Goal: Obtain resource: Download file/media

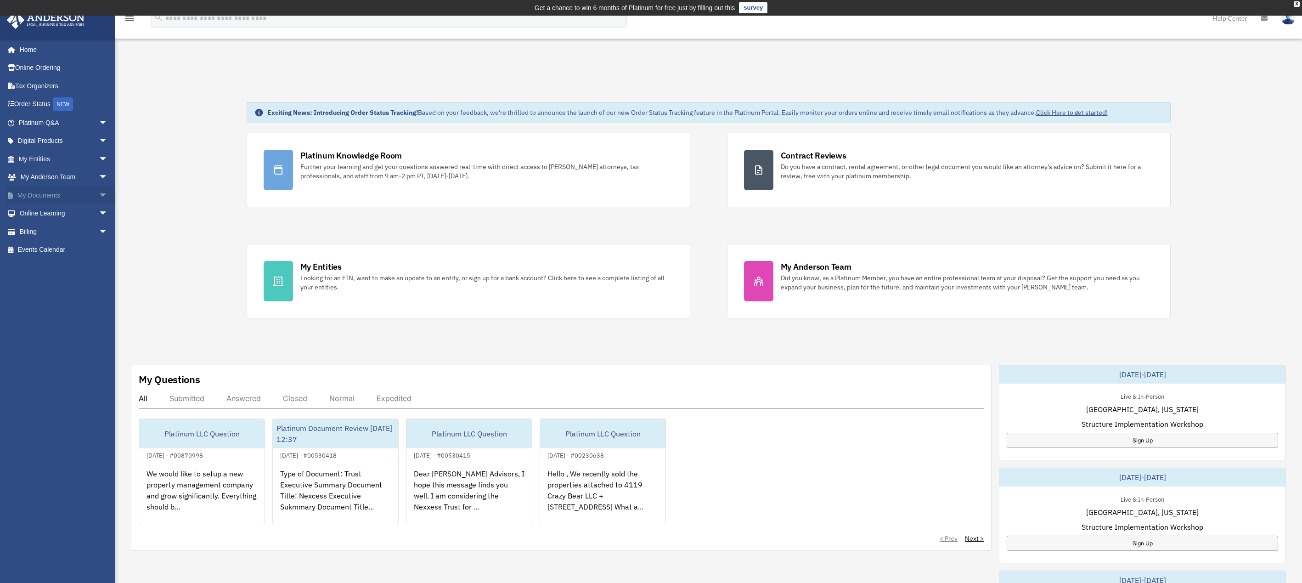
click at [99, 196] on span "arrow_drop_down" at bounding box center [108, 195] width 18 height 19
click at [37, 215] on link "Box" at bounding box center [67, 213] width 109 height 18
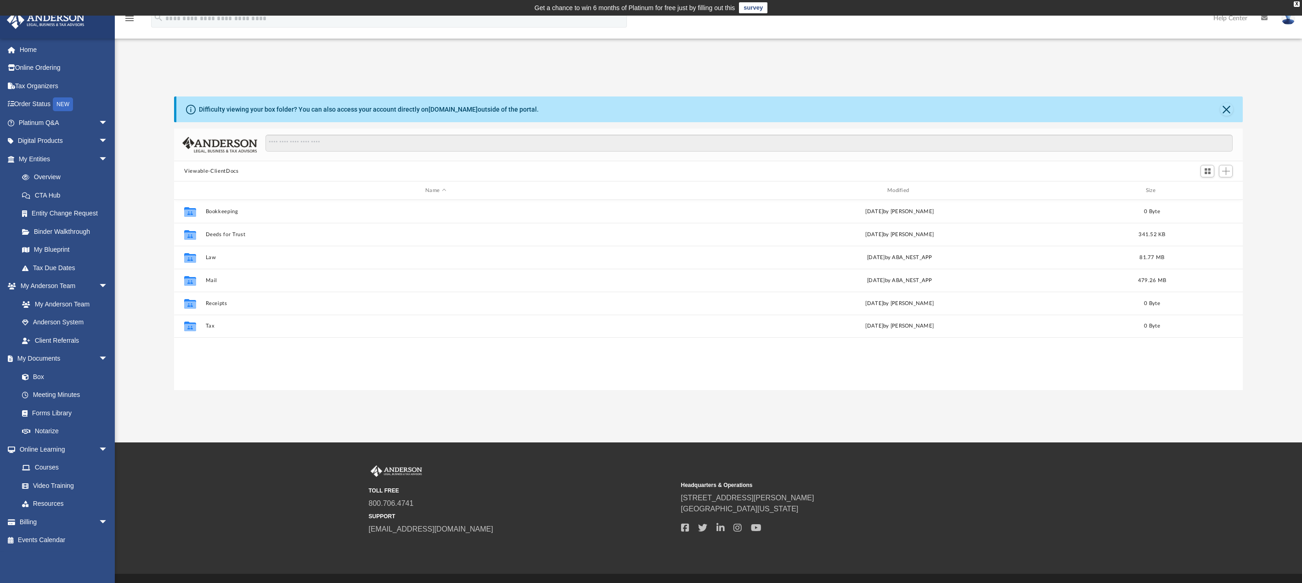
scroll to position [202, 1061]
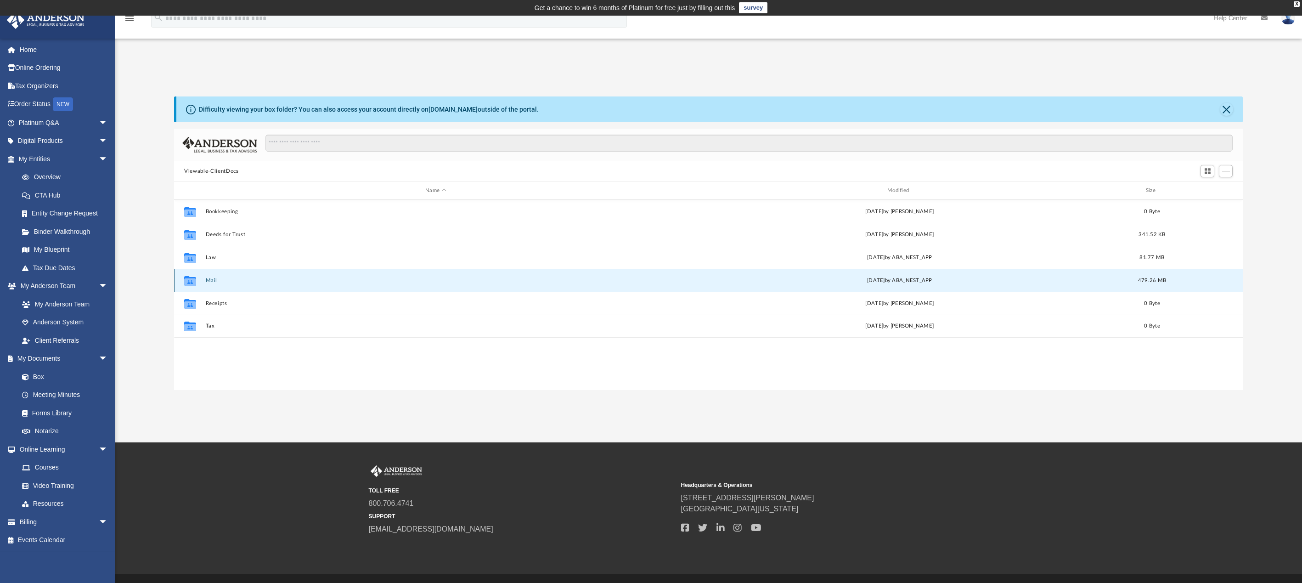
click at [207, 281] on button "Mail" at bounding box center [436, 280] width 460 height 6
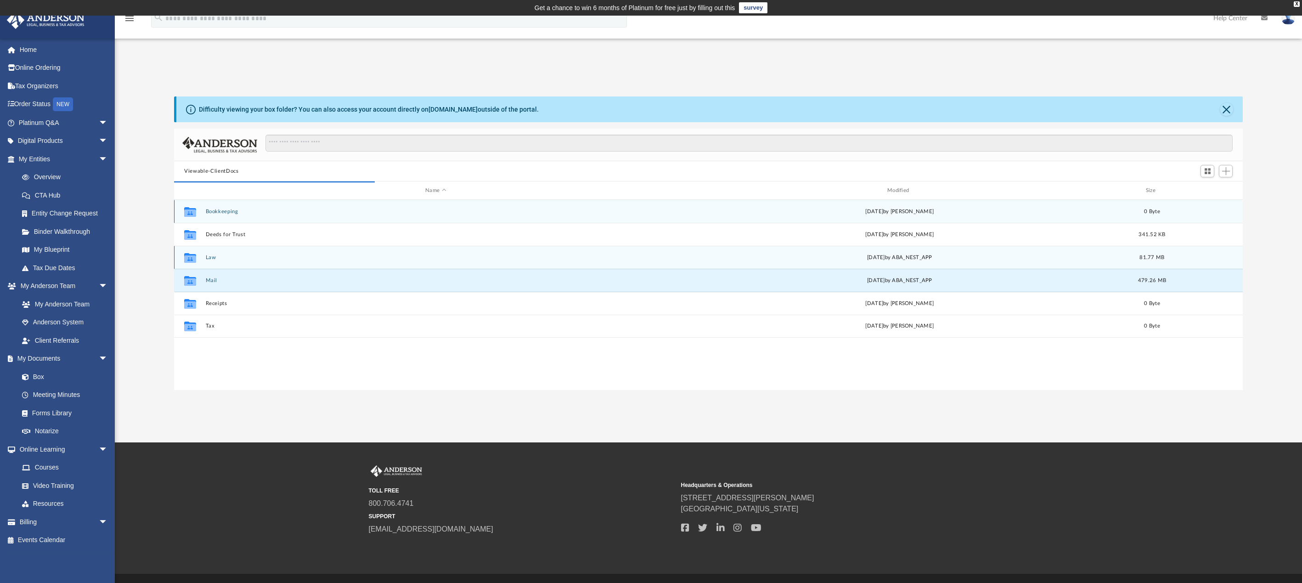
scroll to position [174, 1061]
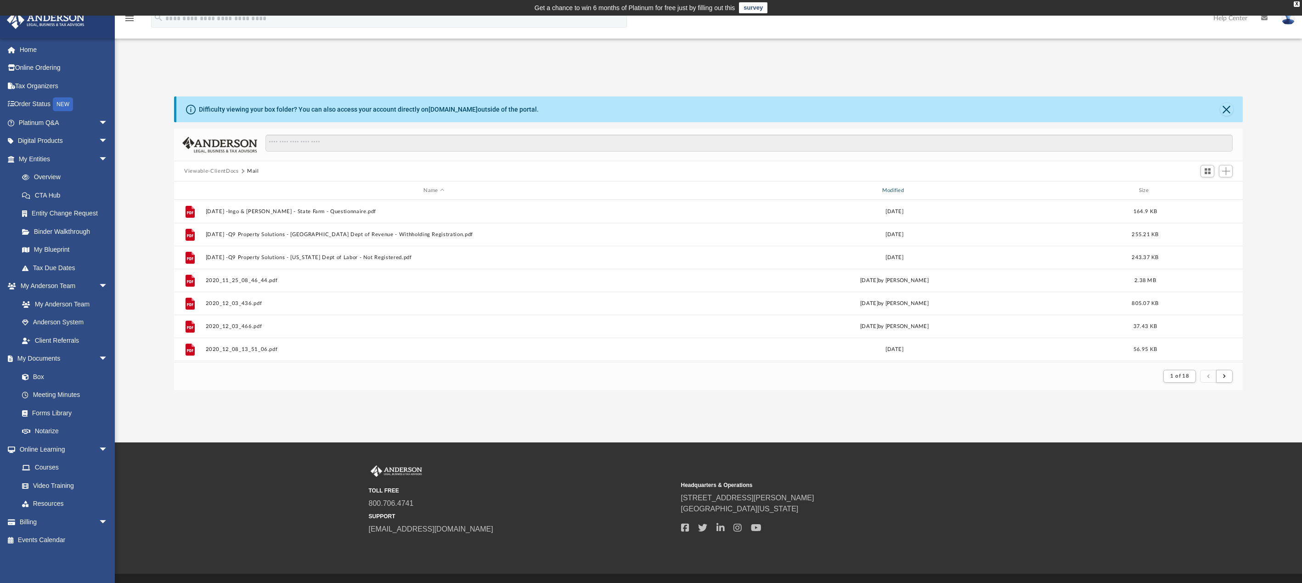
click at [892, 192] on div "Modified" at bounding box center [894, 190] width 457 height 8
click at [894, 189] on div "Modified" at bounding box center [894, 190] width 457 height 8
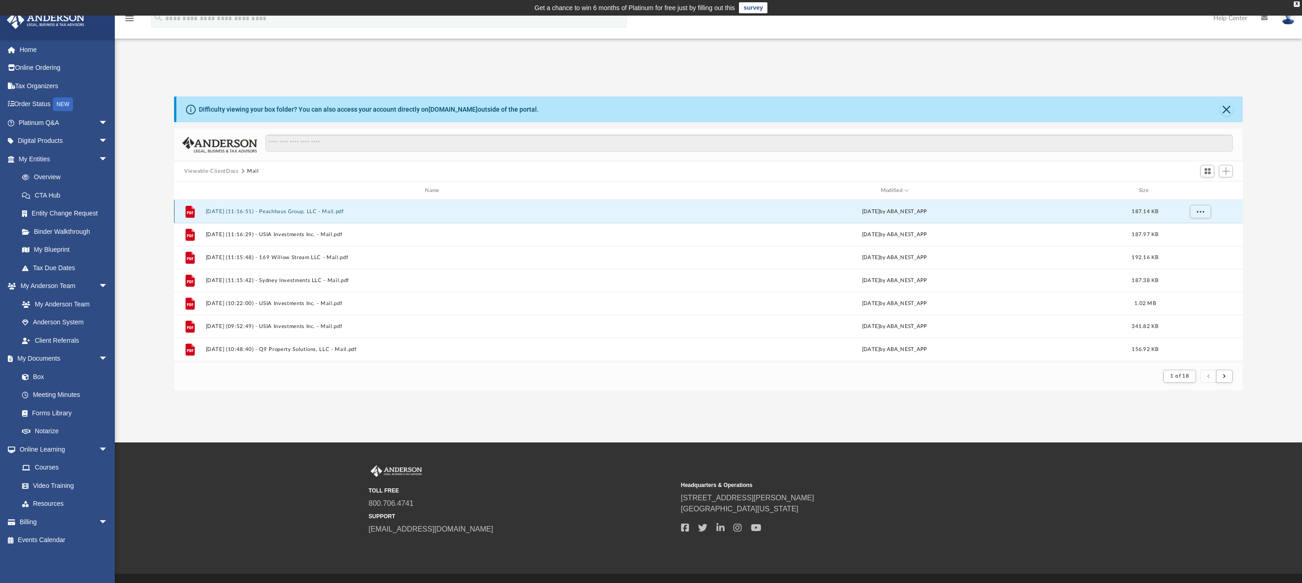
click at [295, 212] on button "[DATE] (11:16:51) - Peachhaus Group, LLC - Mail.pdf" at bounding box center [434, 212] width 457 height 6
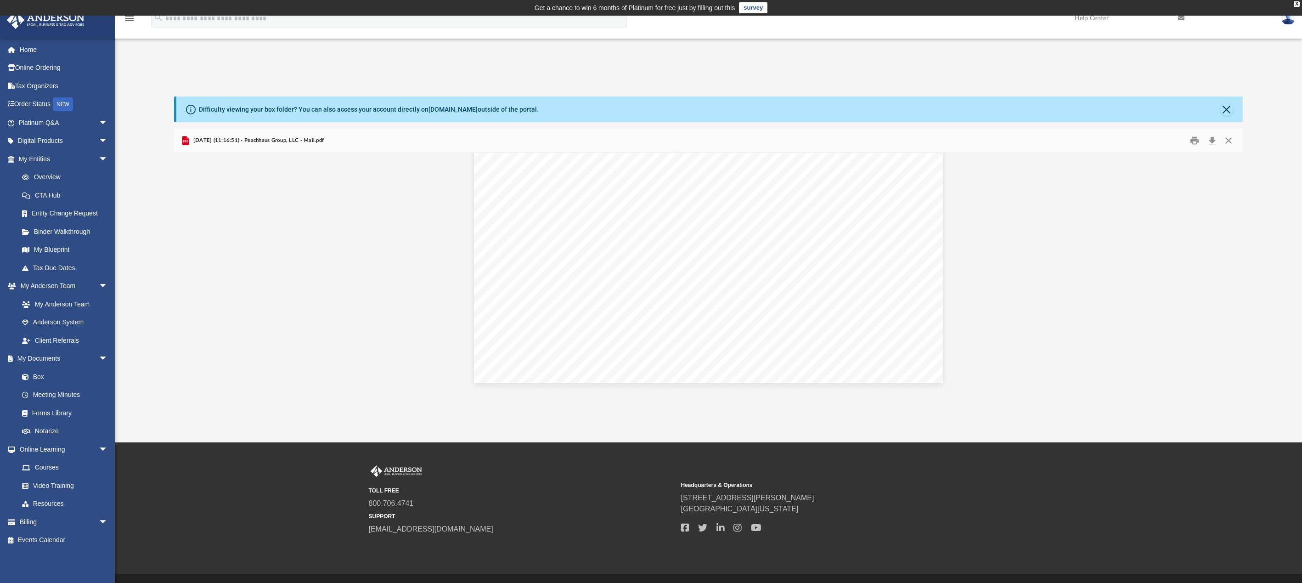
scroll to position [196, 0]
click at [1231, 107] on button "Close" at bounding box center [1226, 109] width 13 height 13
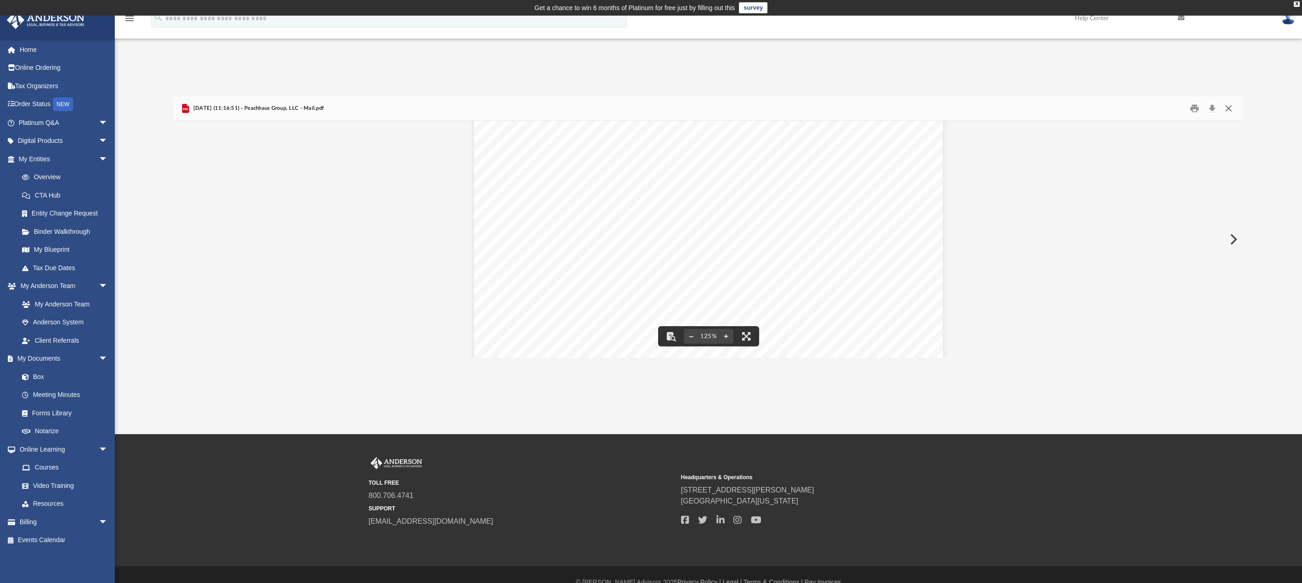
click at [1225, 108] on button "Close" at bounding box center [1228, 108] width 17 height 14
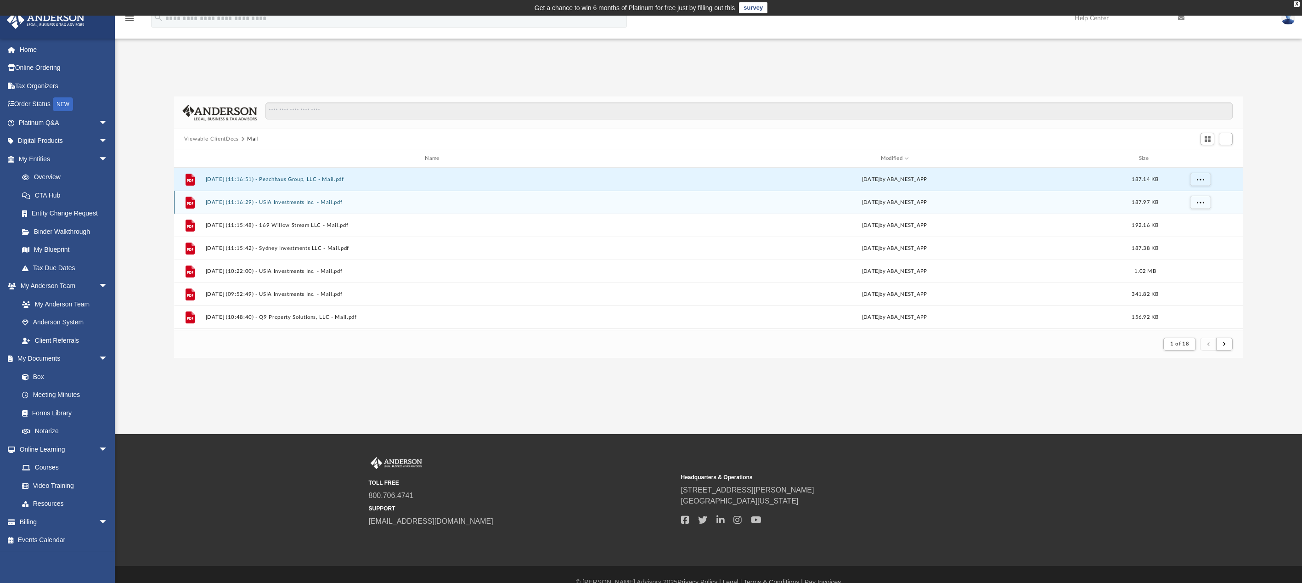
click at [288, 202] on button "[DATE] (11:16:29) - USIA Investments Inc. - Mail.pdf" at bounding box center [434, 202] width 457 height 6
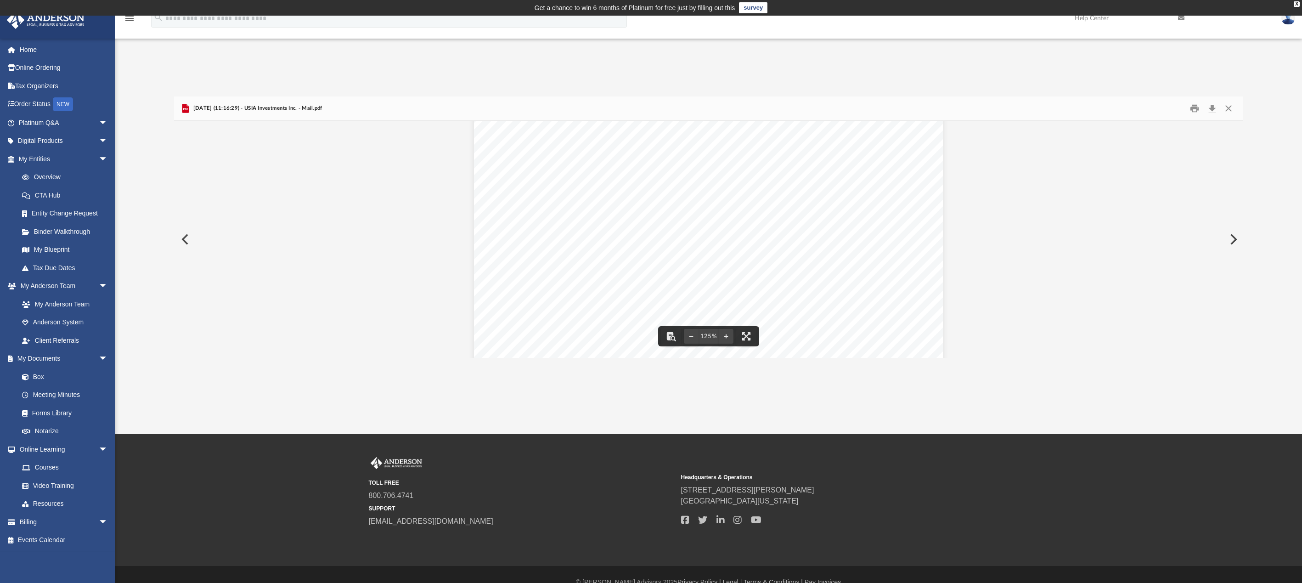
scroll to position [138, 0]
click at [1227, 107] on button "Close" at bounding box center [1228, 108] width 17 height 14
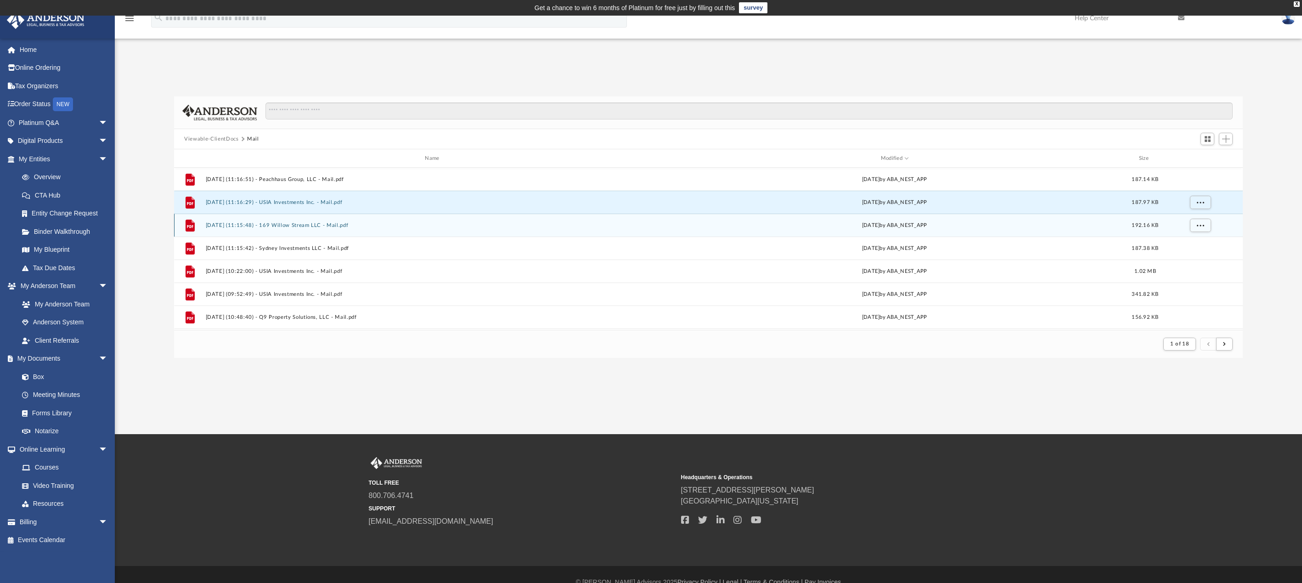
click at [273, 223] on button "[DATE] (11:15:48) - 169 Willow Stream LLC - Mail.pdf" at bounding box center [434, 225] width 457 height 6
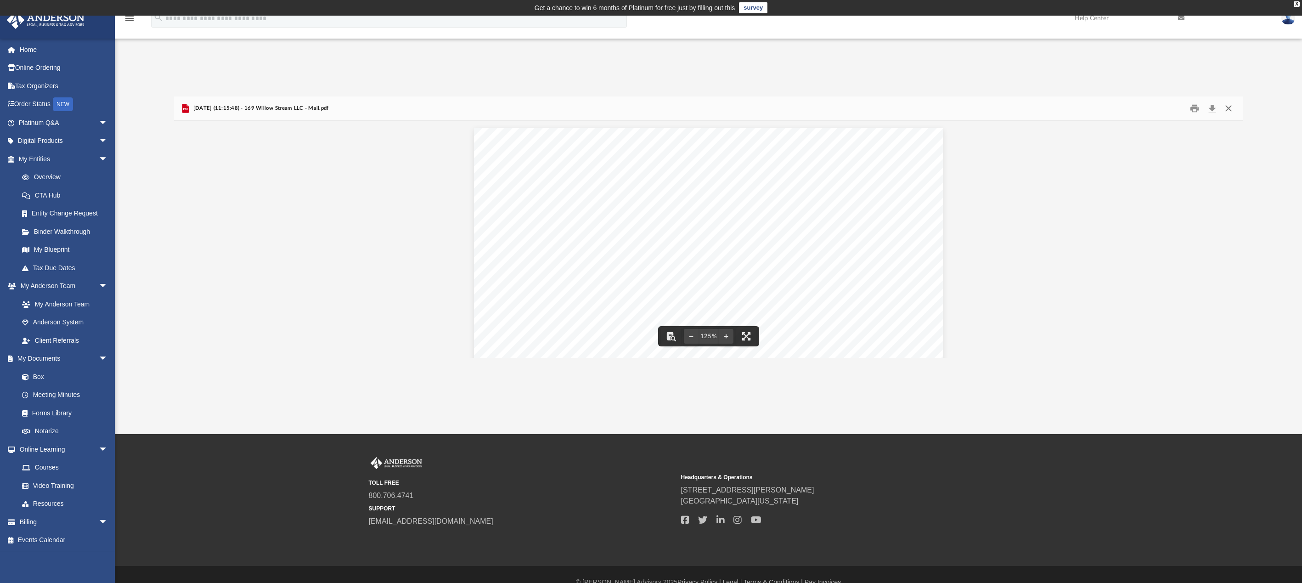
click at [1229, 109] on button "Close" at bounding box center [1228, 108] width 17 height 14
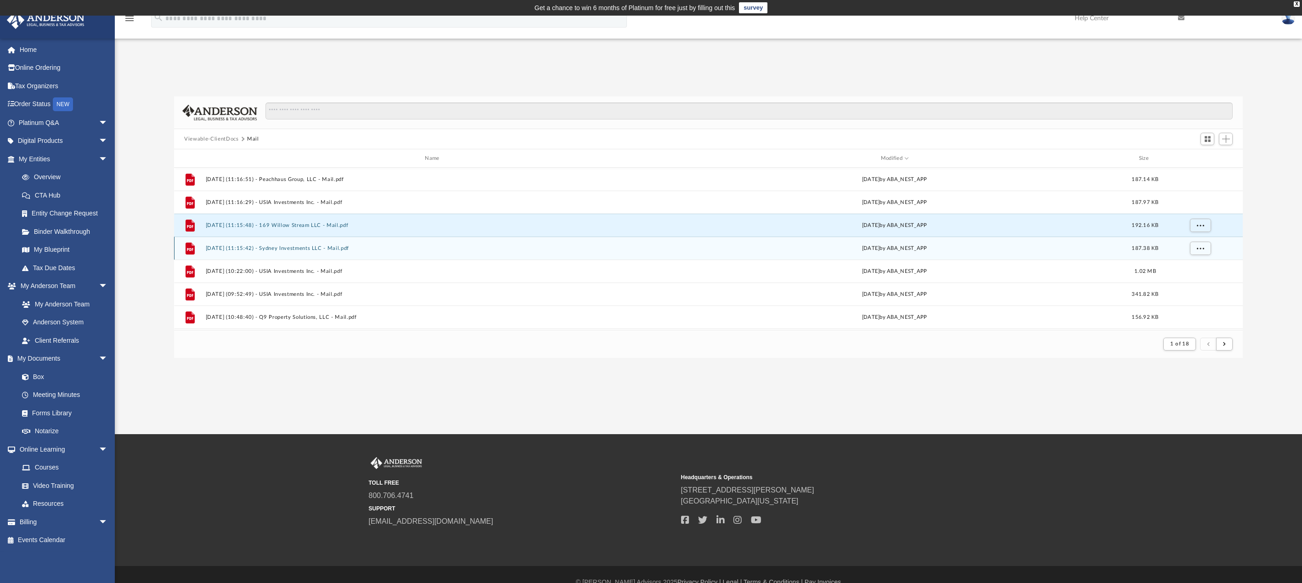
click at [290, 248] on button "[DATE] (11:15:42) - Sydney Investments LLC - Mail.pdf" at bounding box center [434, 248] width 457 height 6
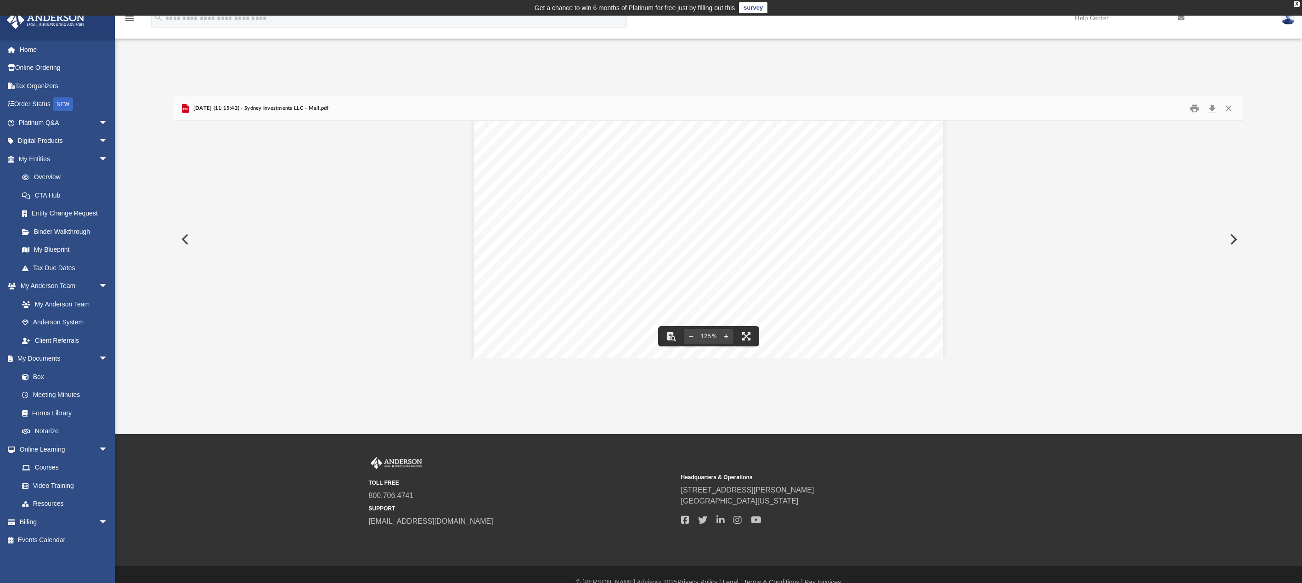
scroll to position [184, 0]
click at [1227, 108] on button "Close" at bounding box center [1228, 108] width 17 height 14
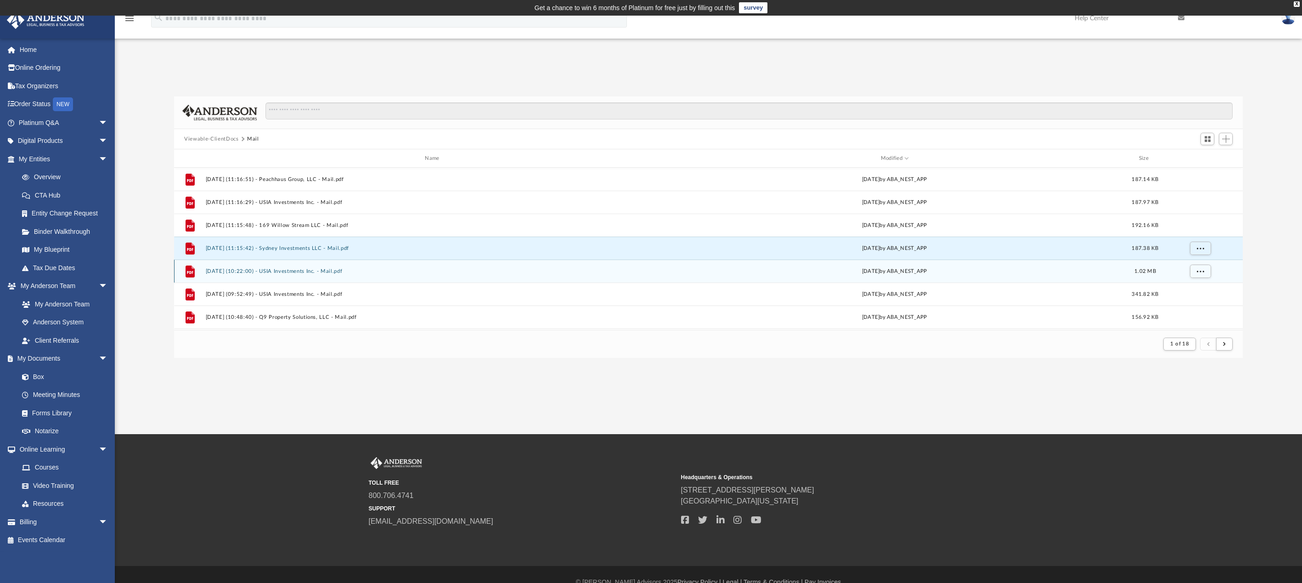
click at [295, 271] on button "[DATE] (10:22:00) - USIA Investments Inc. - Mail.pdf" at bounding box center [434, 271] width 457 height 6
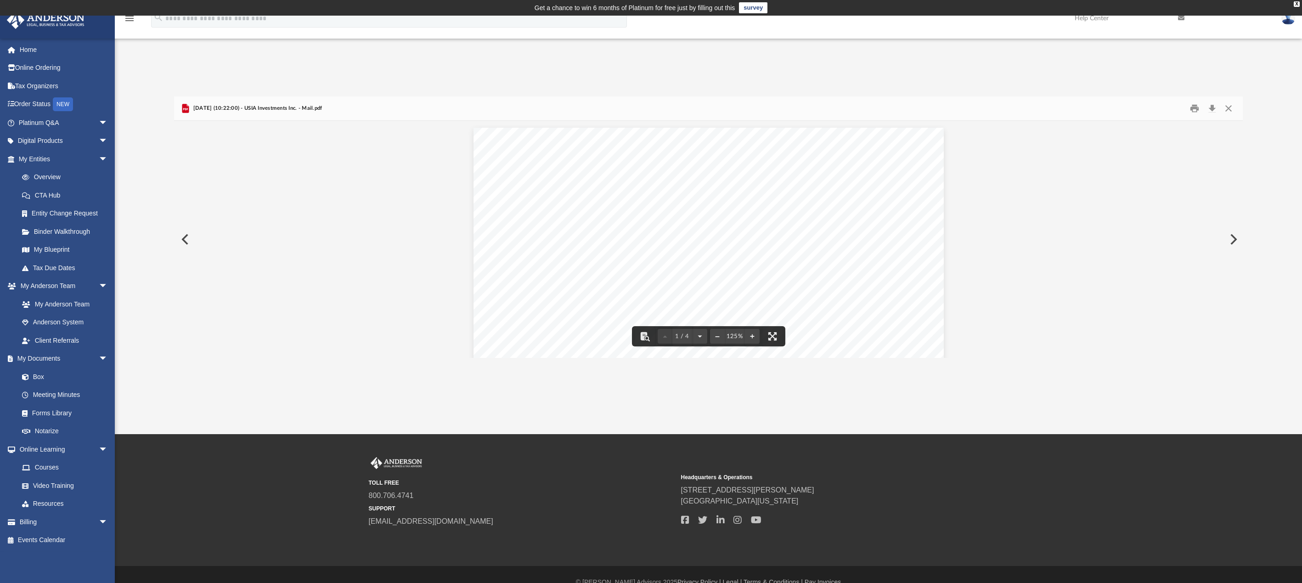
scroll to position [46, 0]
click at [1226, 107] on button "Close" at bounding box center [1228, 108] width 17 height 14
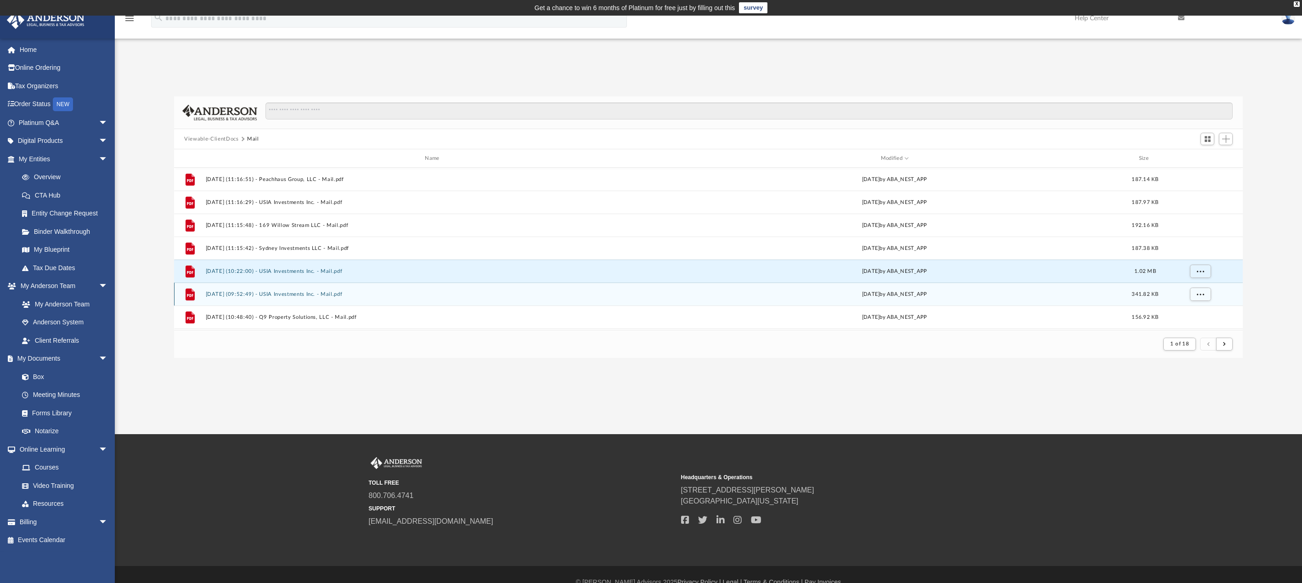
click at [300, 295] on button "[DATE] (09:52:49) - USIA Investments Inc. - Mail.pdf" at bounding box center [434, 294] width 457 height 6
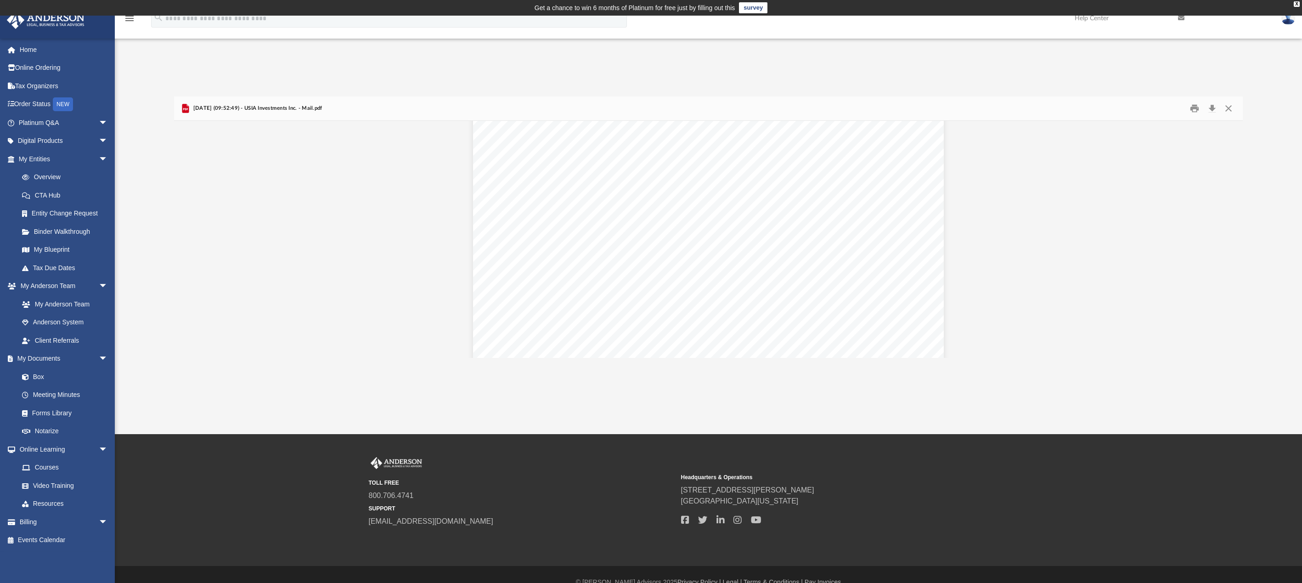
scroll to position [184, 0]
click at [1229, 108] on button "Close" at bounding box center [1228, 108] width 17 height 14
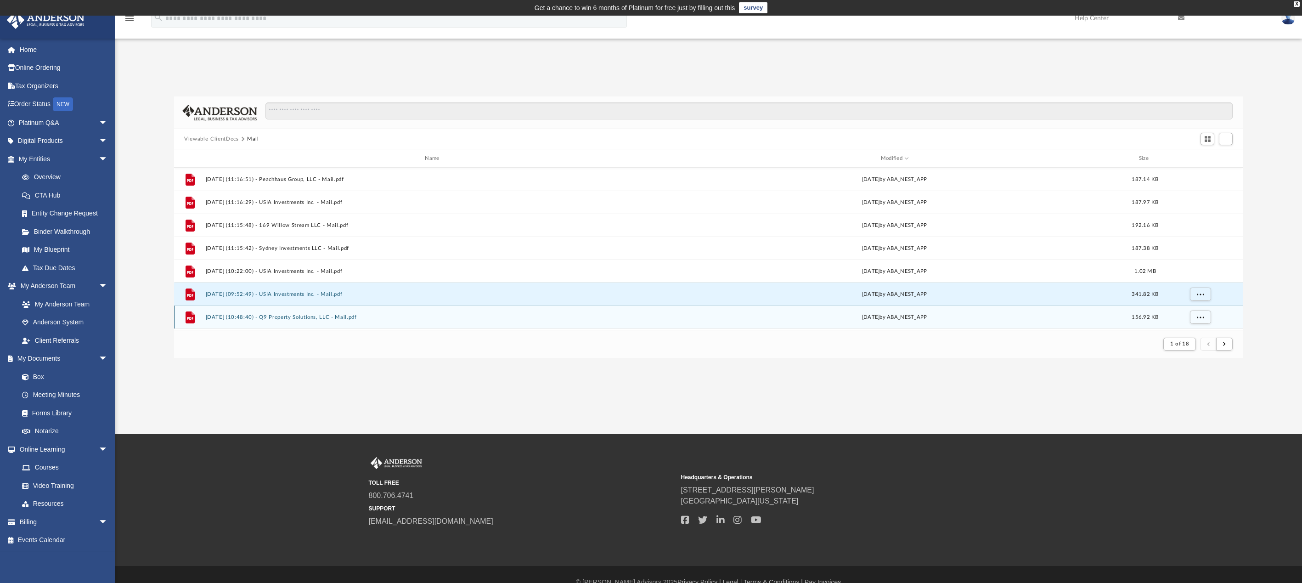
click at [303, 313] on div "File [DATE] (10:48:40) - Q9 Property Solutions, LLC - Mail.pdf [DATE] by ABA_NE…" at bounding box center [708, 316] width 1069 height 23
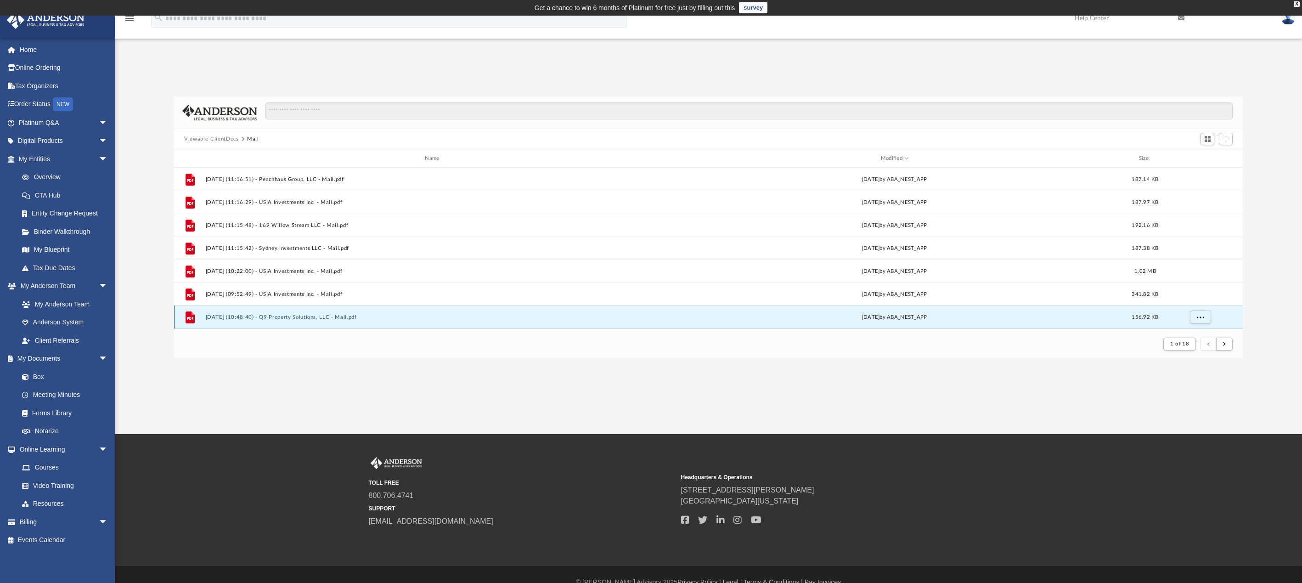
click at [303, 316] on button "[DATE] (10:48:40) - Q9 Property Solutions, LLC - Mail.pdf" at bounding box center [434, 317] width 457 height 6
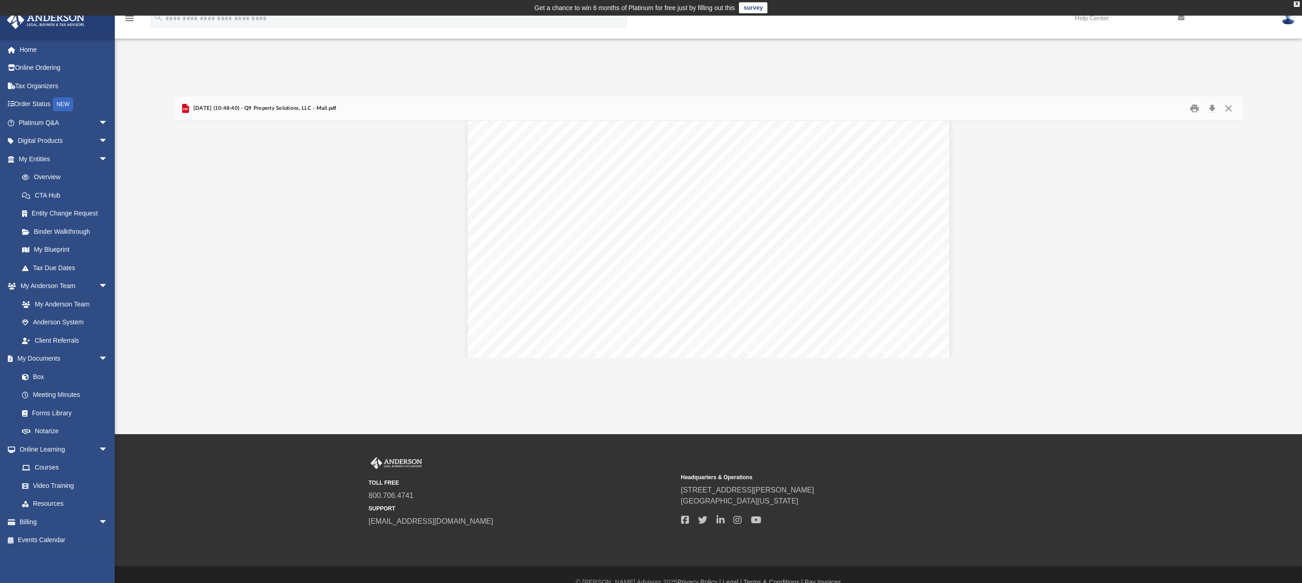
scroll to position [92, 0]
click at [1195, 107] on button "Print" at bounding box center [1194, 108] width 18 height 14
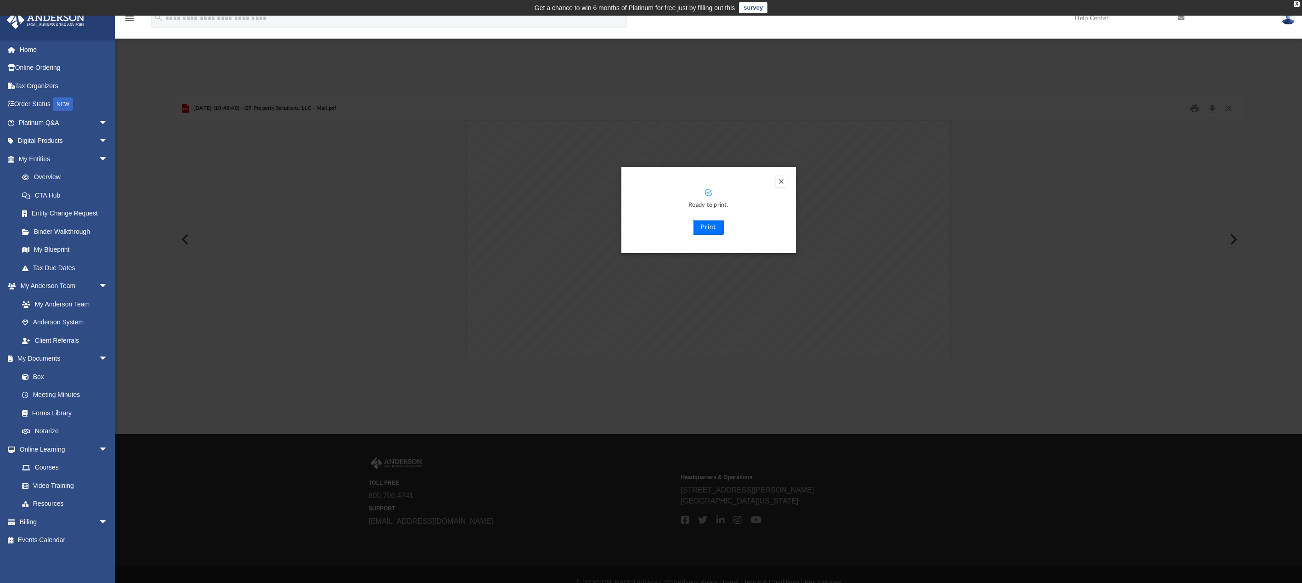
click at [707, 228] on button "Print" at bounding box center [708, 227] width 31 height 15
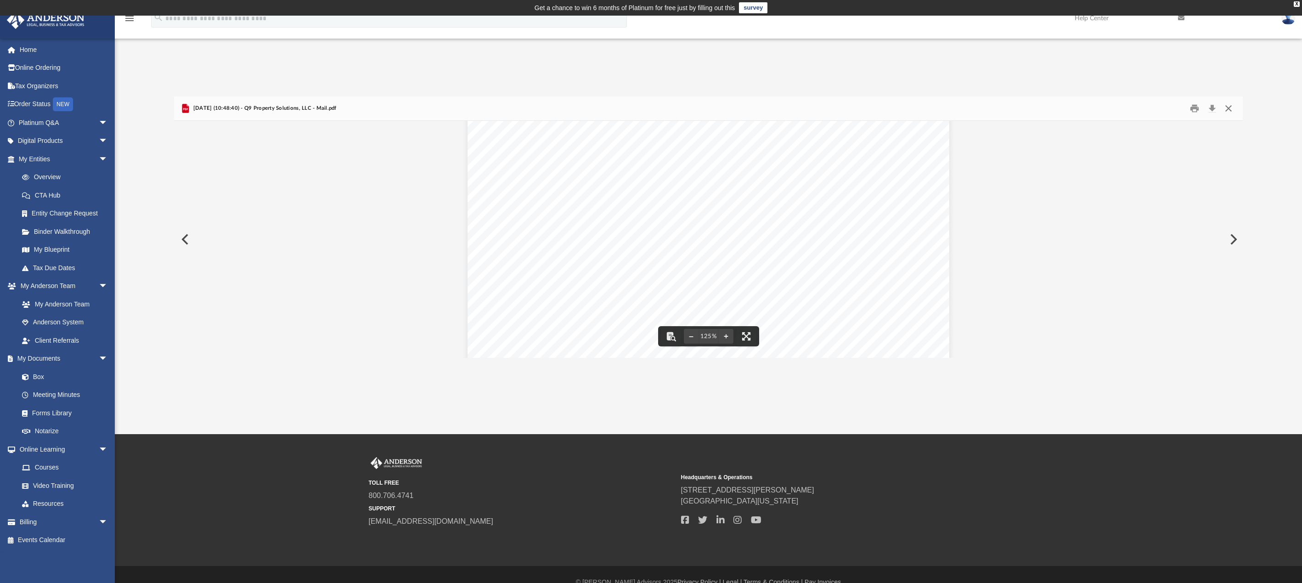
click at [1228, 106] on button "Close" at bounding box center [1228, 108] width 17 height 14
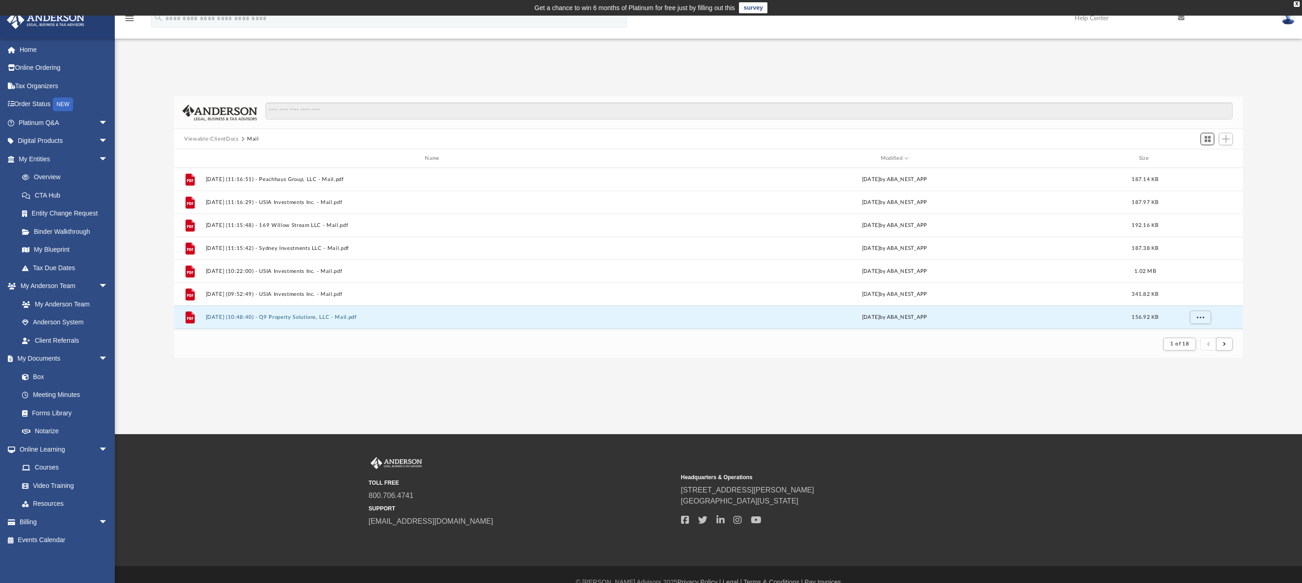
click at [1208, 140] on span "Switch to Grid View" at bounding box center [1208, 139] width 8 height 8
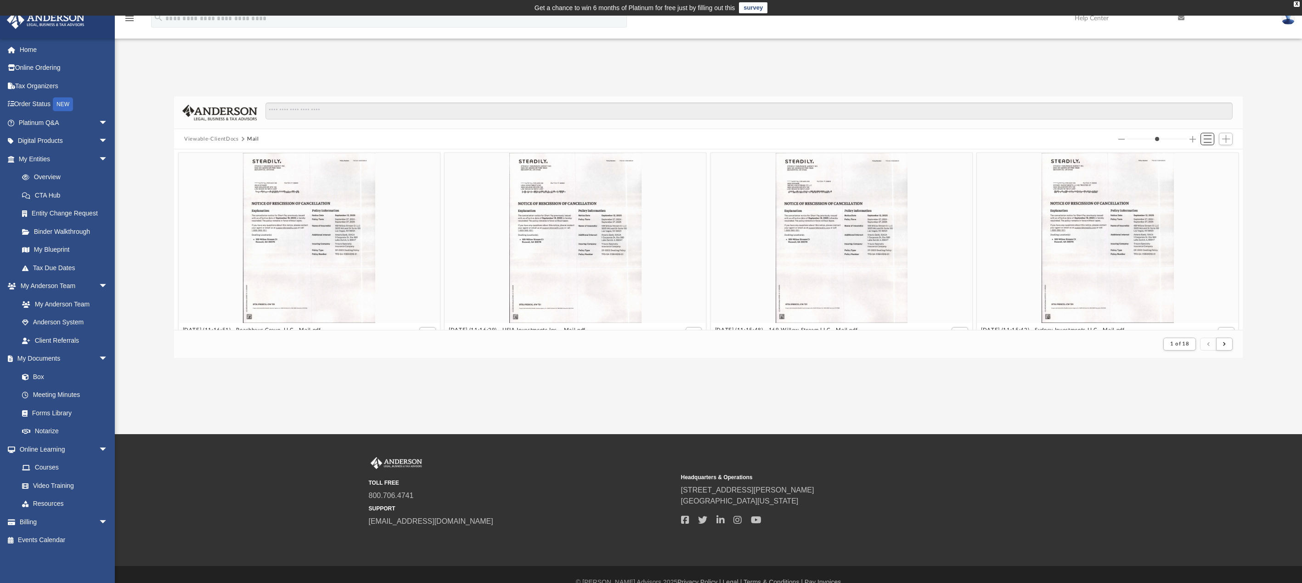
scroll to position [174, 1061]
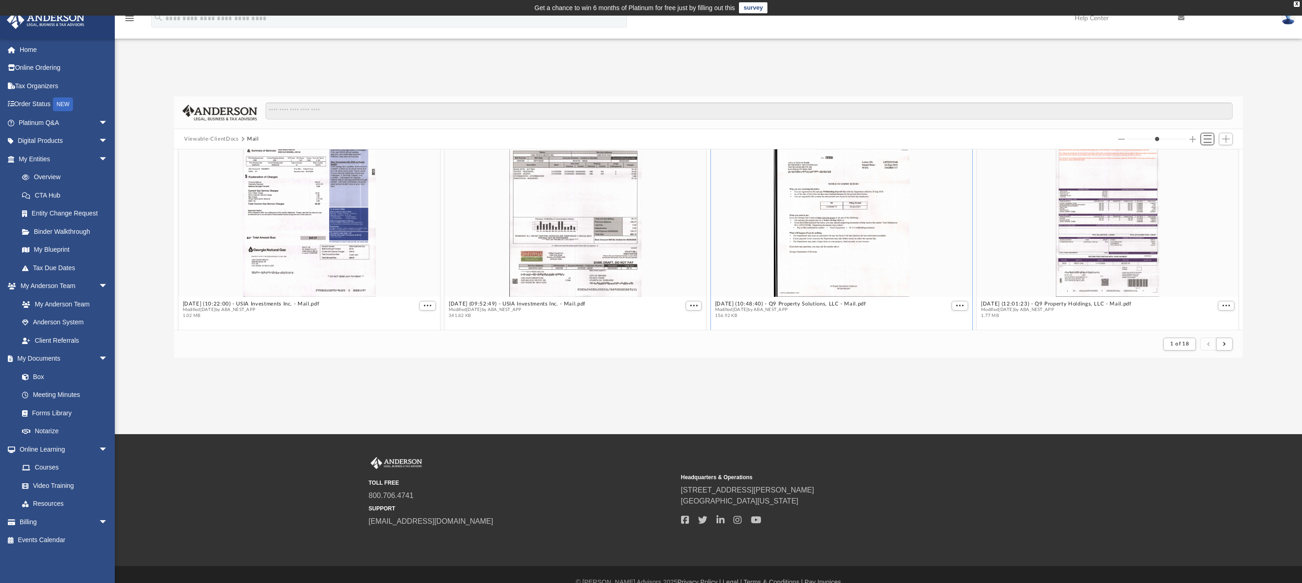
click at [1208, 140] on span "Switch to List View" at bounding box center [1208, 139] width 8 height 8
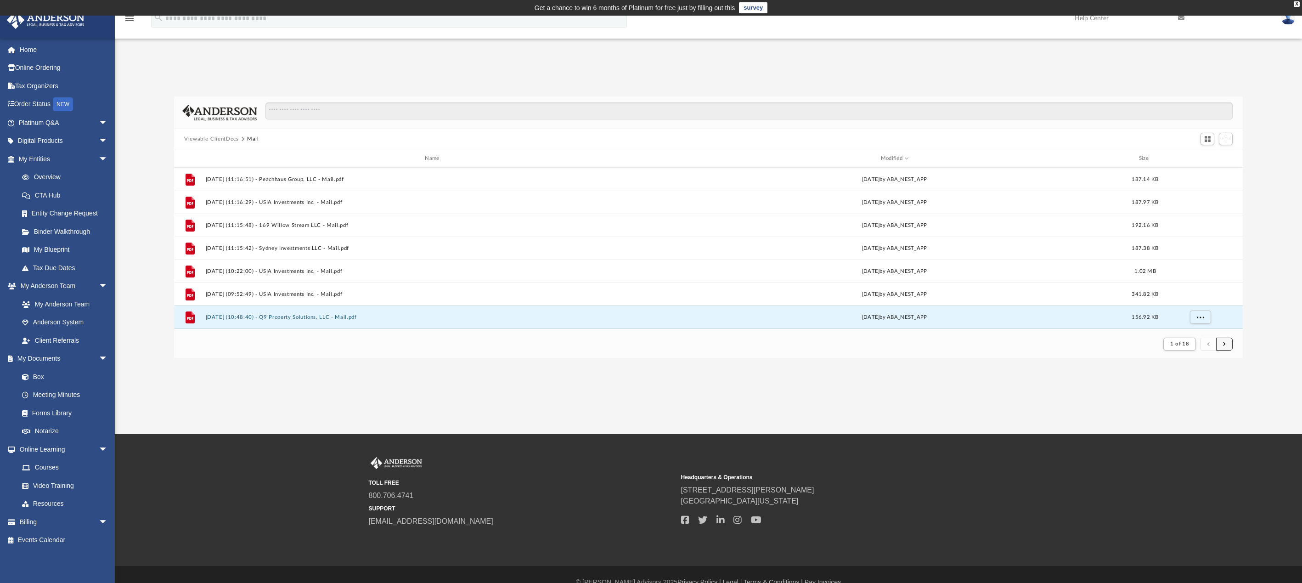
click at [1227, 344] on button "submit" at bounding box center [1224, 344] width 17 height 13
click at [1207, 345] on span "submit" at bounding box center [1208, 343] width 3 height 5
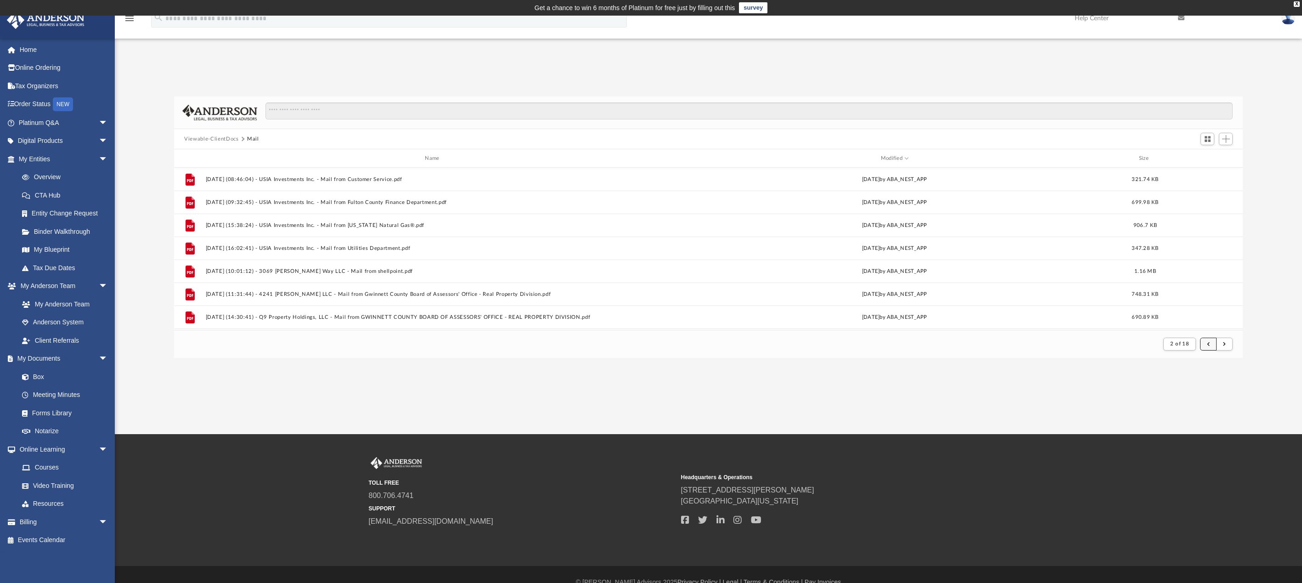
click at [1210, 346] on button "submit" at bounding box center [1208, 344] width 17 height 13
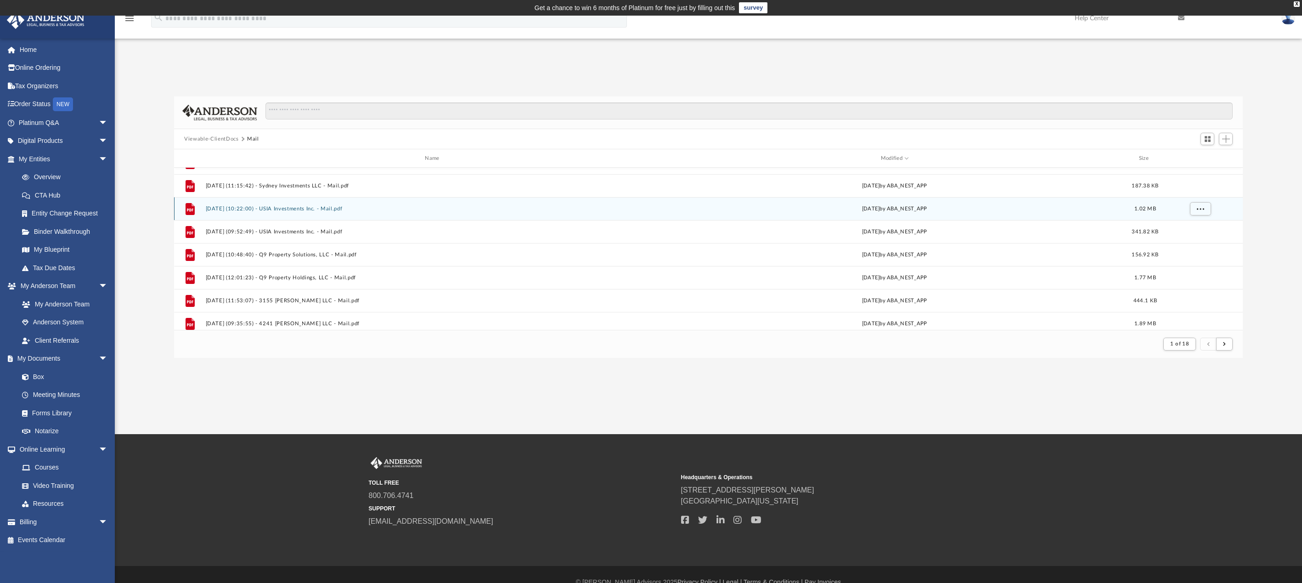
scroll to position [92, 0]
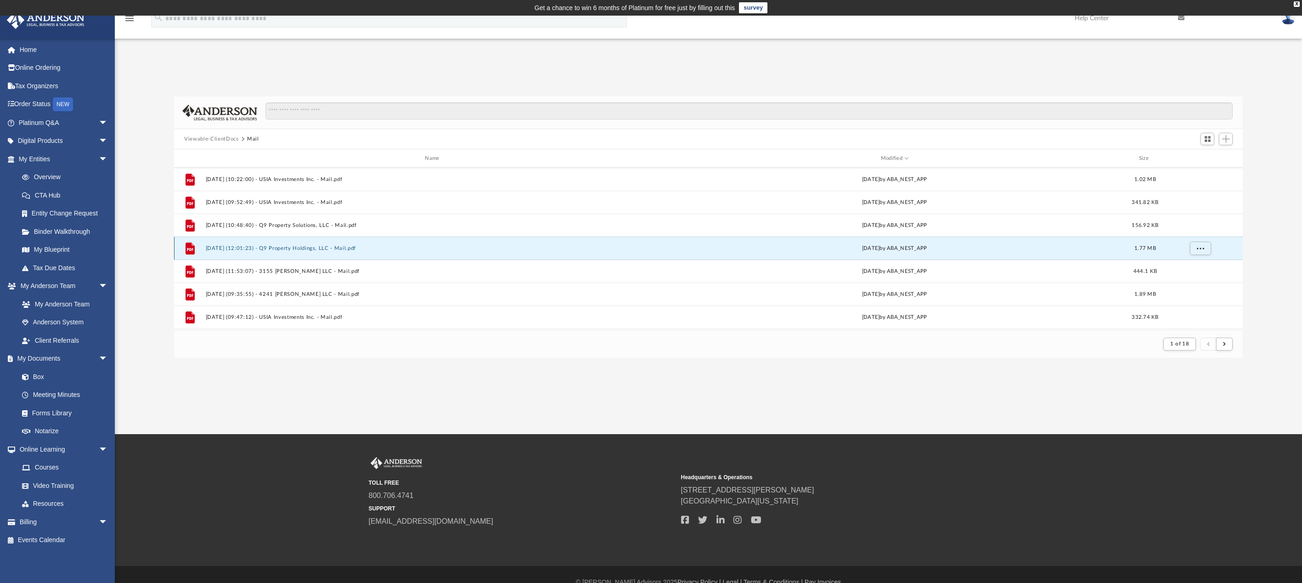
click at [288, 247] on button "[DATE] (12:01:23) - Q9 Property Holdings, LLC - Mail.pdf" at bounding box center [434, 248] width 457 height 6
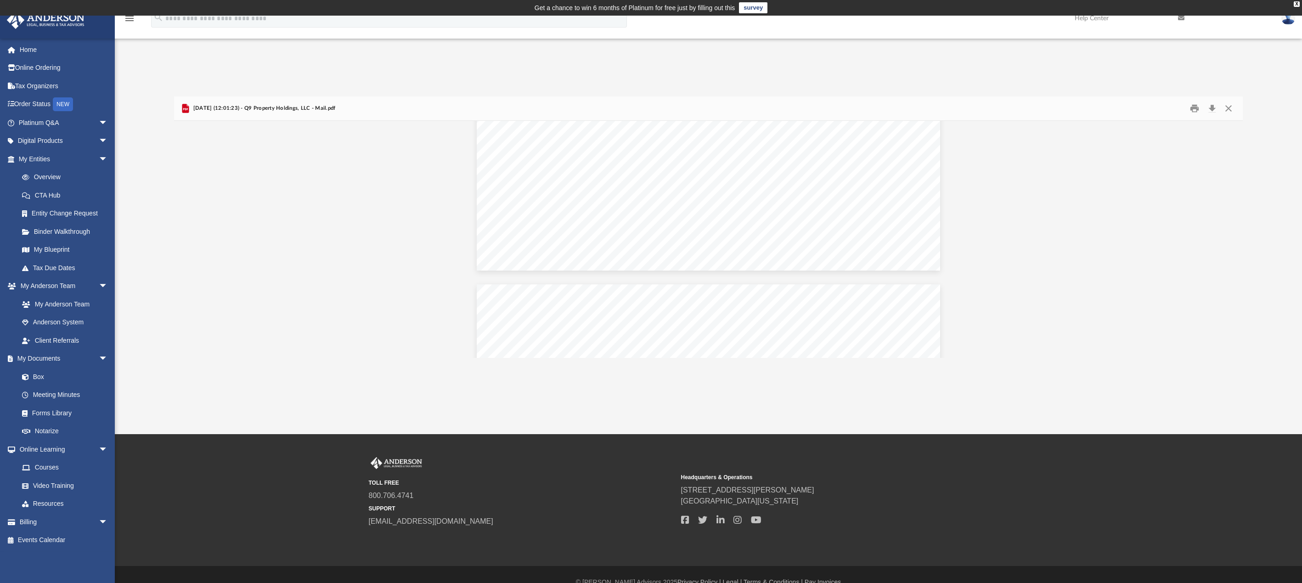
scroll to position [643, 0]
click at [1229, 108] on button "Close" at bounding box center [1228, 108] width 17 height 14
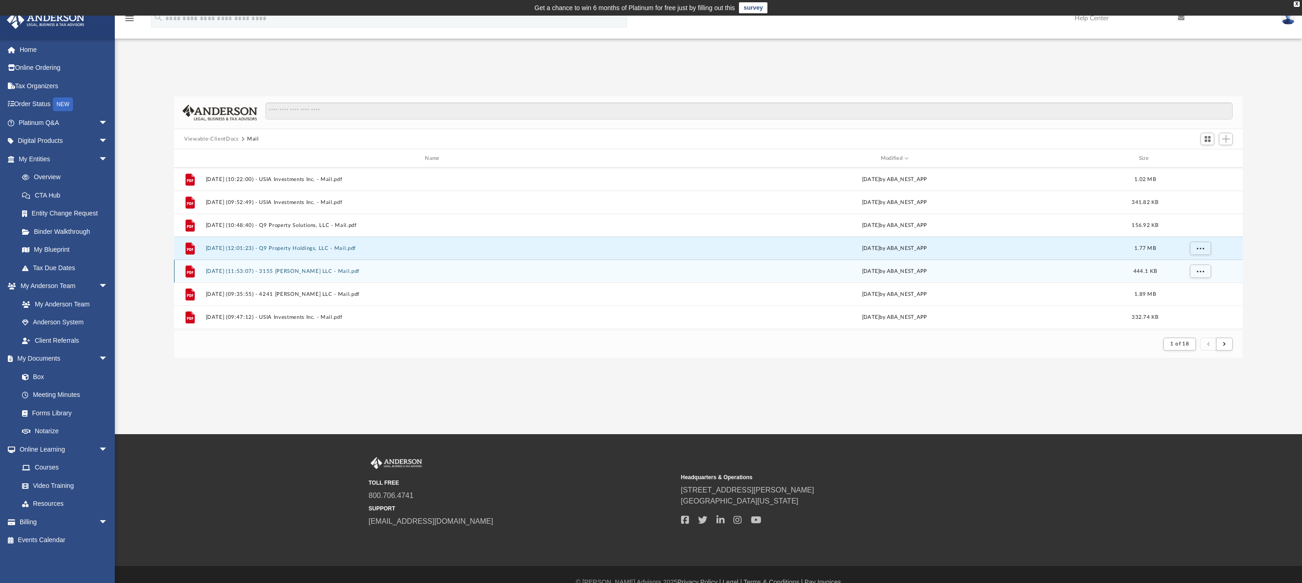
click at [280, 271] on button "[DATE] (11:53:07) - 3155 [PERSON_NAME] LLC - Mail.pdf" at bounding box center [434, 271] width 457 height 6
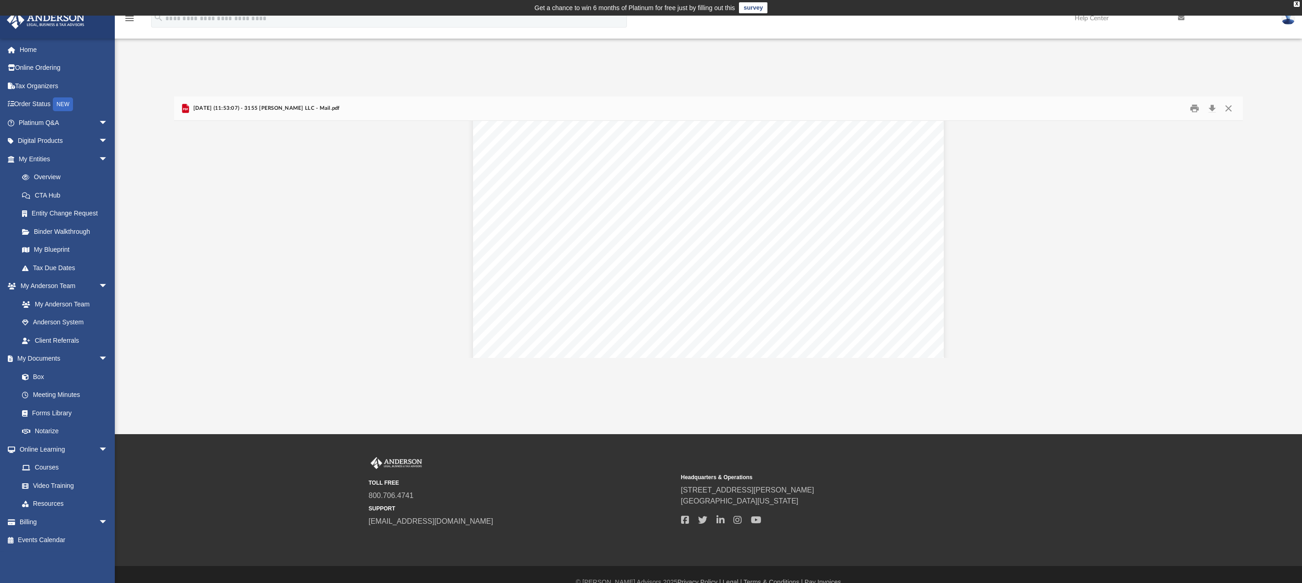
scroll to position [321, 0]
click at [1230, 109] on button "Close" at bounding box center [1228, 108] width 17 height 14
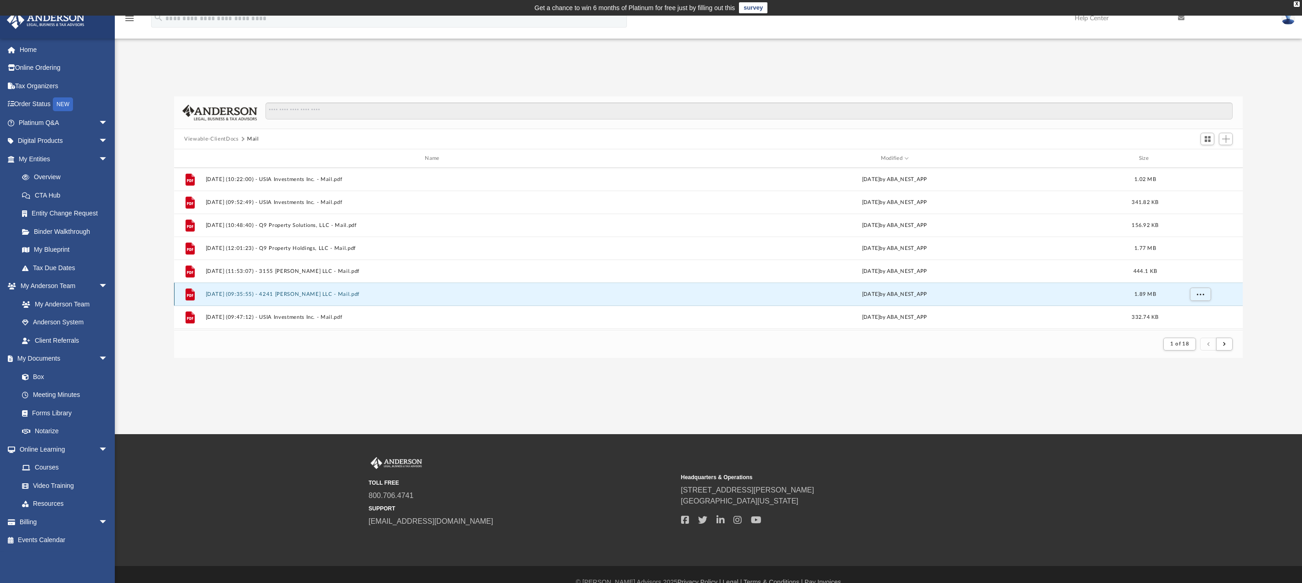
click at [282, 293] on button "[DATE] (09:35:55) - 4241 [PERSON_NAME] LLC - Mail.pdf" at bounding box center [434, 294] width 457 height 6
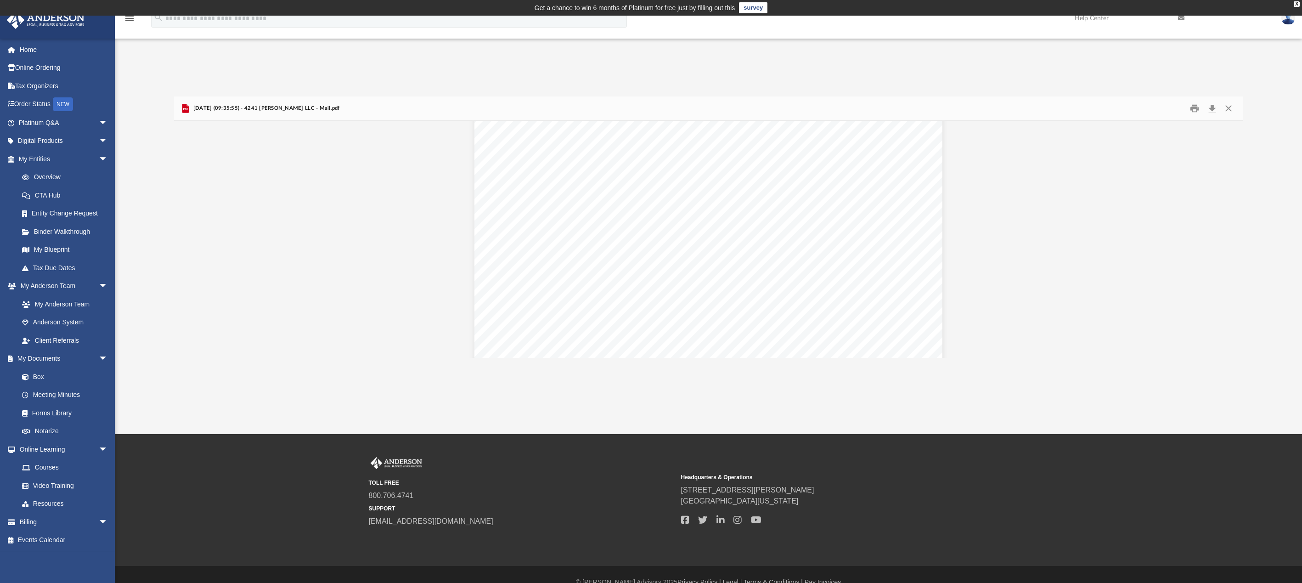
scroll to position [367, 0]
click at [1229, 109] on button "Close" at bounding box center [1228, 108] width 17 height 14
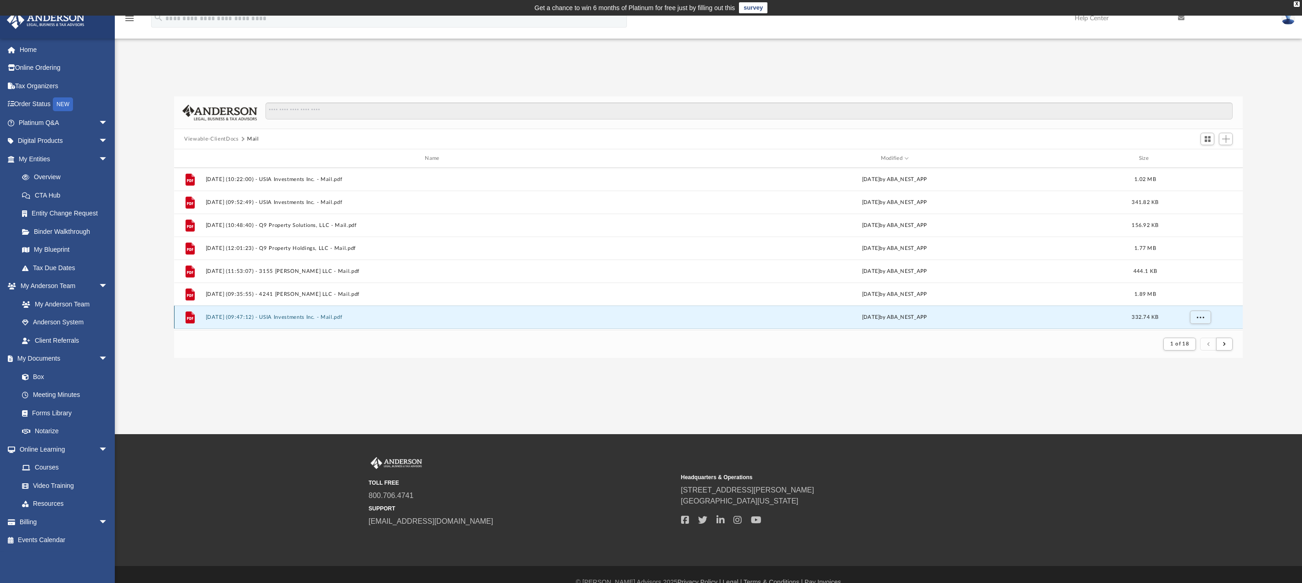
click at [273, 317] on button "[DATE] (09:47:12) - USIA Investments Inc. - Mail.pdf" at bounding box center [434, 317] width 457 height 6
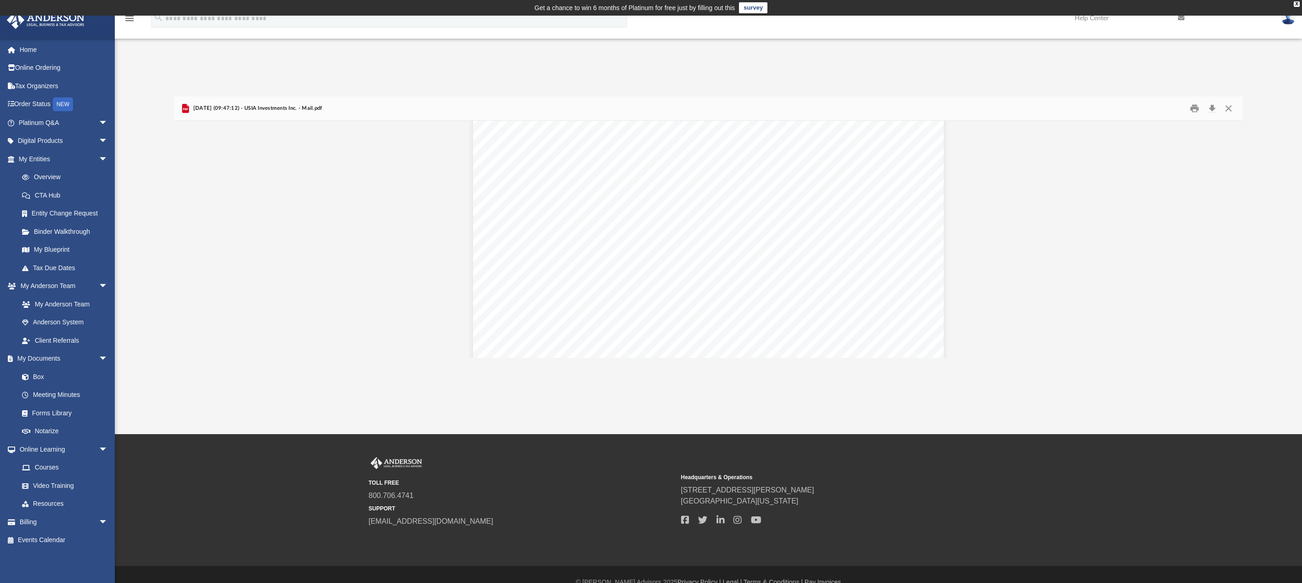
scroll to position [321, 0]
click at [1227, 109] on button "Close" at bounding box center [1228, 108] width 17 height 14
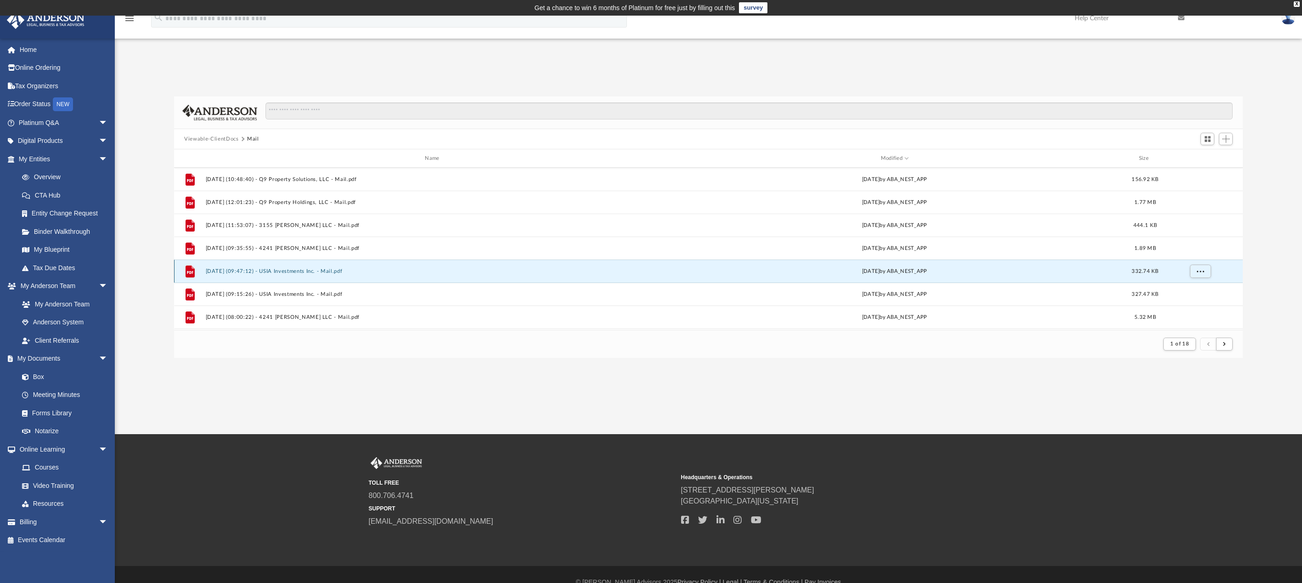
scroll to position [184, 0]
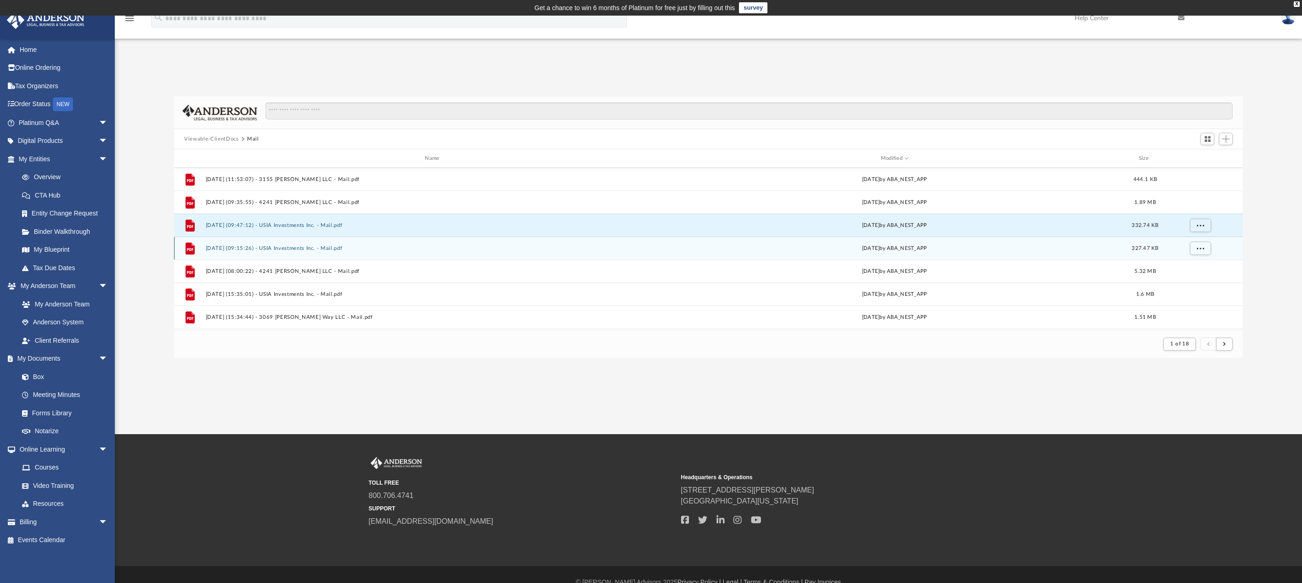
click at [307, 247] on button "[DATE] (09:15:26) - USIA Investments Inc. - Mail.pdf" at bounding box center [434, 248] width 457 height 6
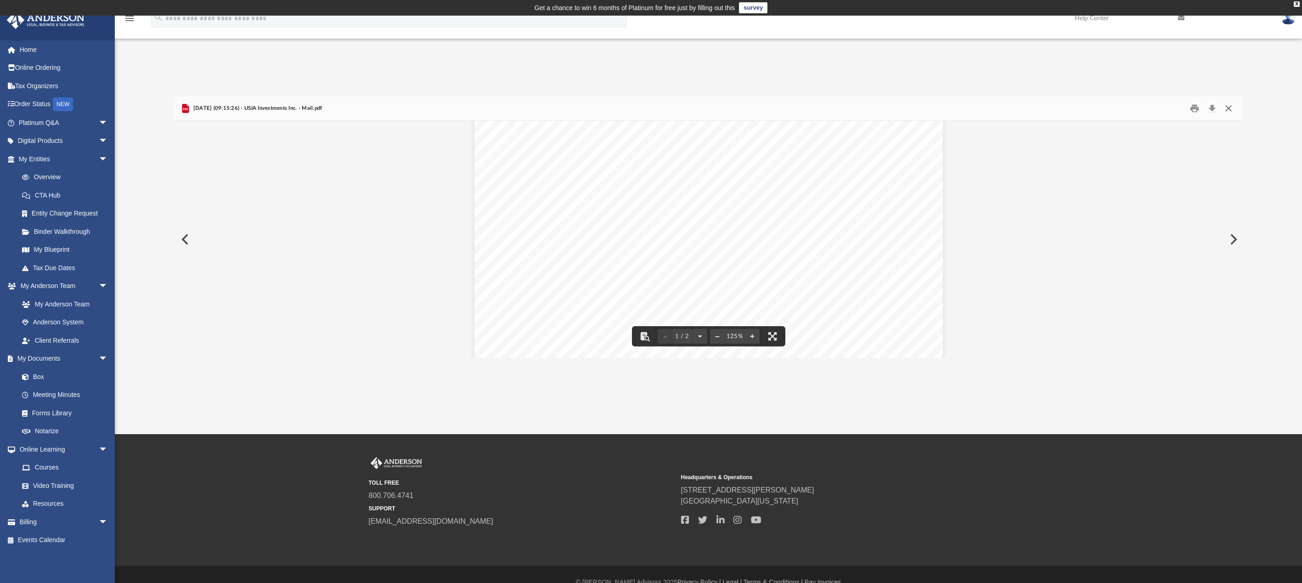
click at [1229, 107] on button "Close" at bounding box center [1228, 108] width 17 height 14
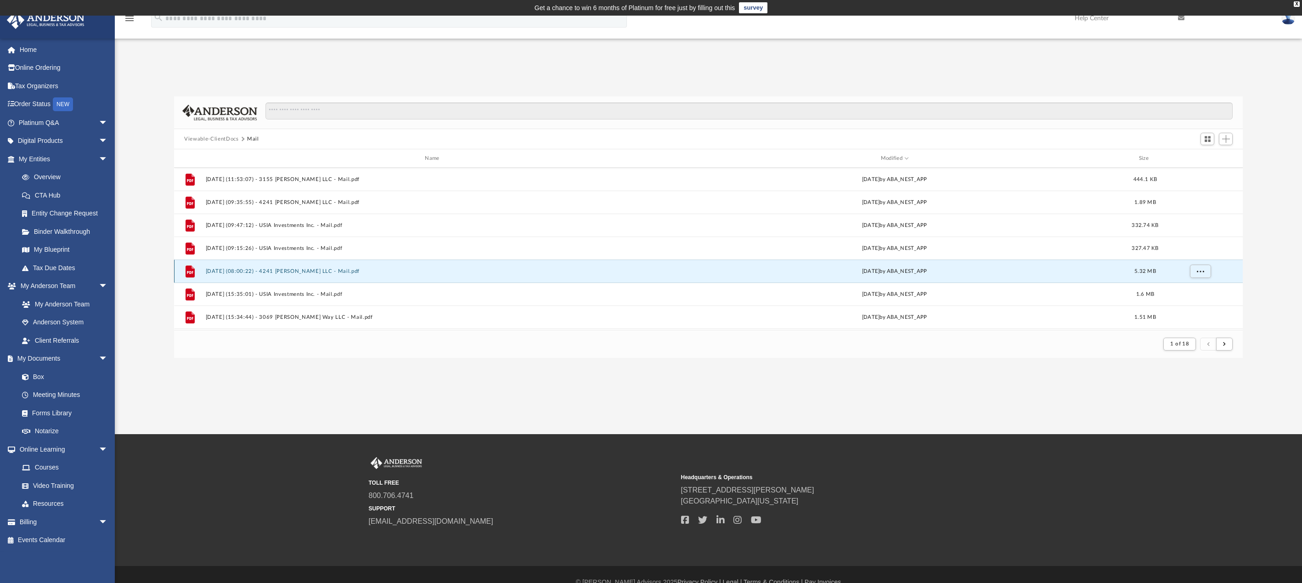
click at [282, 269] on button "[DATE] (08:00:22) - 4241 [PERSON_NAME] LLC - Mail.pdf" at bounding box center [434, 271] width 457 height 6
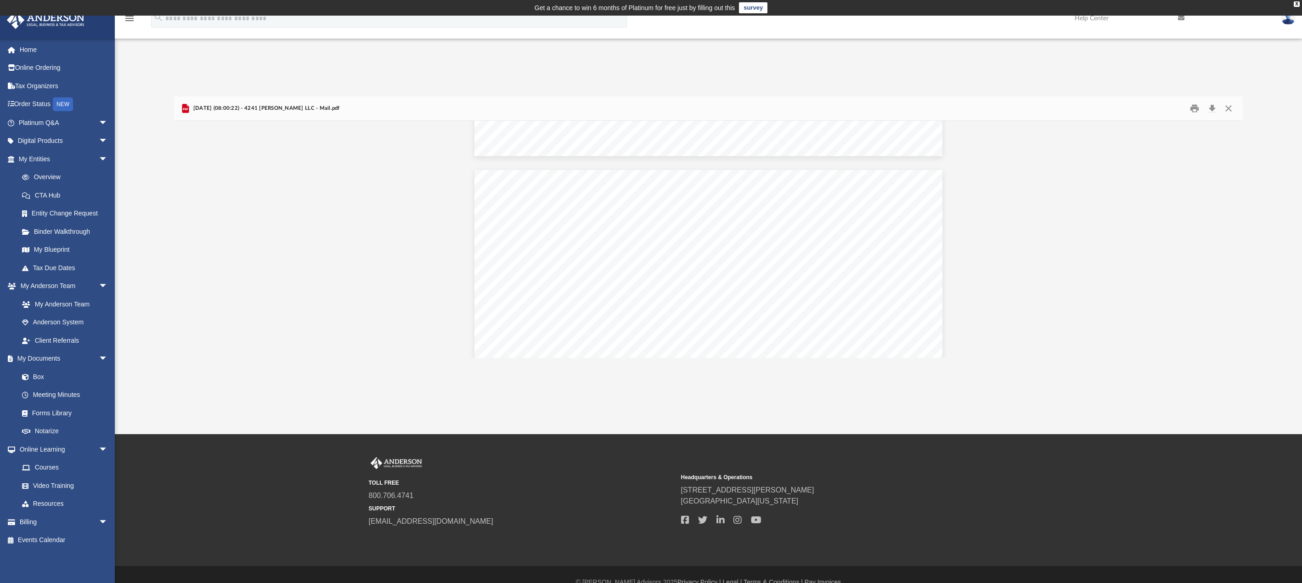
scroll to position [3720, 0]
click at [1231, 107] on button "Close" at bounding box center [1228, 108] width 17 height 14
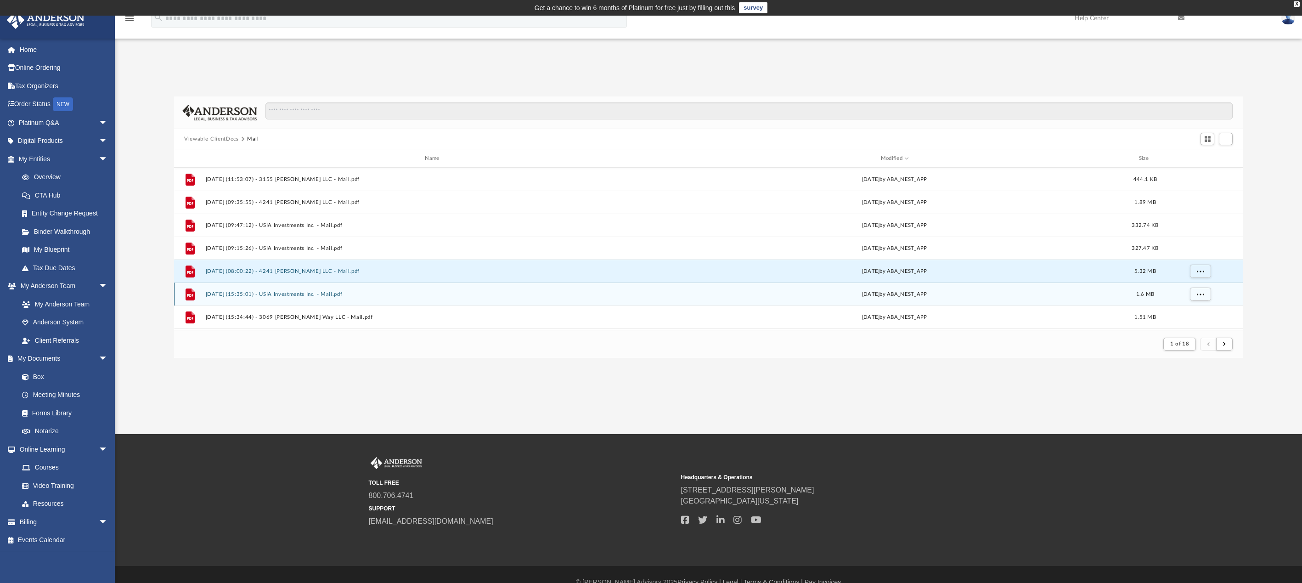
click at [318, 293] on button "[DATE] (15:35:01) - USIA Investments Inc. - Mail.pdf" at bounding box center [434, 294] width 457 height 6
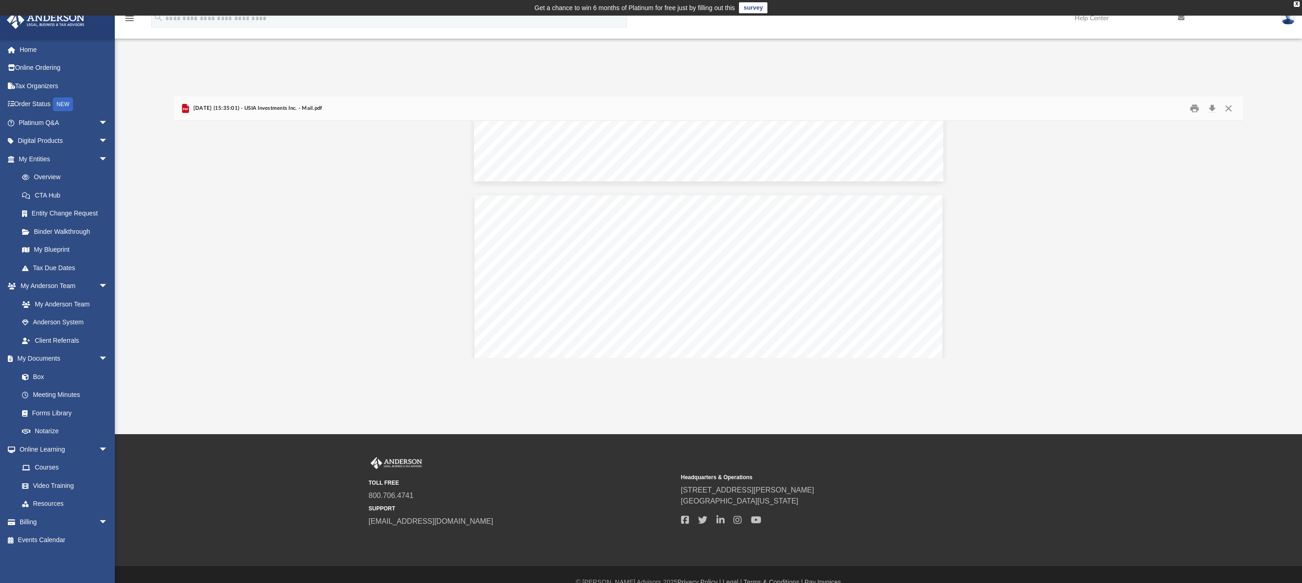
scroll to position [689, 0]
click at [1228, 106] on button "Close" at bounding box center [1228, 108] width 17 height 14
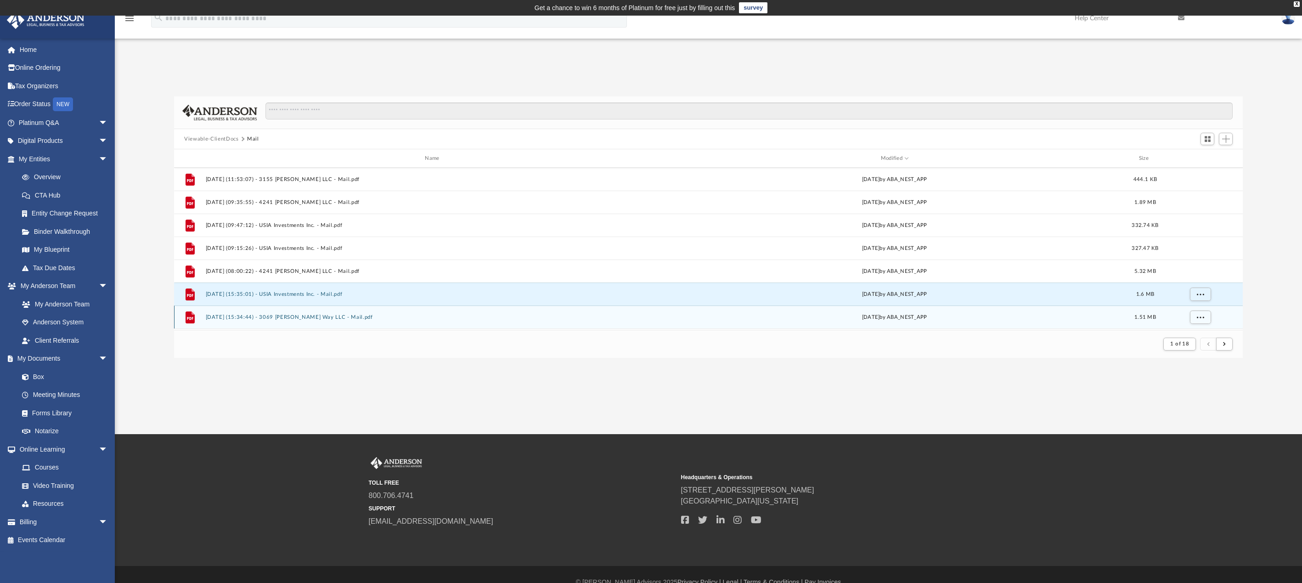
click at [272, 317] on button "[DATE] (15:34:44) - 3069 [PERSON_NAME] Way LLC - Mail.pdf" at bounding box center [434, 317] width 457 height 6
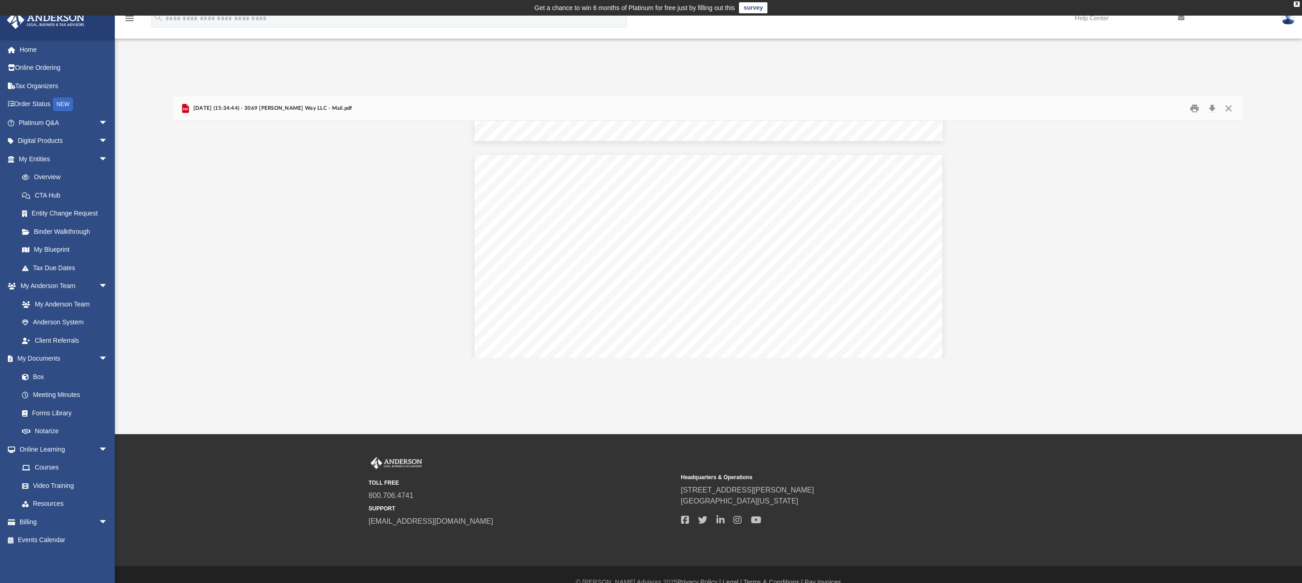
scroll to position [597, 0]
click at [1224, 110] on button "Close" at bounding box center [1228, 108] width 17 height 14
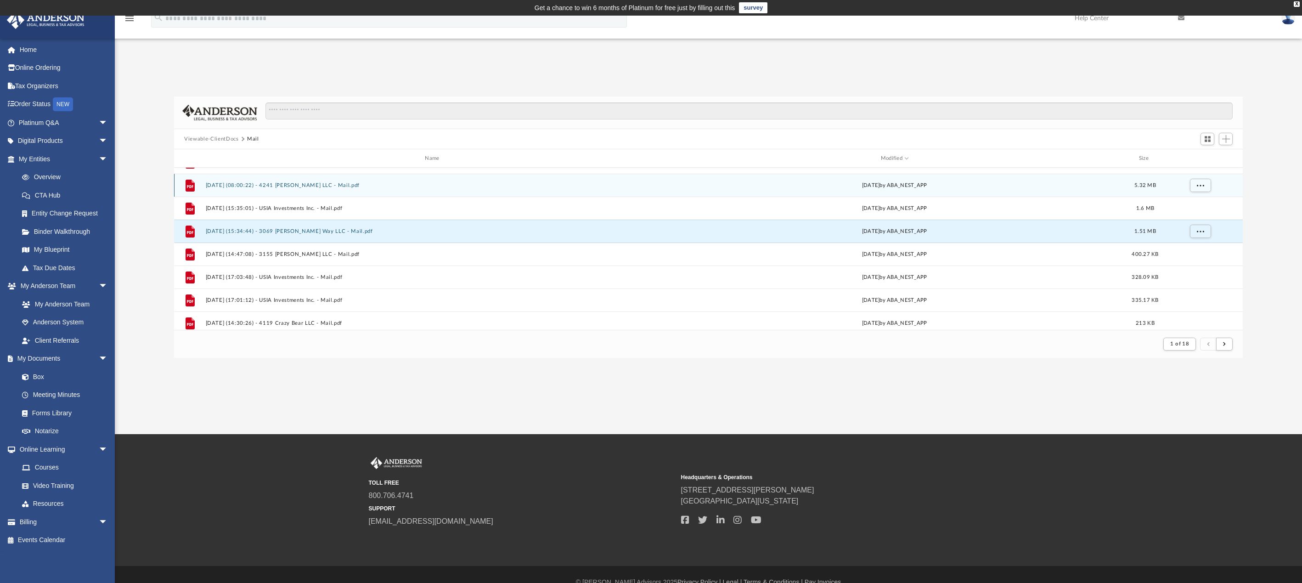
scroll to position [276, 0]
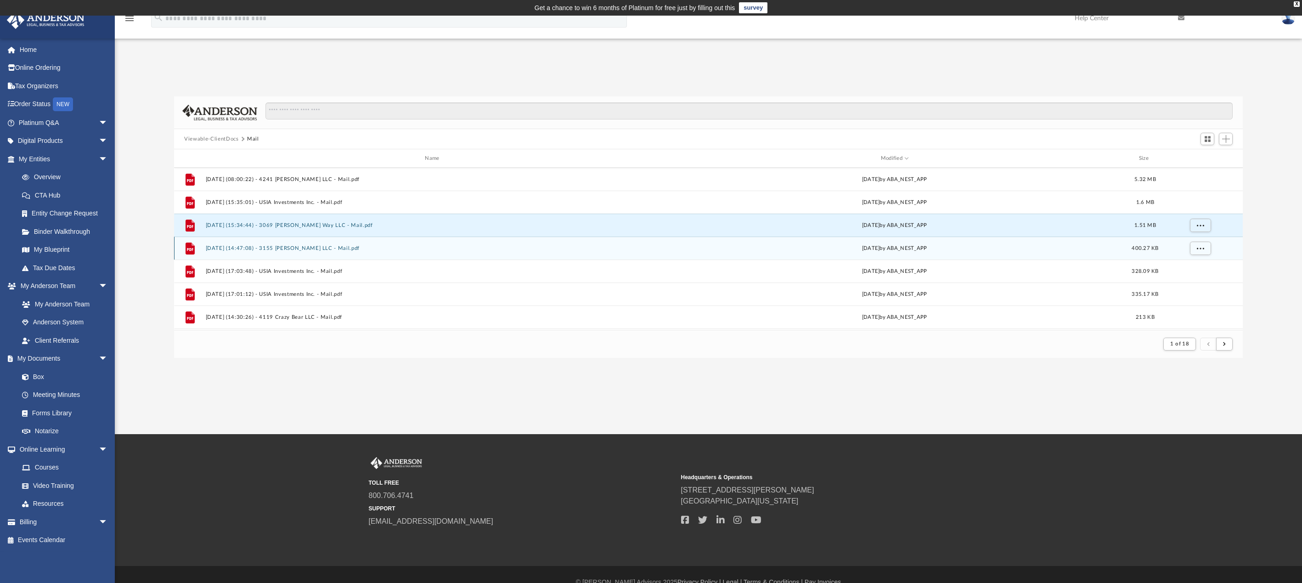
click at [283, 248] on button "[DATE] (14:47:08) - 3155 [PERSON_NAME] LLC - Mail.pdf" at bounding box center [434, 248] width 457 height 6
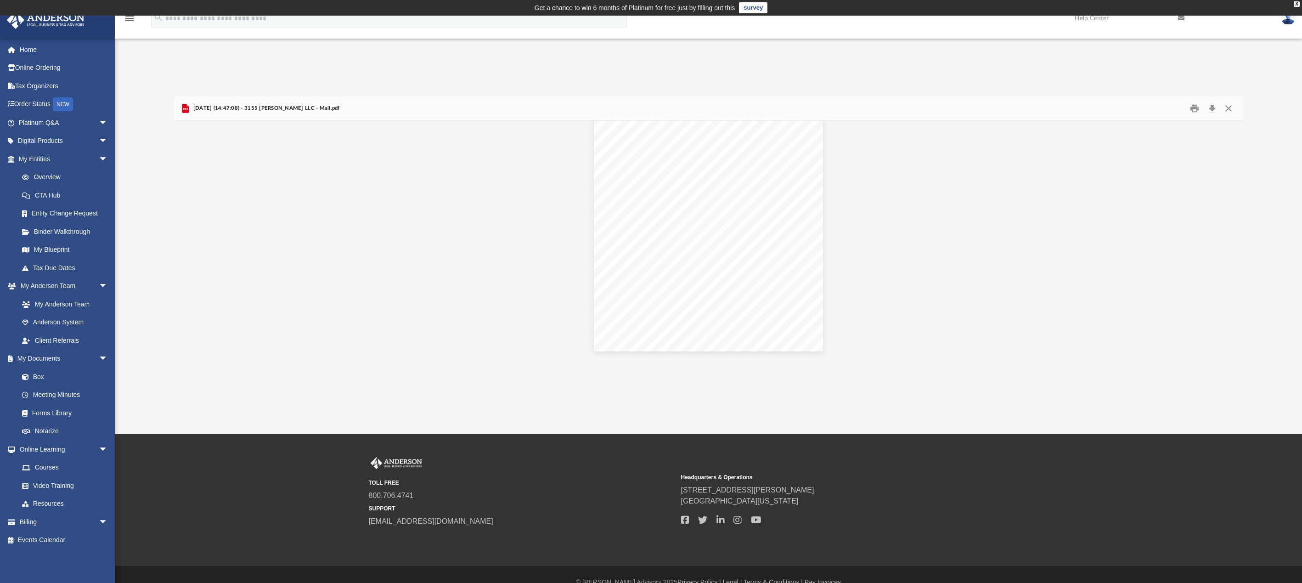
scroll to position [1157, 0]
click at [1229, 108] on button "Close" at bounding box center [1228, 108] width 17 height 14
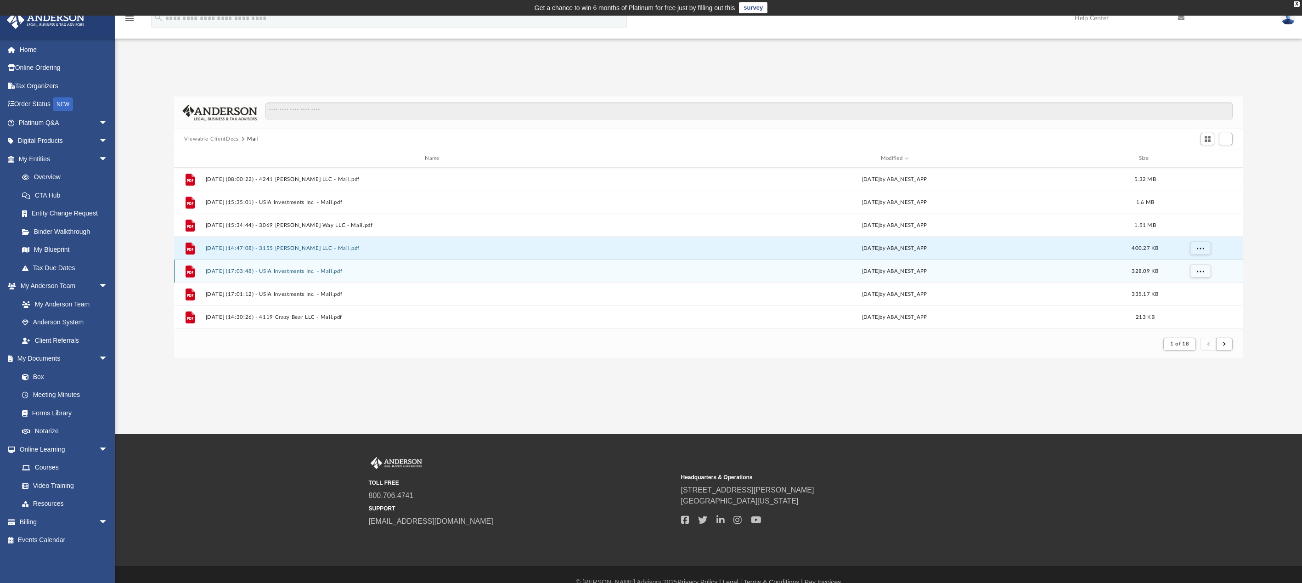
click at [297, 271] on button "[DATE] (17:03:48) - USIA Investments Inc. - Mail.pdf" at bounding box center [434, 271] width 457 height 6
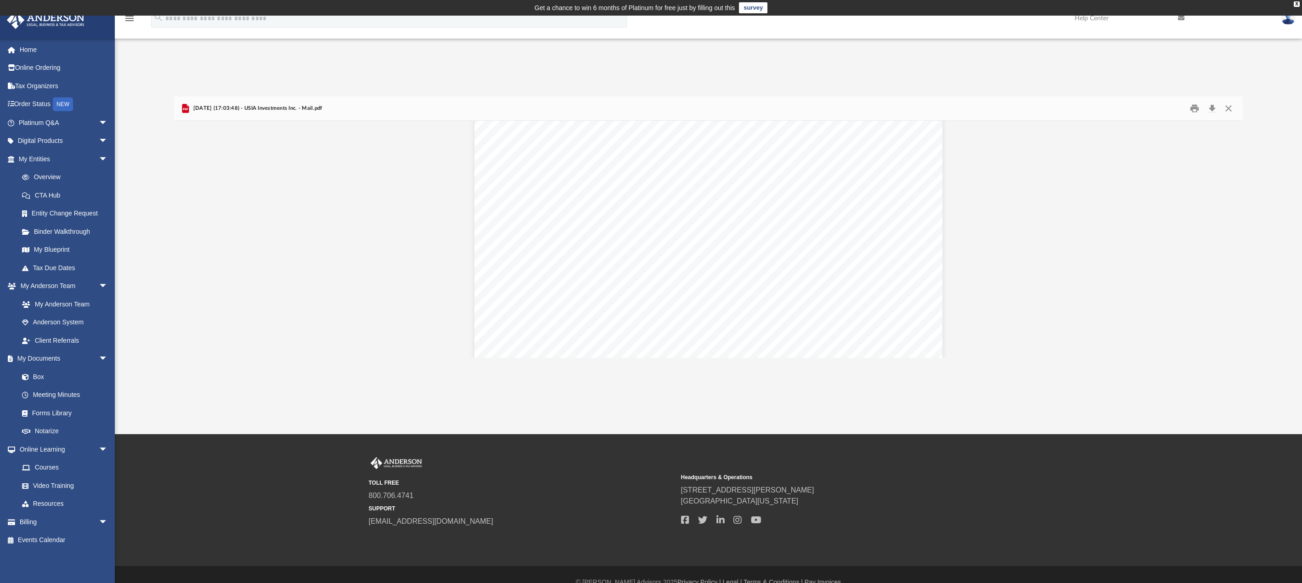
scroll to position [230, 0]
click at [1228, 104] on button "Close" at bounding box center [1228, 108] width 17 height 14
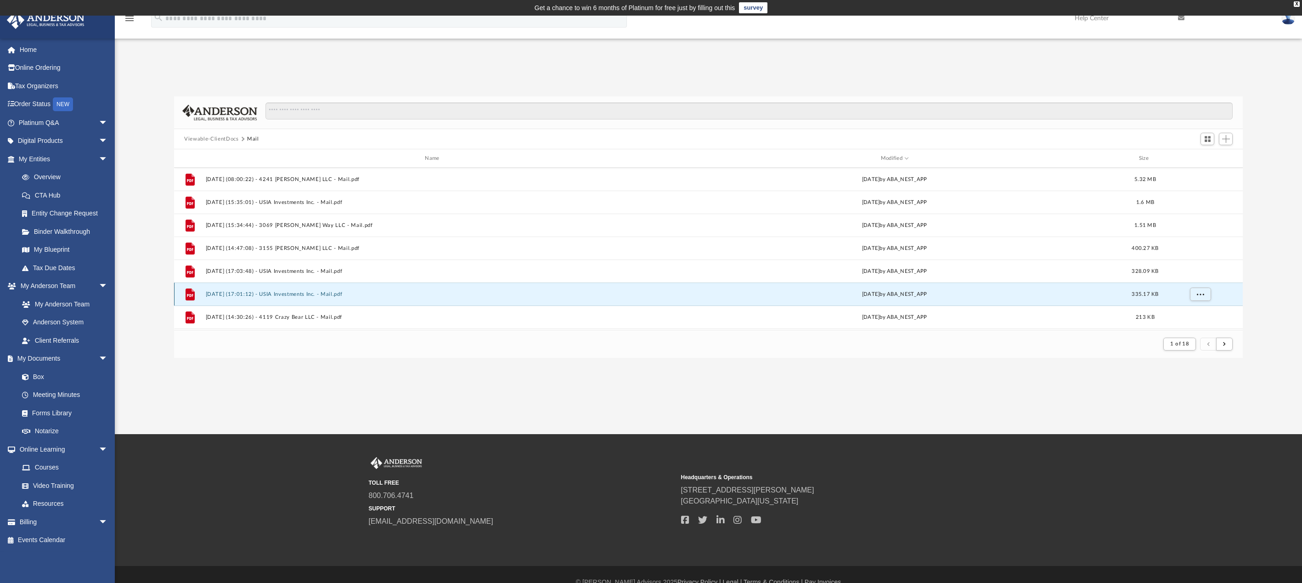
click at [349, 295] on button "[DATE] (17:01:12) - USIA Investments Inc. - Mail.pdf" at bounding box center [434, 294] width 457 height 6
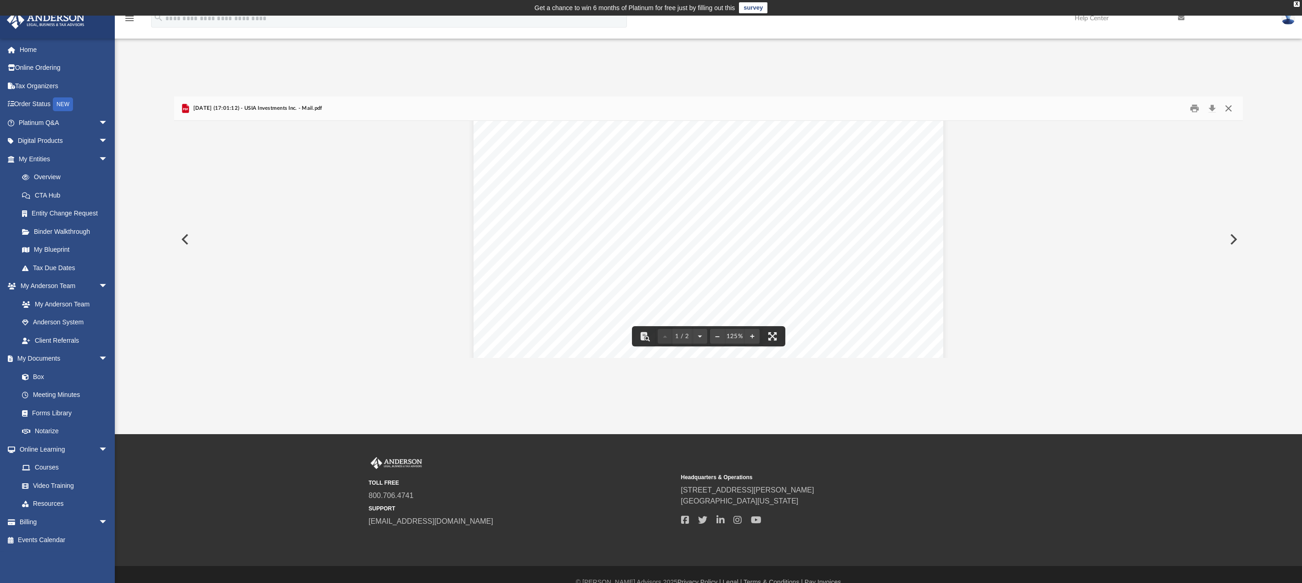
click at [1227, 109] on button "Close" at bounding box center [1228, 108] width 17 height 14
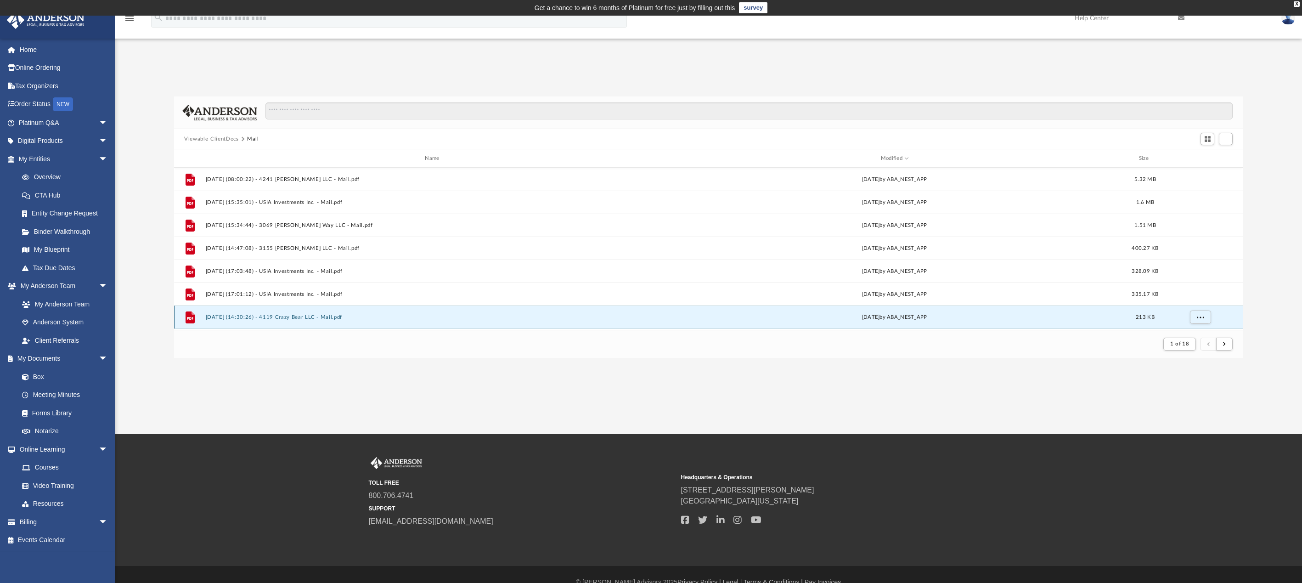
click at [266, 317] on button "[DATE] (14:30:26) - 4119 Crazy Bear LLC - Mail.pdf" at bounding box center [434, 317] width 457 height 6
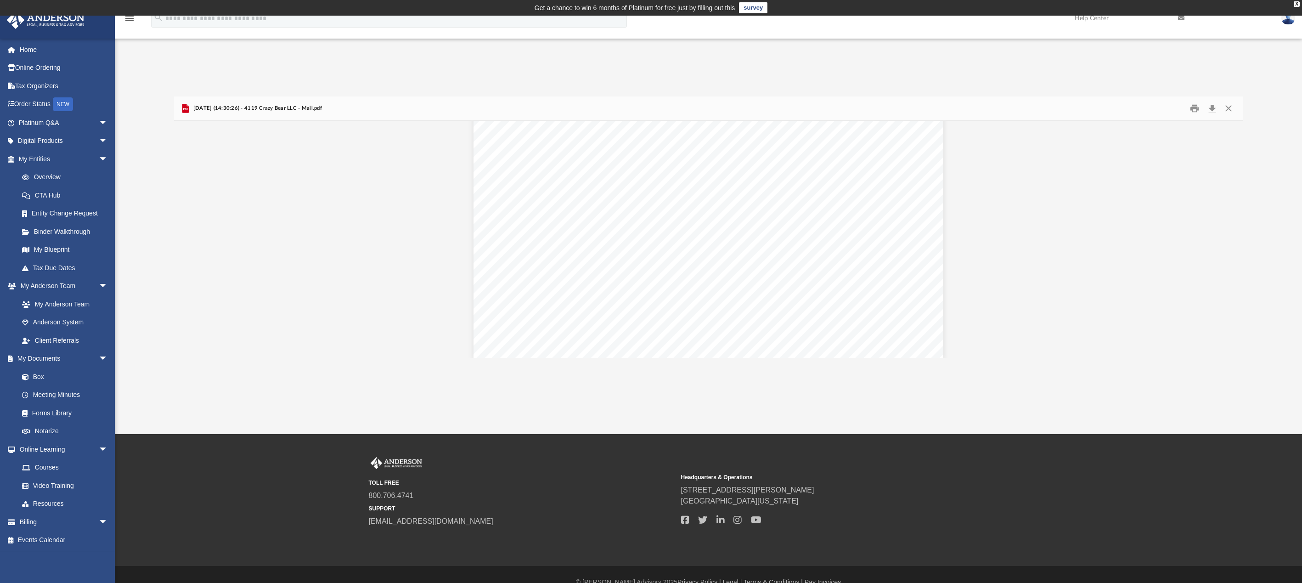
scroll to position [999, 0]
click at [1229, 106] on button "Close" at bounding box center [1228, 108] width 17 height 14
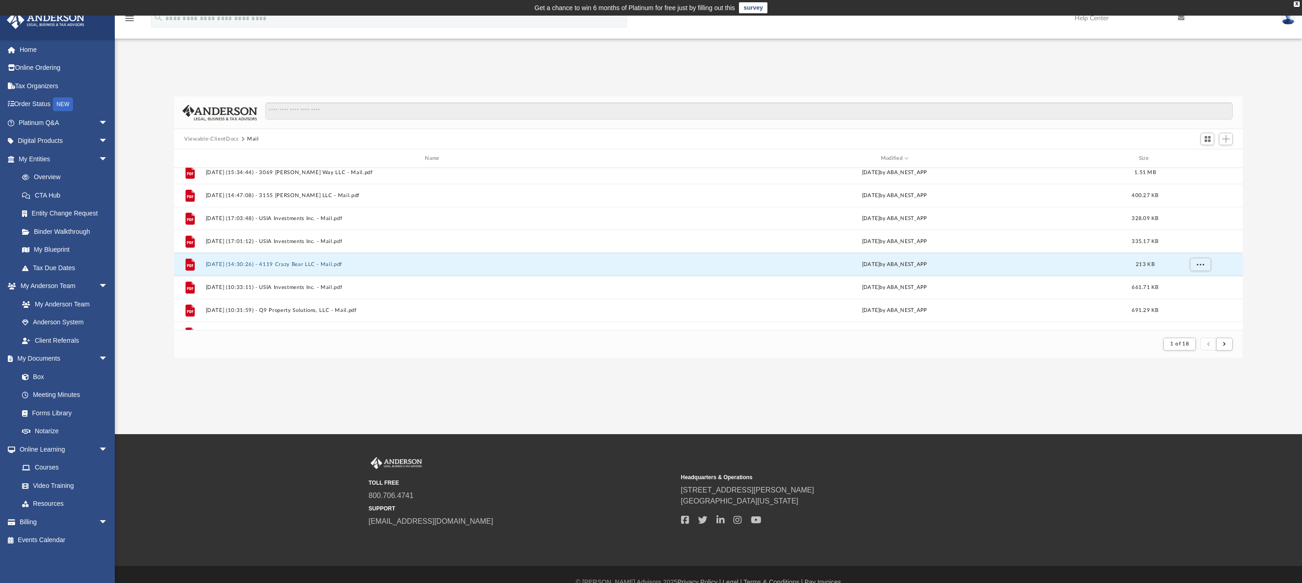
scroll to position [367, 0]
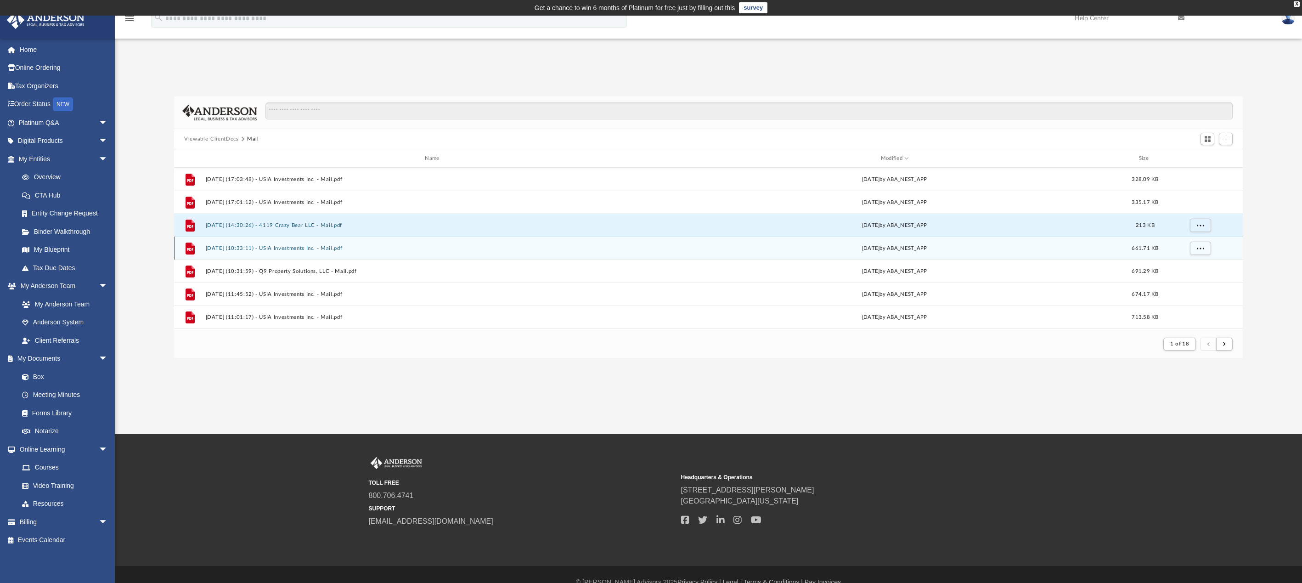
click at [284, 248] on button "[DATE] (10:33:11) - USIA Investments Inc. - Mail.pdf" at bounding box center [434, 248] width 457 height 6
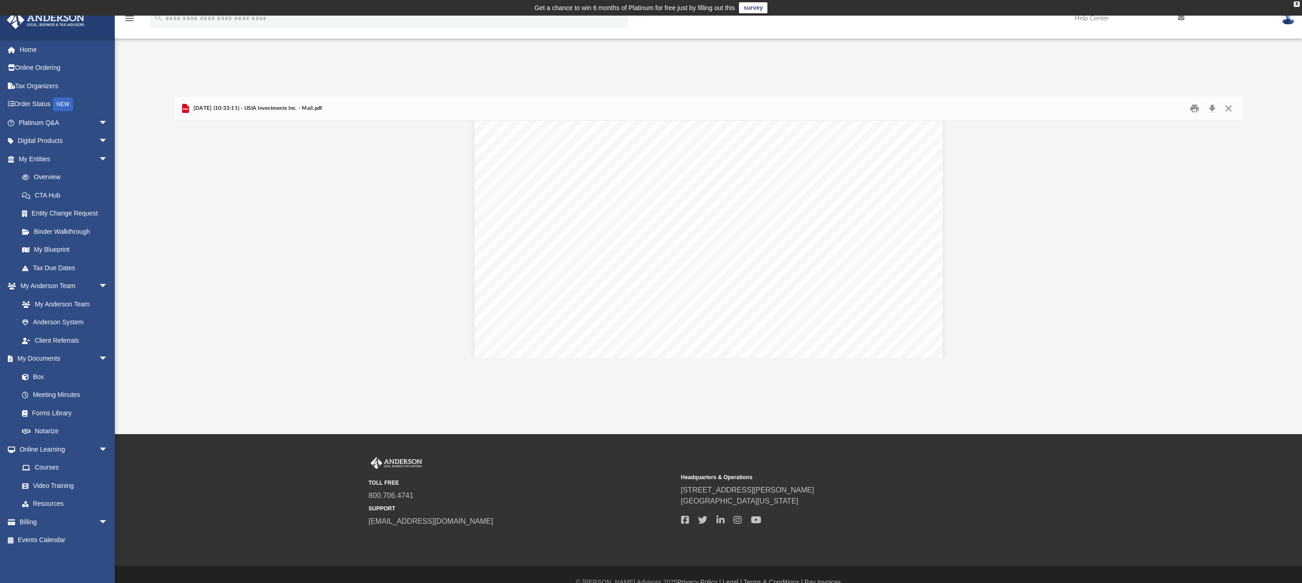
scroll to position [1516, 0]
click at [1231, 108] on button "Close" at bounding box center [1228, 108] width 17 height 14
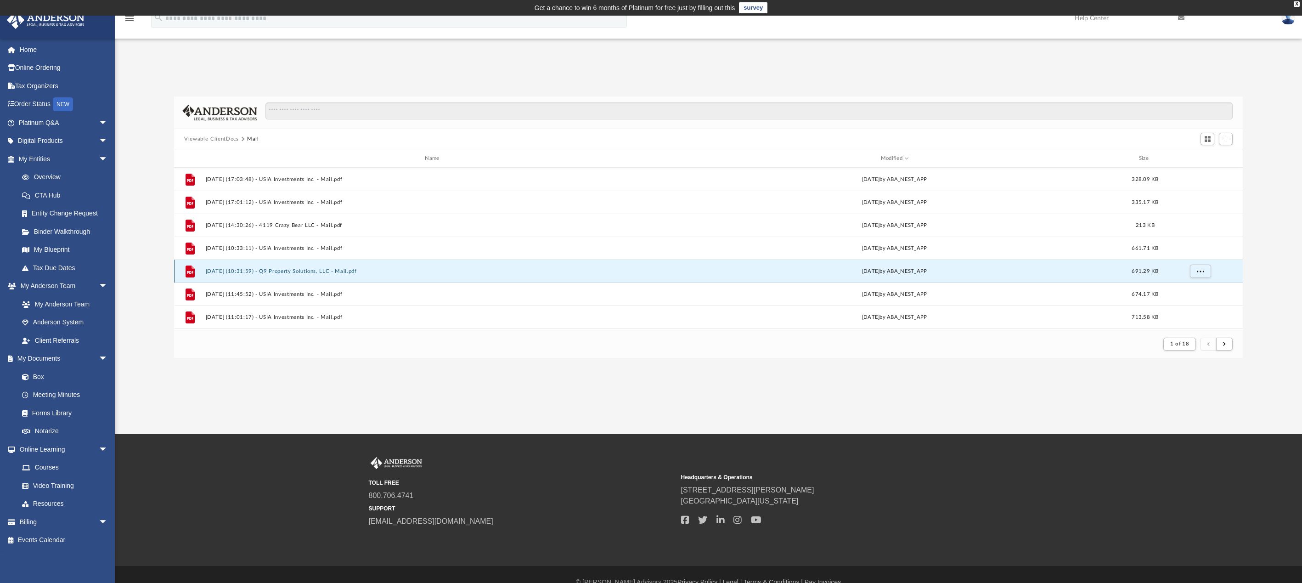
click at [290, 271] on button "[DATE] (10:31:59) - Q9 Property Solutions, LLC - Mail.pdf" at bounding box center [434, 271] width 457 height 6
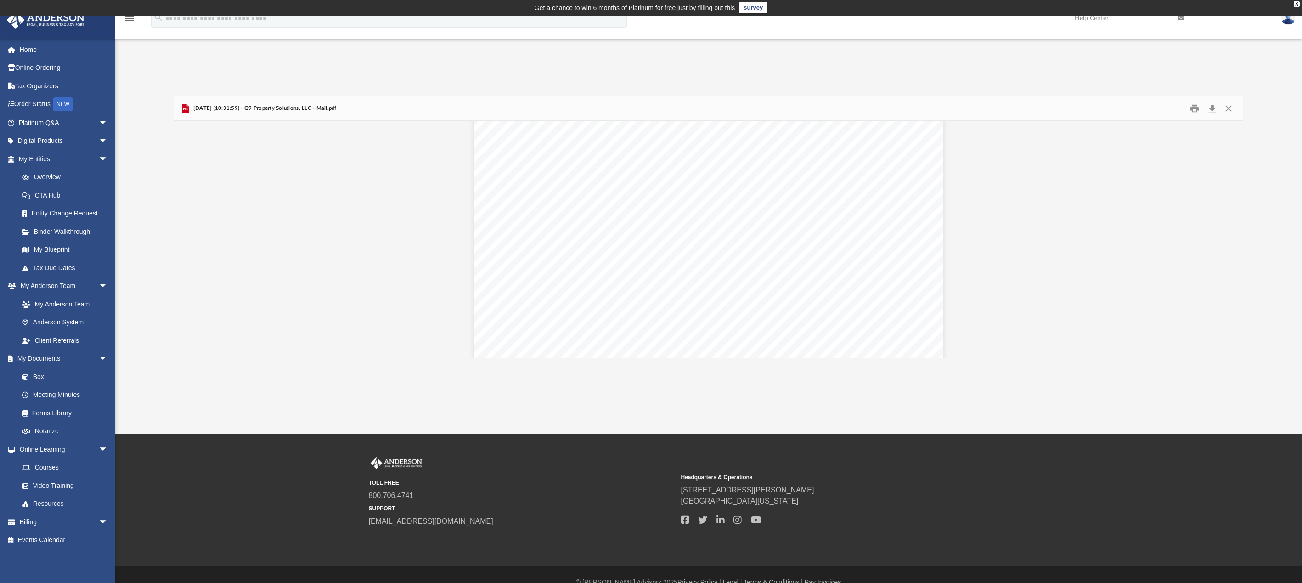
scroll to position [689, 0]
click at [1195, 109] on button "Print" at bounding box center [1194, 108] width 18 height 14
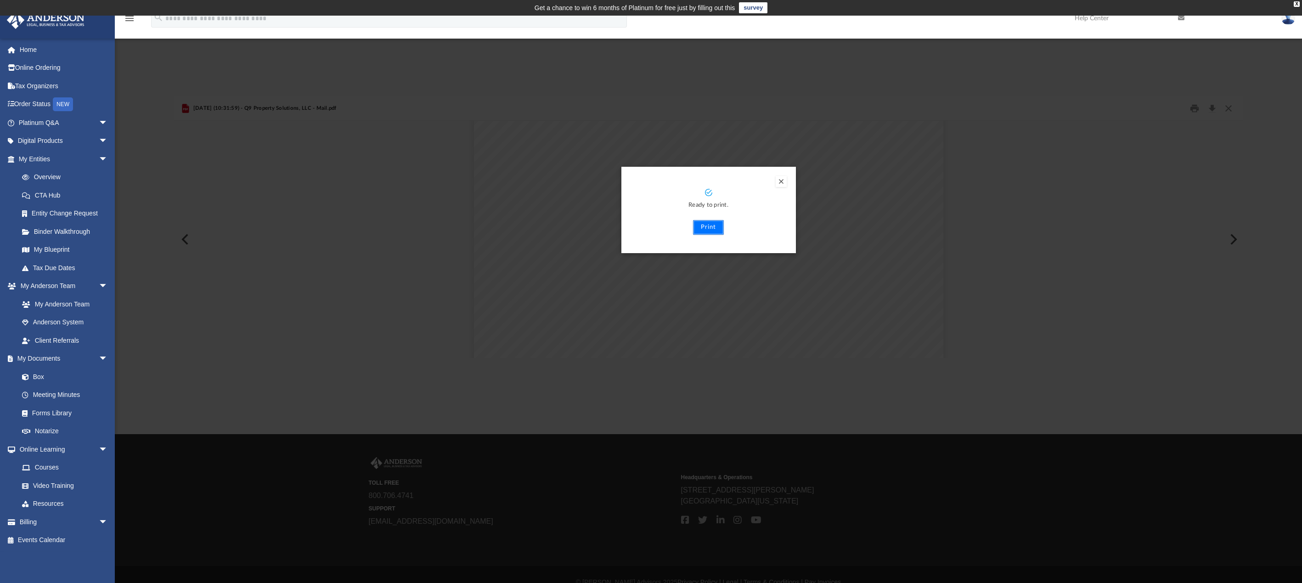
click at [702, 226] on button "Print" at bounding box center [708, 227] width 31 height 15
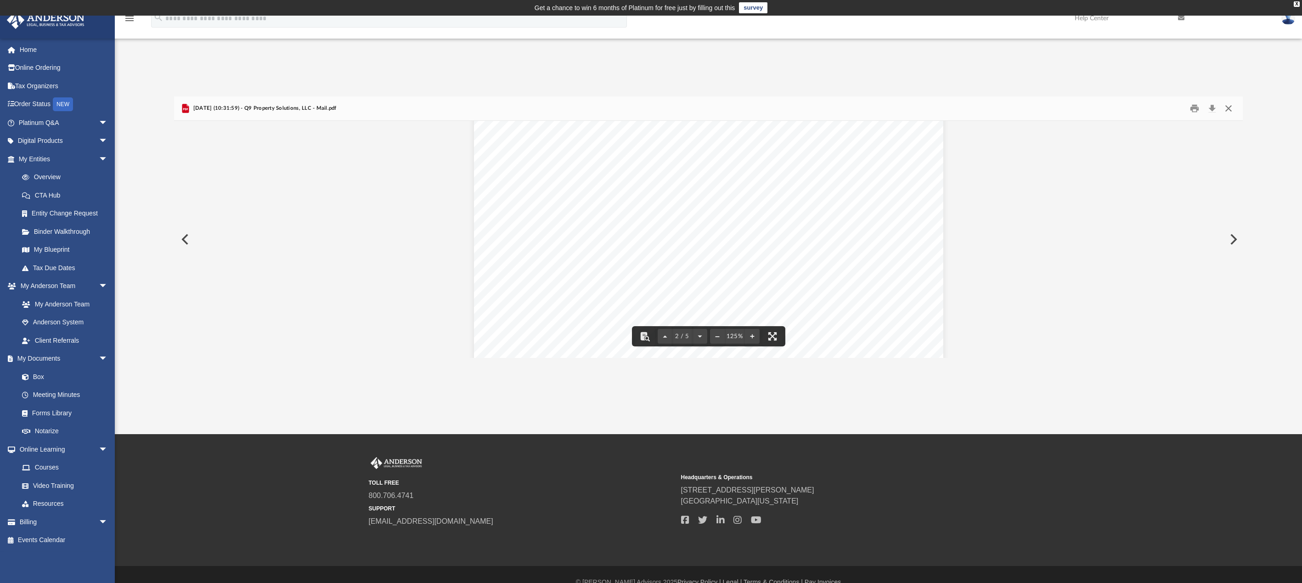
click at [1231, 109] on button "Close" at bounding box center [1228, 108] width 17 height 14
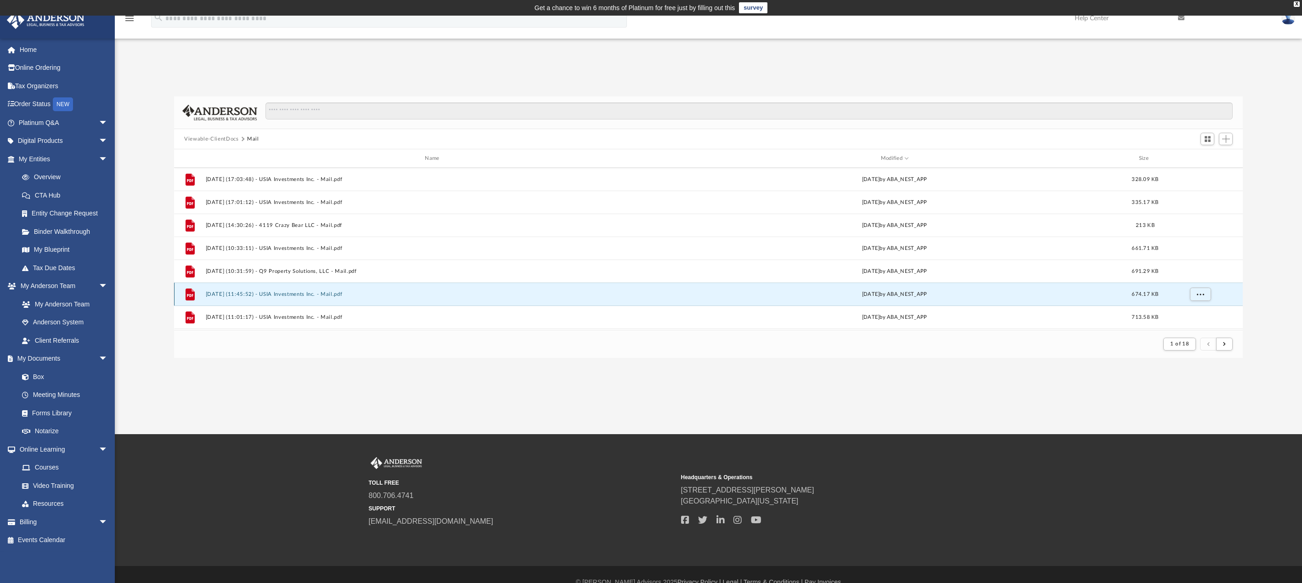
click at [301, 295] on button "[DATE] (11:45:52) - USIA Investments Inc. - Mail.pdf" at bounding box center [434, 294] width 457 height 6
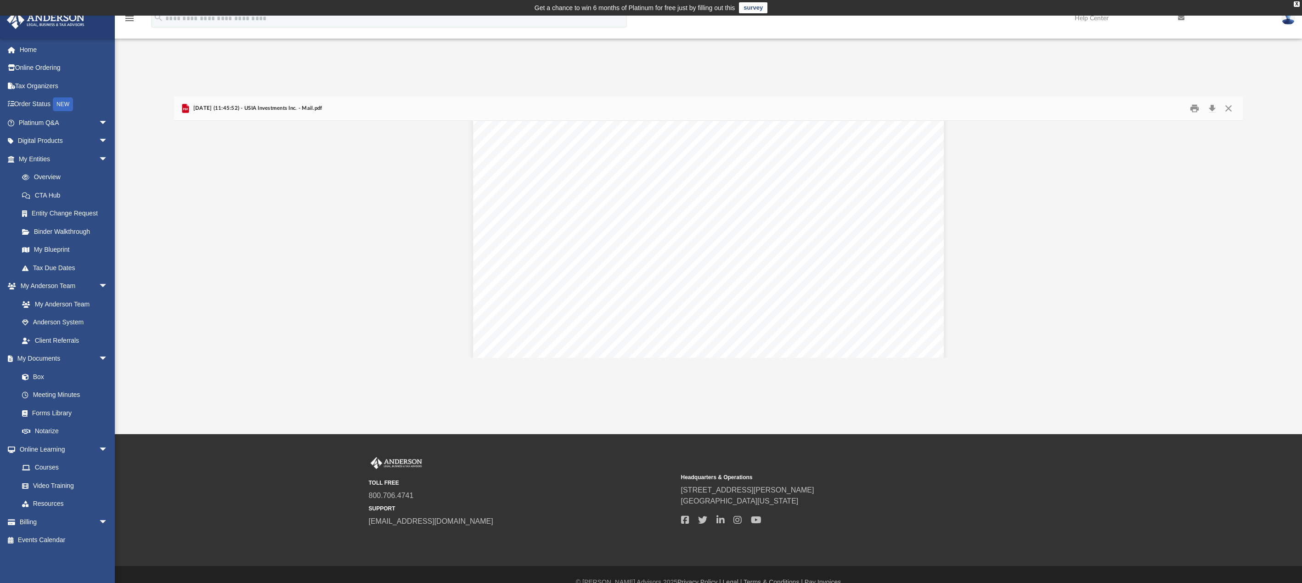
scroll to position [92, 0]
click at [1230, 109] on button "Close" at bounding box center [1228, 108] width 17 height 14
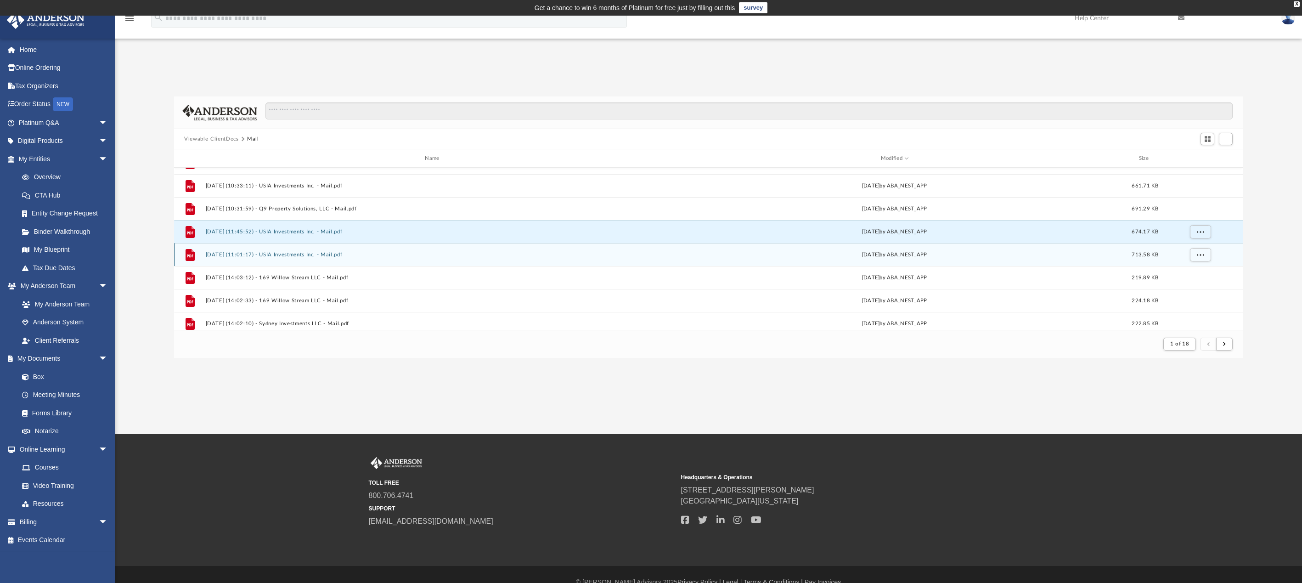
scroll to position [459, 0]
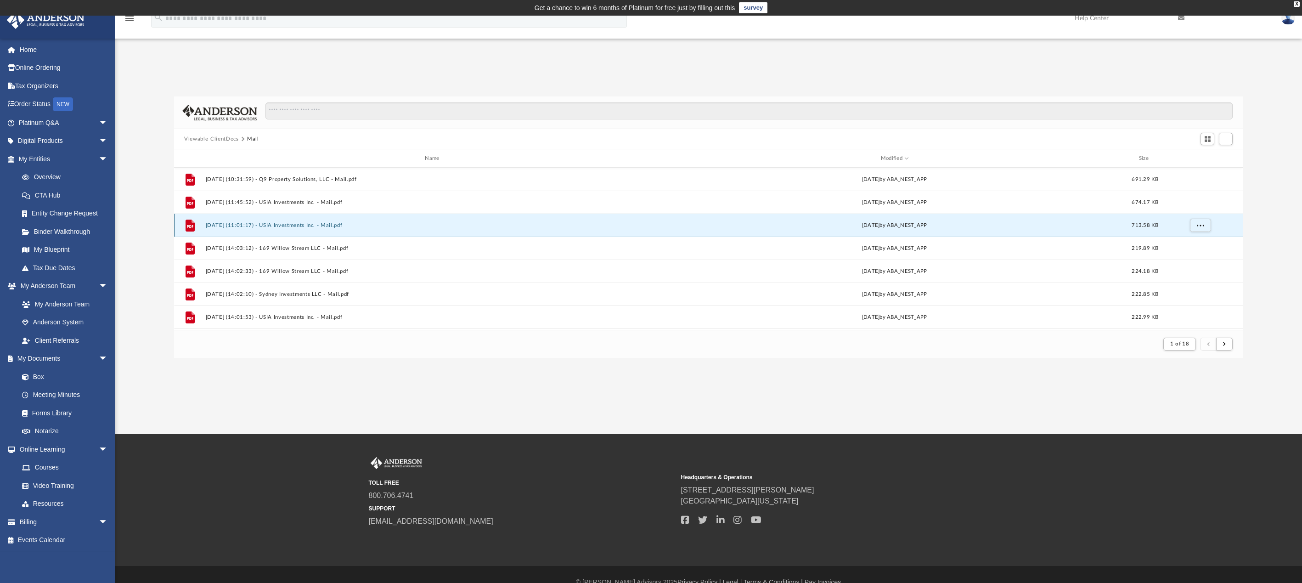
click at [296, 226] on button "[DATE] (11:01:17) - USIA Investments Inc. - Mail.pdf" at bounding box center [434, 225] width 457 height 6
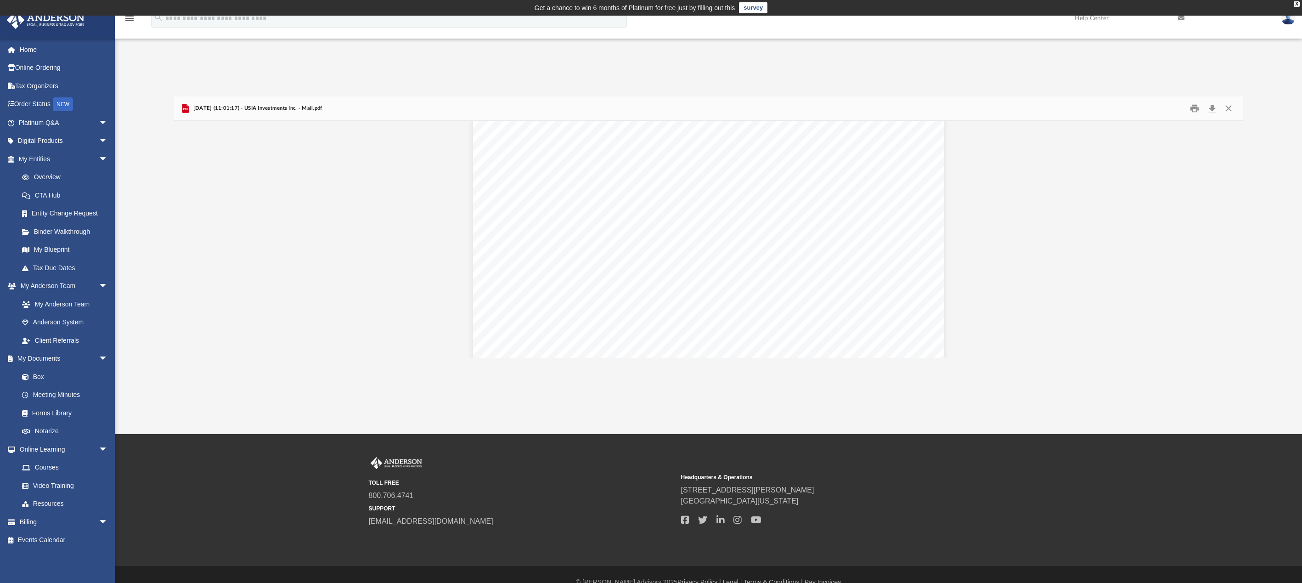
scroll to position [92, 0]
click at [1231, 107] on button "Close" at bounding box center [1228, 108] width 17 height 14
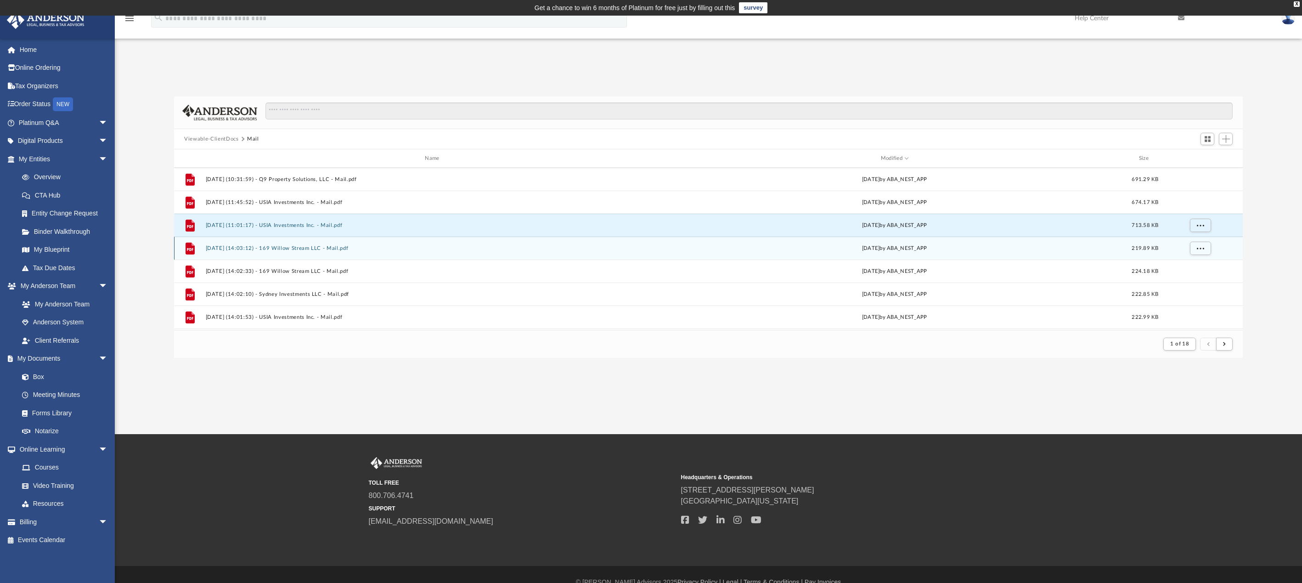
click at [343, 248] on button "[DATE] (14:03:12) - 169 Willow Stream LLC - Mail.pdf" at bounding box center [434, 248] width 457 height 6
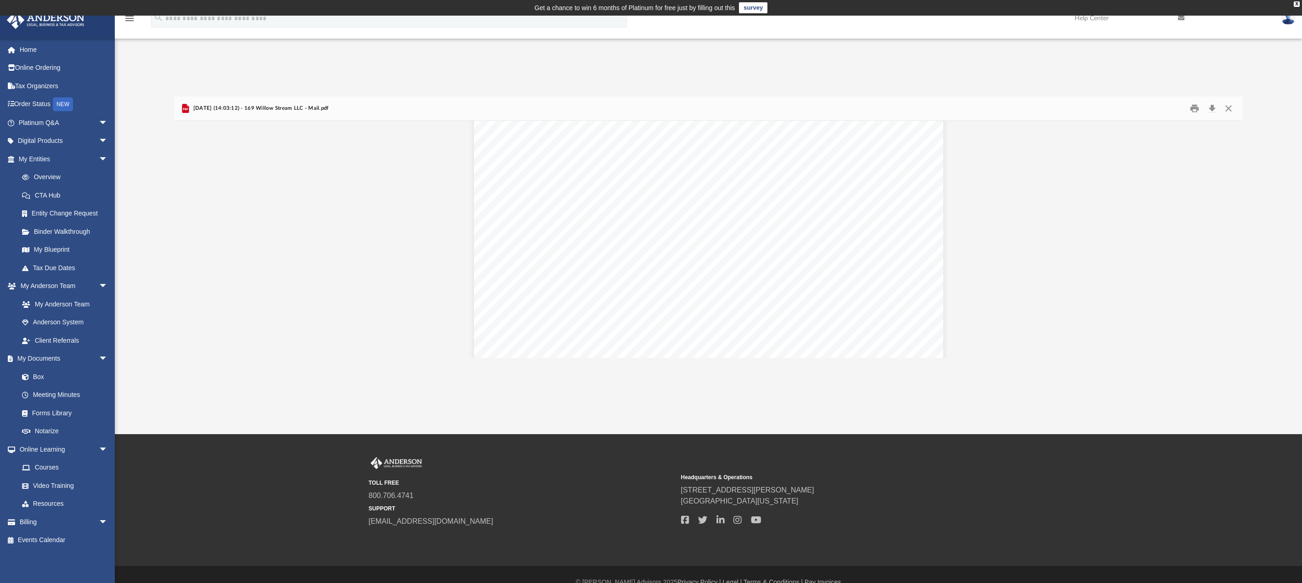
scroll to position [996, 0]
click at [1228, 109] on button "Close" at bounding box center [1228, 108] width 17 height 14
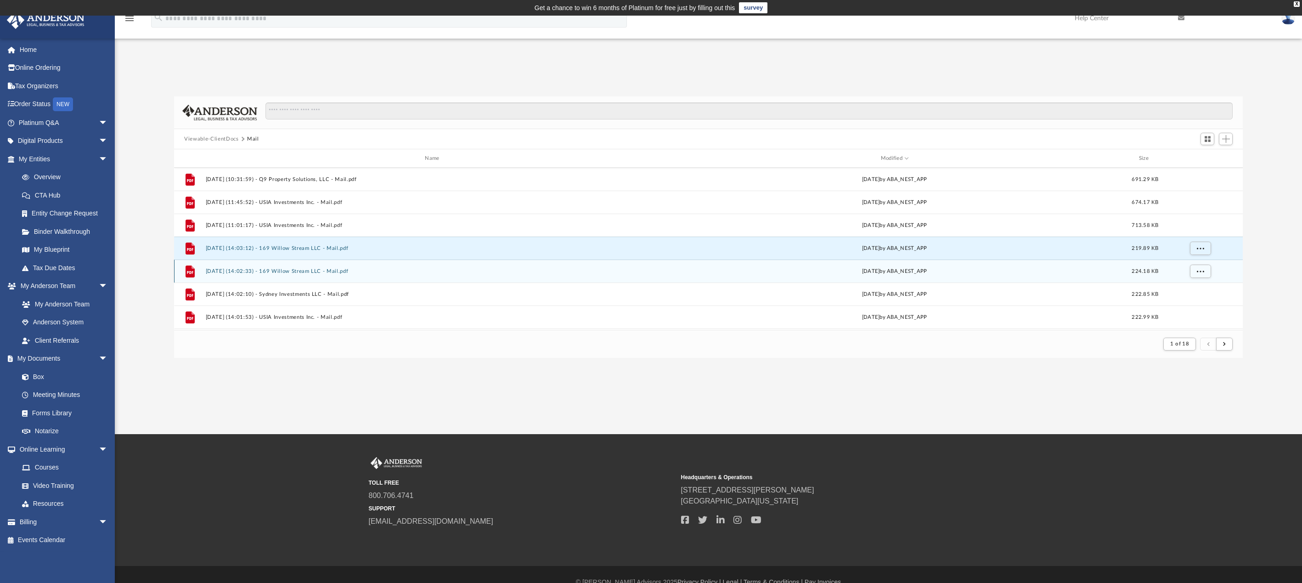
click at [305, 271] on button "[DATE] (14:02:33) - 169 Willow Stream LLC - Mail.pdf" at bounding box center [434, 271] width 457 height 6
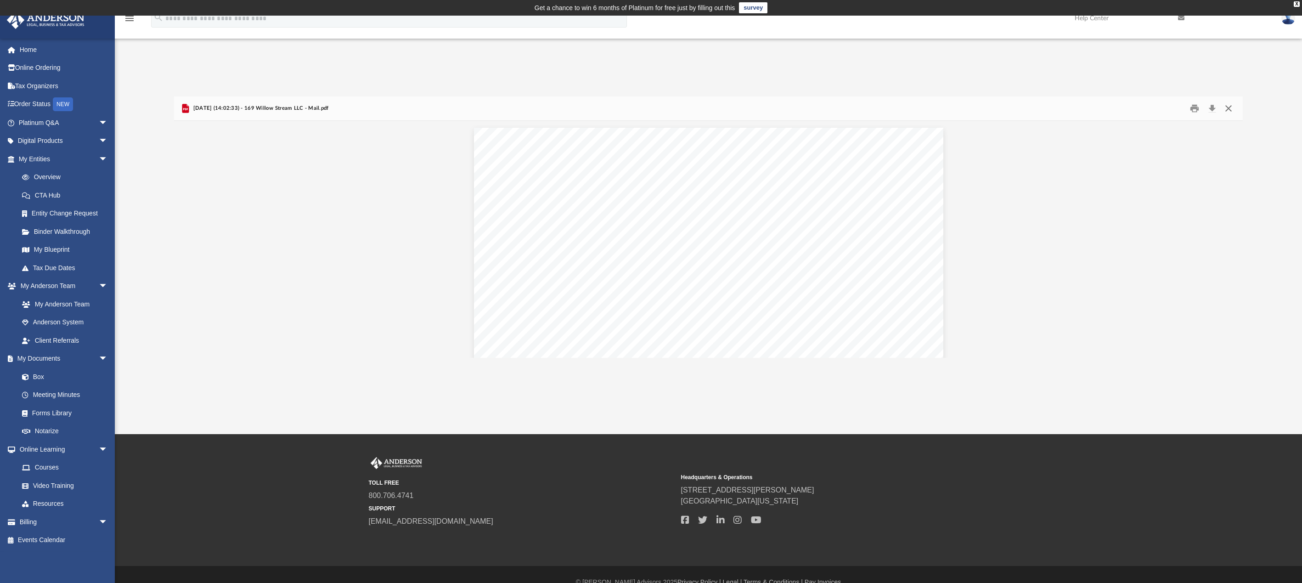
click at [1230, 110] on button "Close" at bounding box center [1228, 108] width 17 height 14
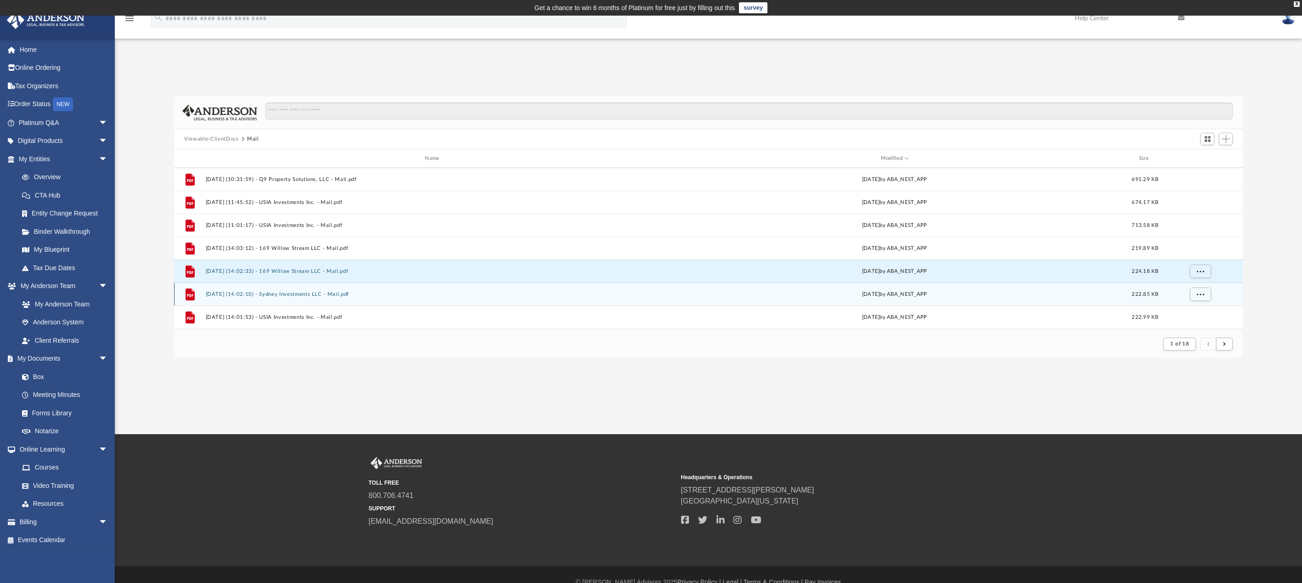
click at [311, 296] on button "[DATE] (14:02:10) - Sydney Investments LLC - Mail.pdf" at bounding box center [434, 294] width 457 height 6
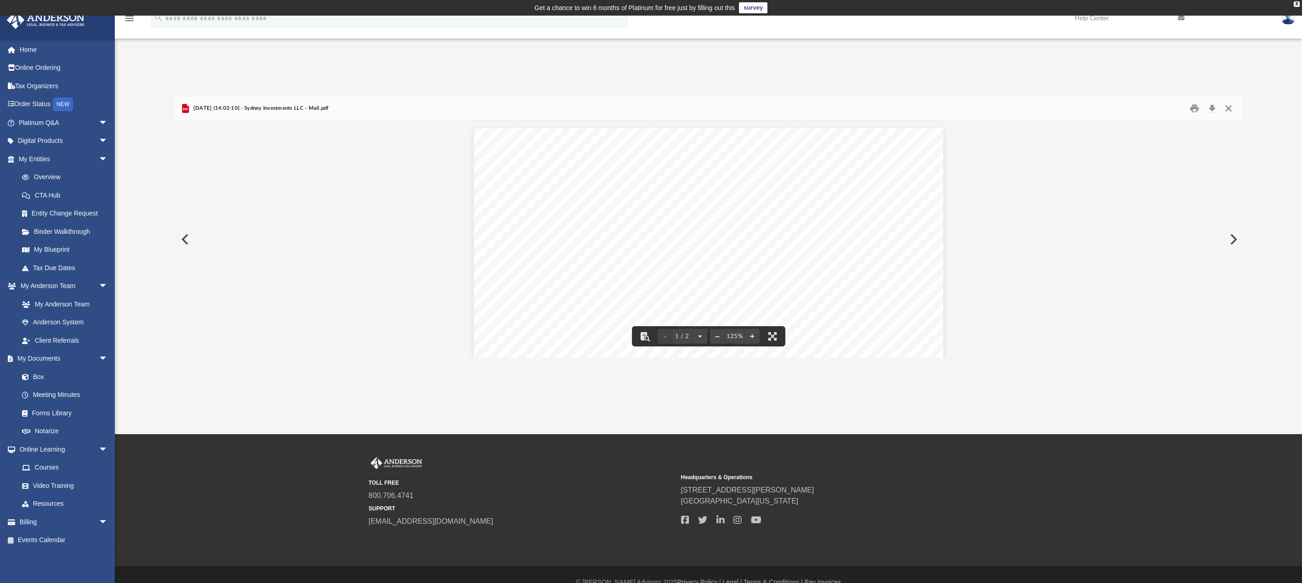
click at [1228, 106] on button "Close" at bounding box center [1228, 108] width 17 height 14
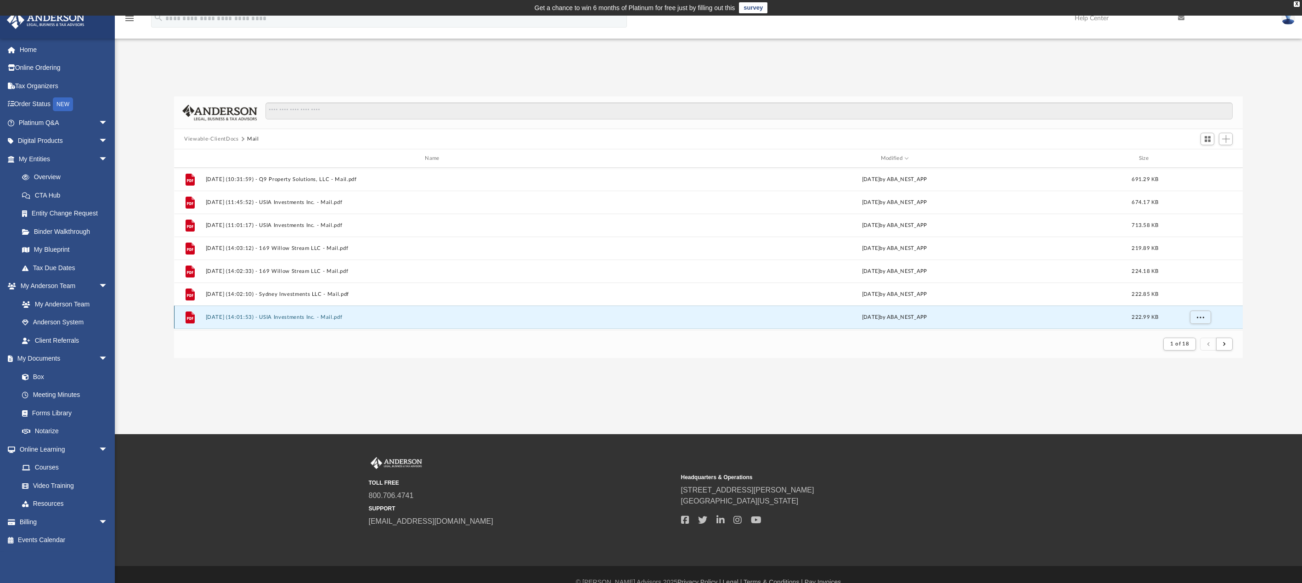
click at [274, 318] on button "[DATE] (14:01:53) - USIA Investments Inc. - Mail.pdf" at bounding box center [434, 317] width 457 height 6
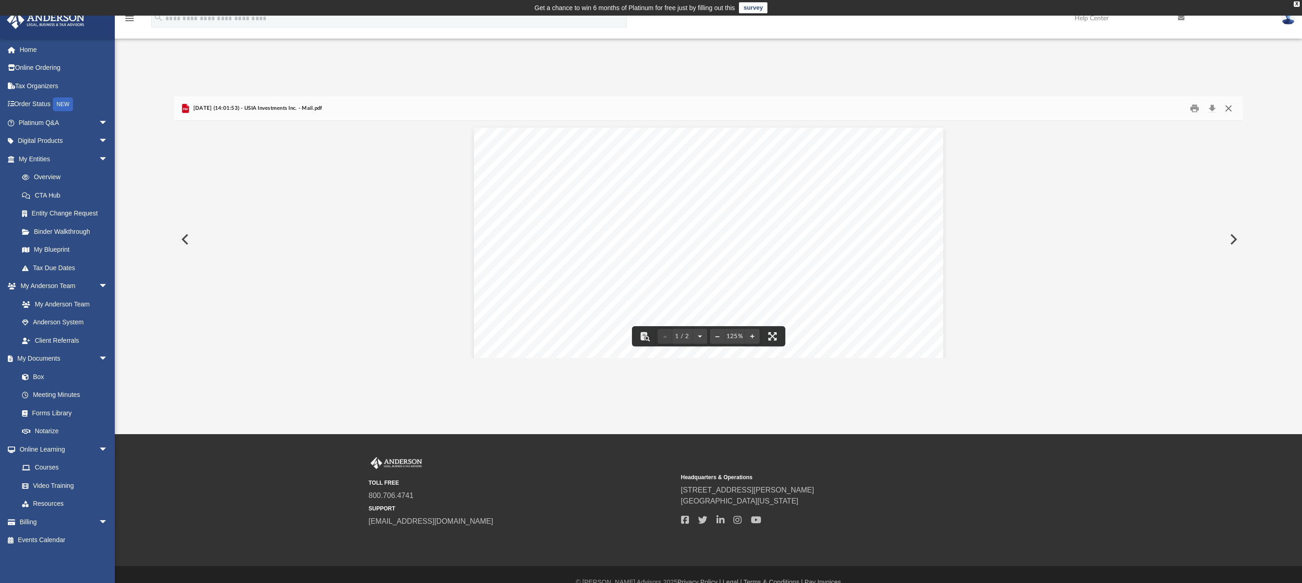
click at [1229, 110] on button "Close" at bounding box center [1228, 108] width 17 height 14
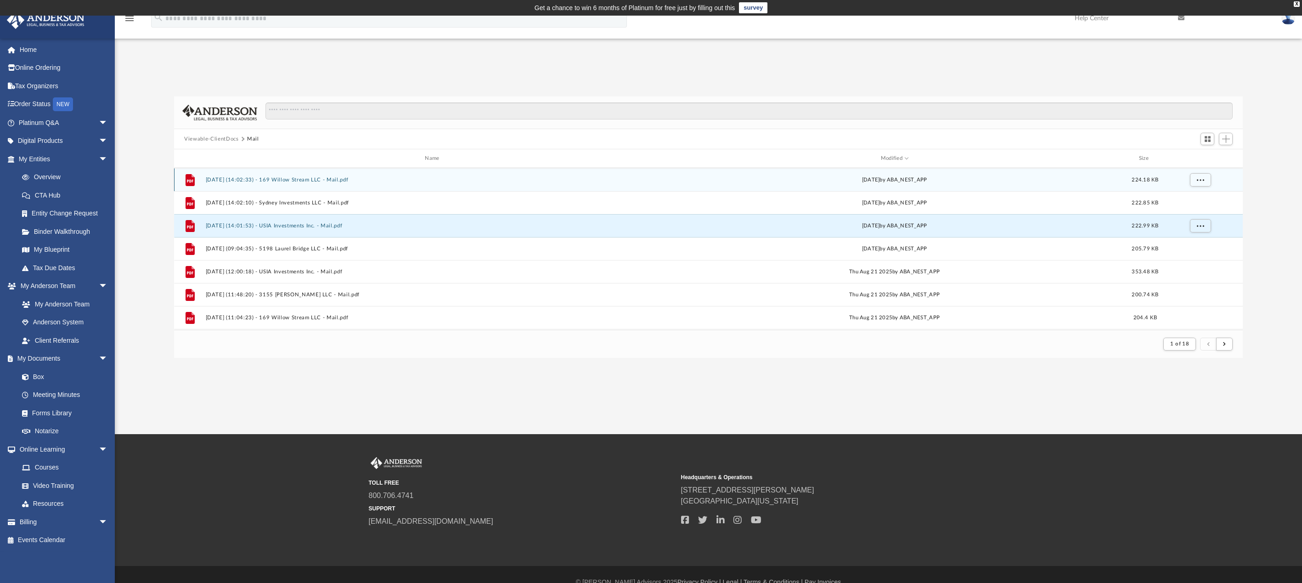
scroll to position [551, 0]
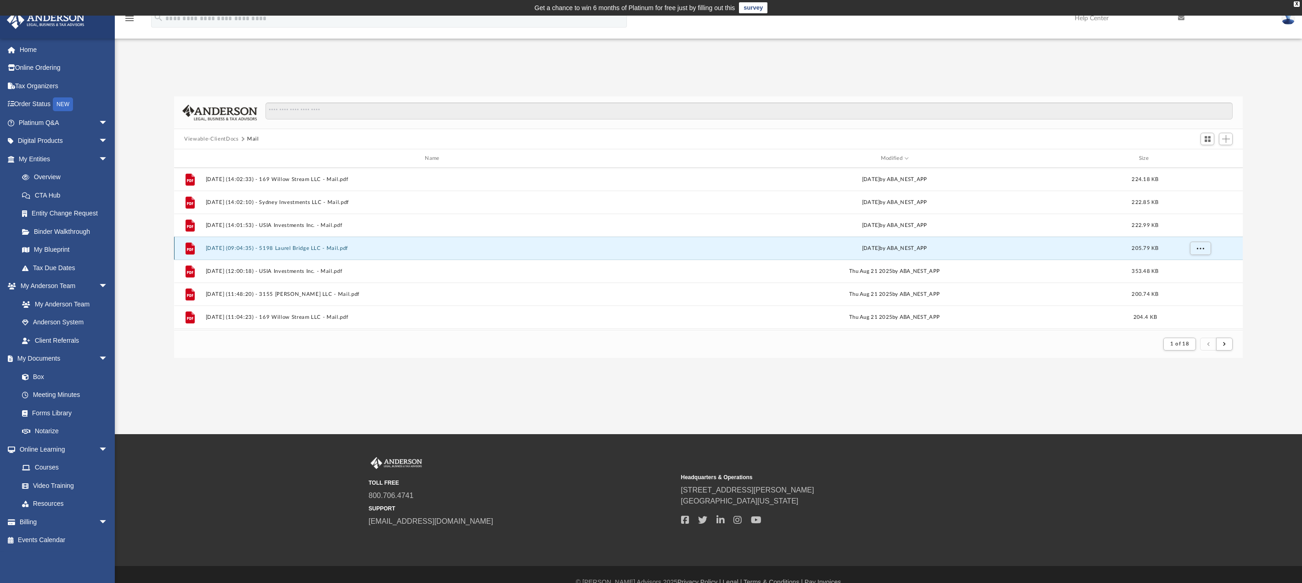
click at [309, 248] on button "[DATE] (09:04:35) - 5198 Laurel Bridge LLC - Mail.pdf" at bounding box center [434, 248] width 457 height 6
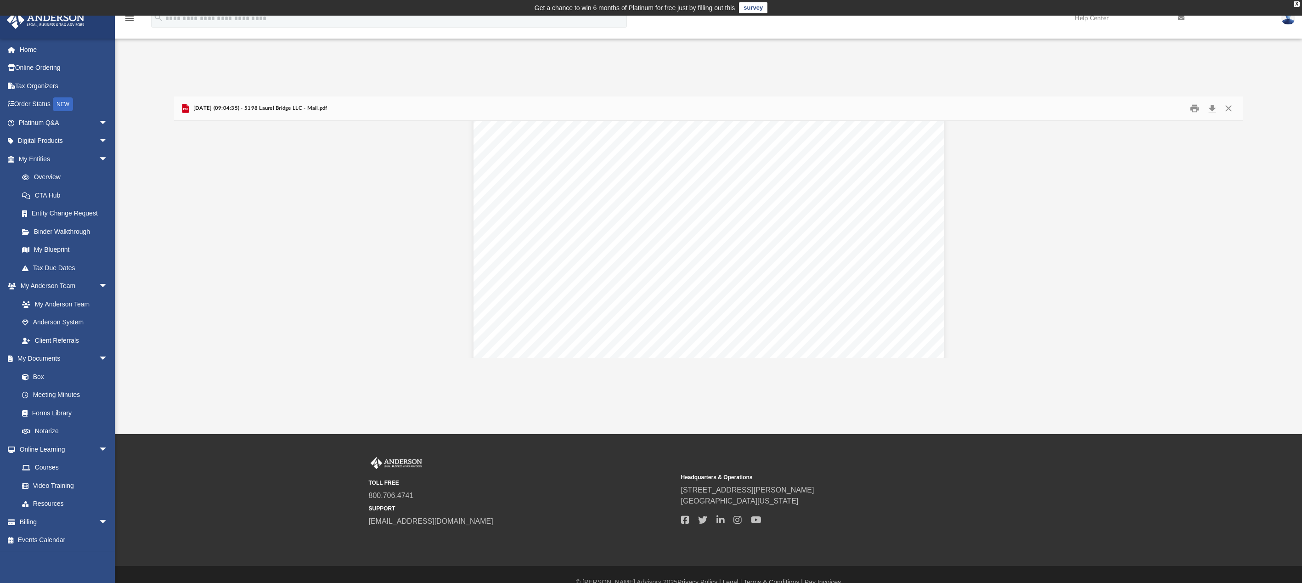
scroll to position [194, 0]
click at [1229, 107] on button "Close" at bounding box center [1228, 108] width 17 height 14
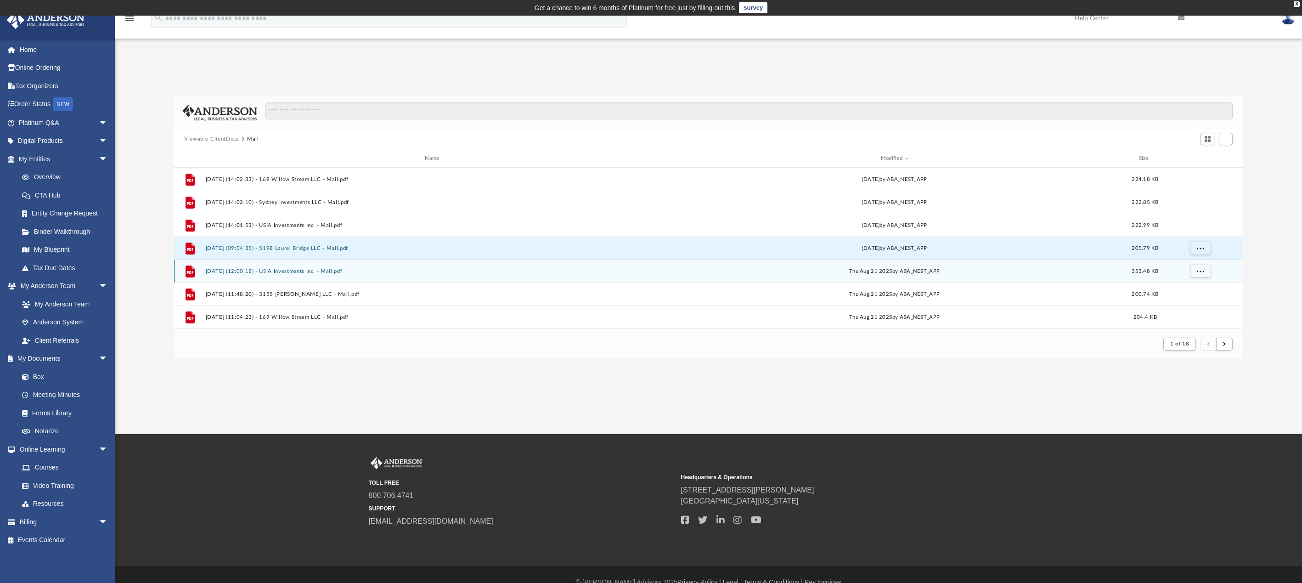
click at [293, 271] on button "[DATE] (12:00:18) - USIA Investments Inc. - Mail.pdf" at bounding box center [434, 271] width 457 height 6
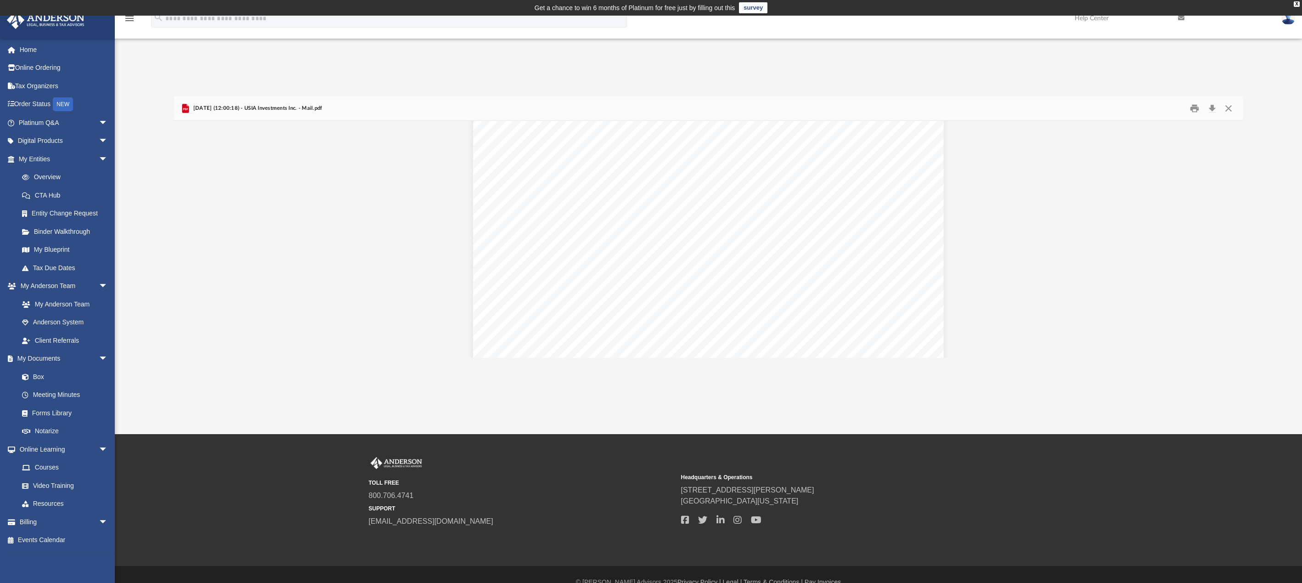
scroll to position [184, 0]
click at [1235, 108] on button "Close" at bounding box center [1228, 108] width 17 height 14
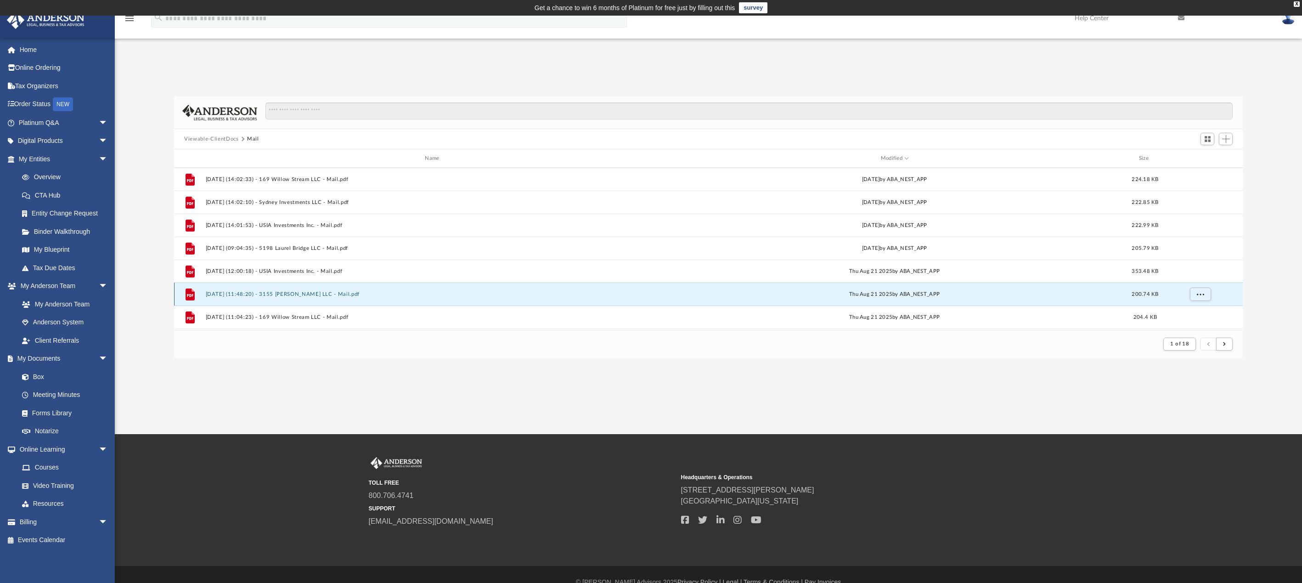
click at [297, 293] on button "[DATE] (11:48:20) - 3155 [PERSON_NAME] LLC - Mail.pdf" at bounding box center [434, 294] width 457 height 6
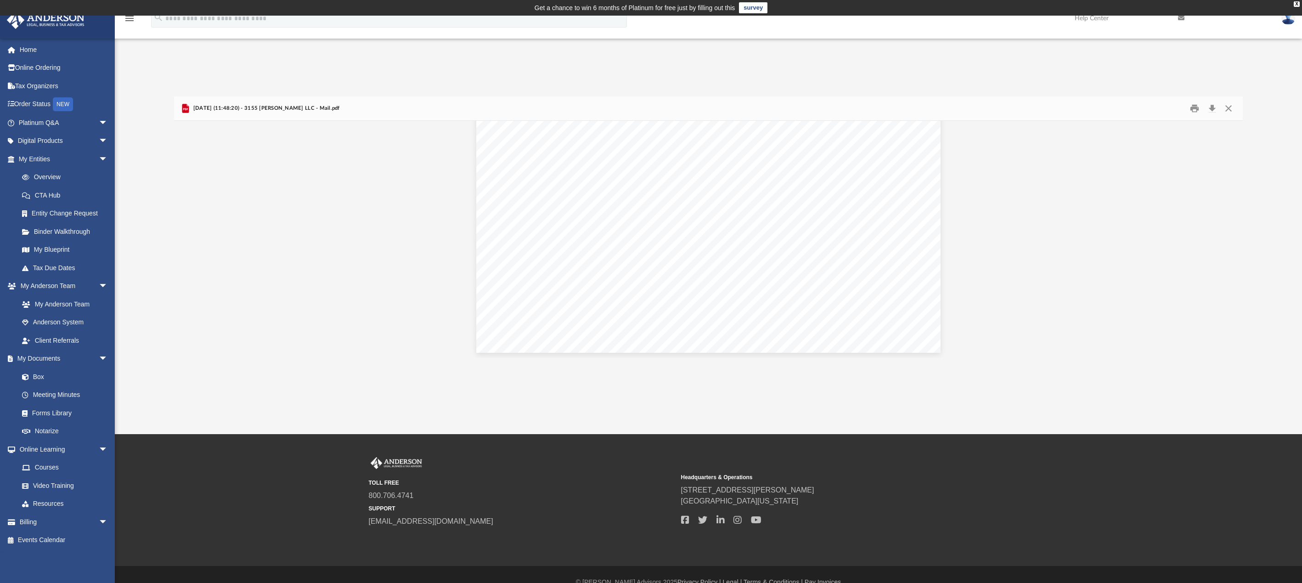
scroll to position [381, 0]
click at [1229, 108] on button "Close" at bounding box center [1228, 108] width 17 height 14
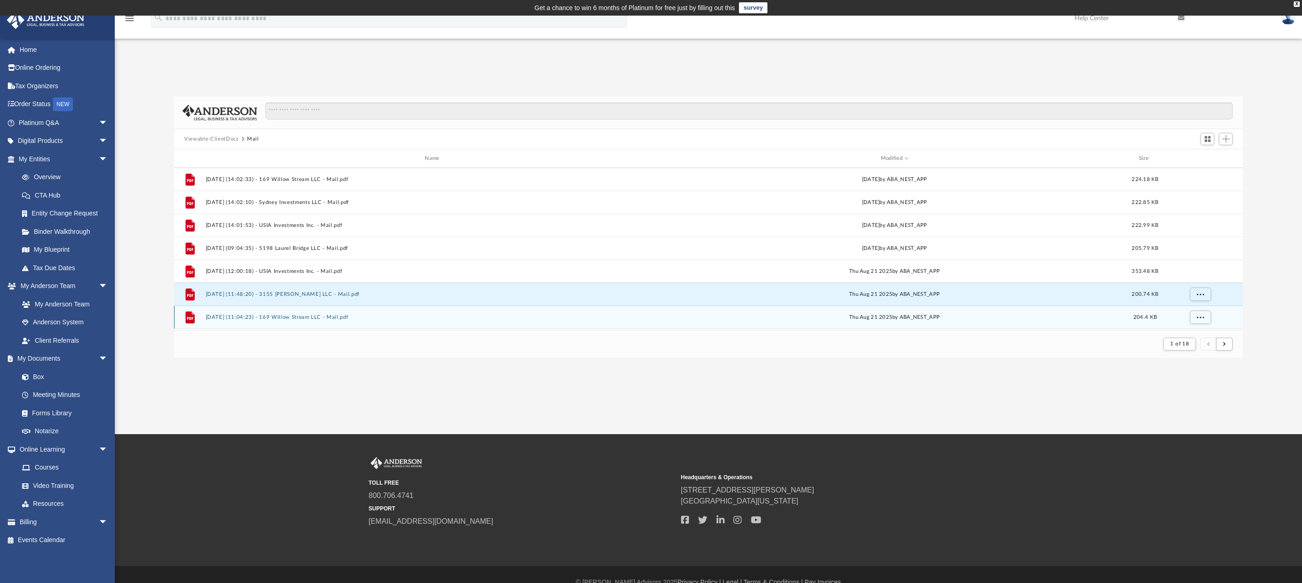
click at [280, 316] on button "[DATE] (11:04:23) - 169 Willow Stream LLC - Mail.pdf" at bounding box center [434, 317] width 457 height 6
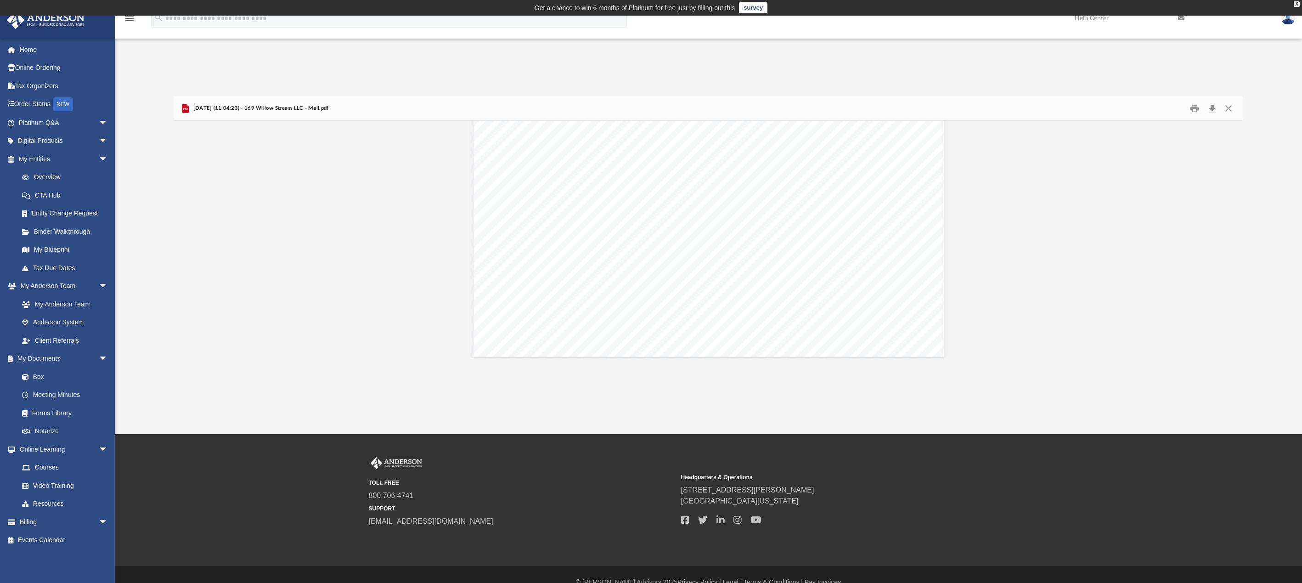
scroll to position [380, 0]
click at [1223, 107] on button "Close" at bounding box center [1228, 108] width 17 height 14
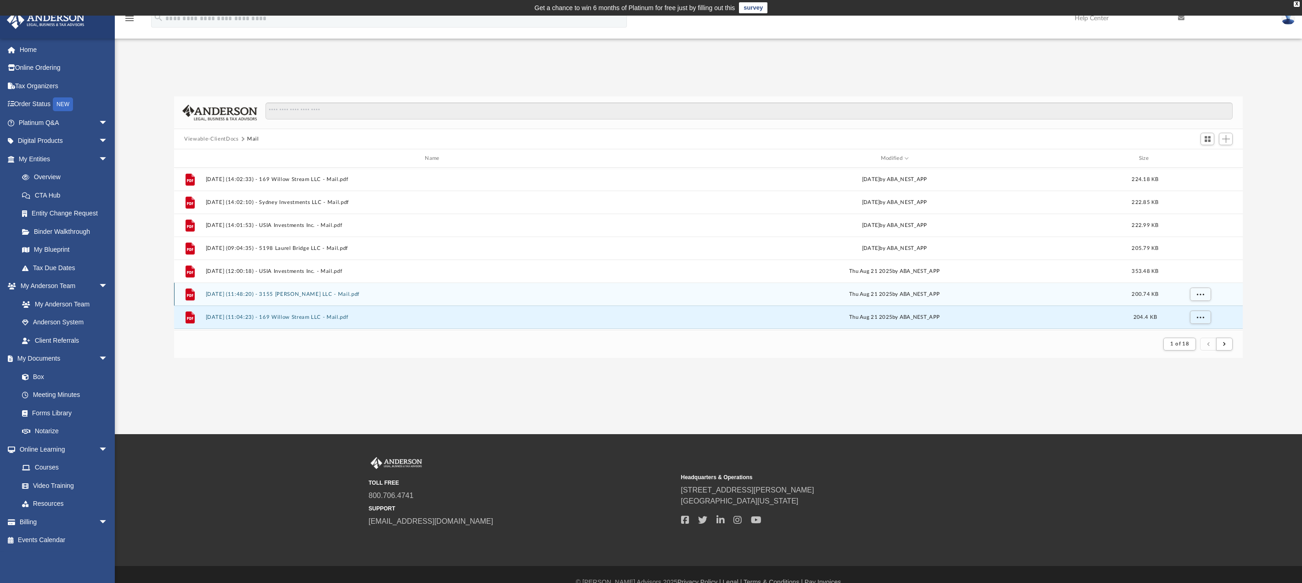
scroll to position [643, 0]
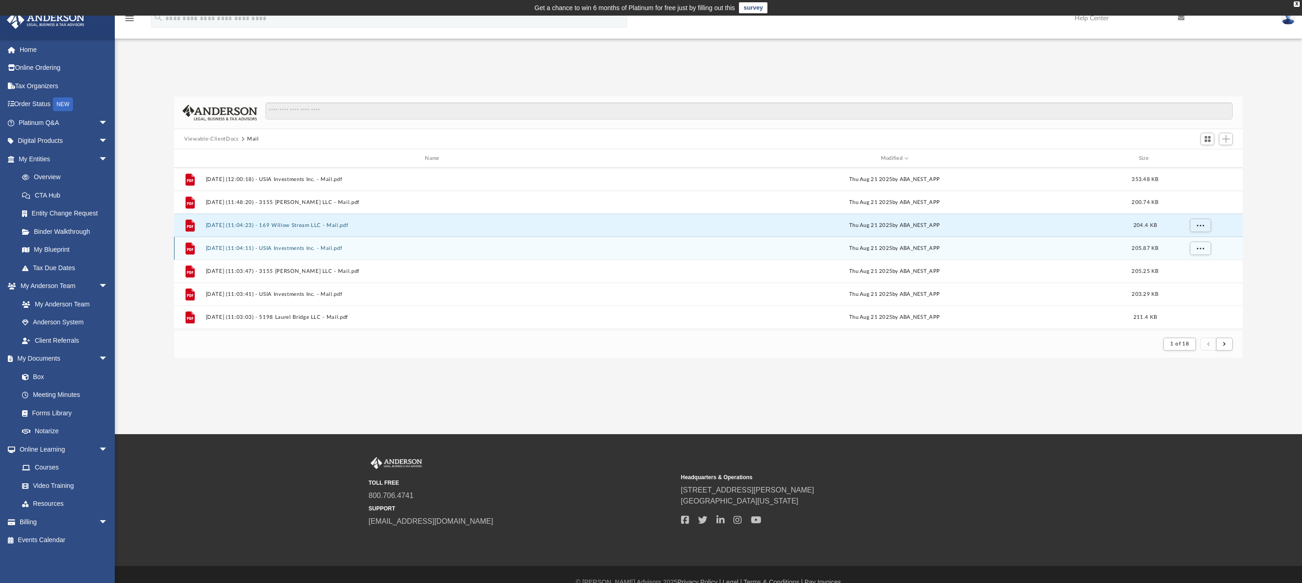
click at [265, 248] on button "[DATE] (11:04:11) - USIA Investments Inc. - Mail.pdf" at bounding box center [434, 248] width 457 height 6
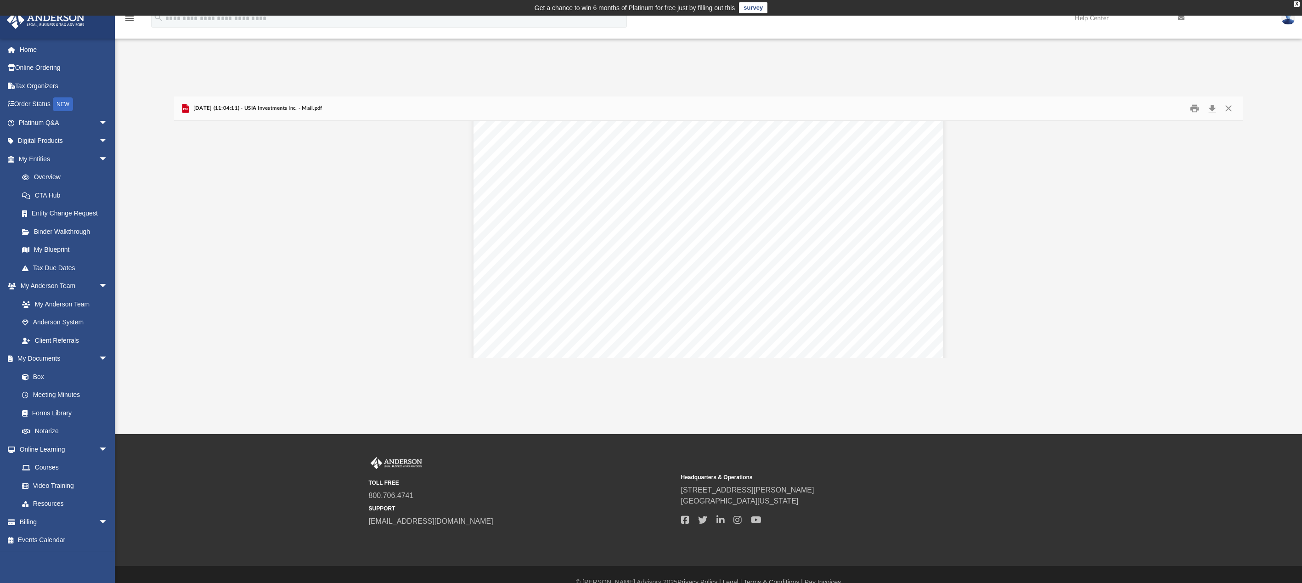
scroll to position [321, 0]
click at [1229, 107] on button "Close" at bounding box center [1228, 108] width 17 height 14
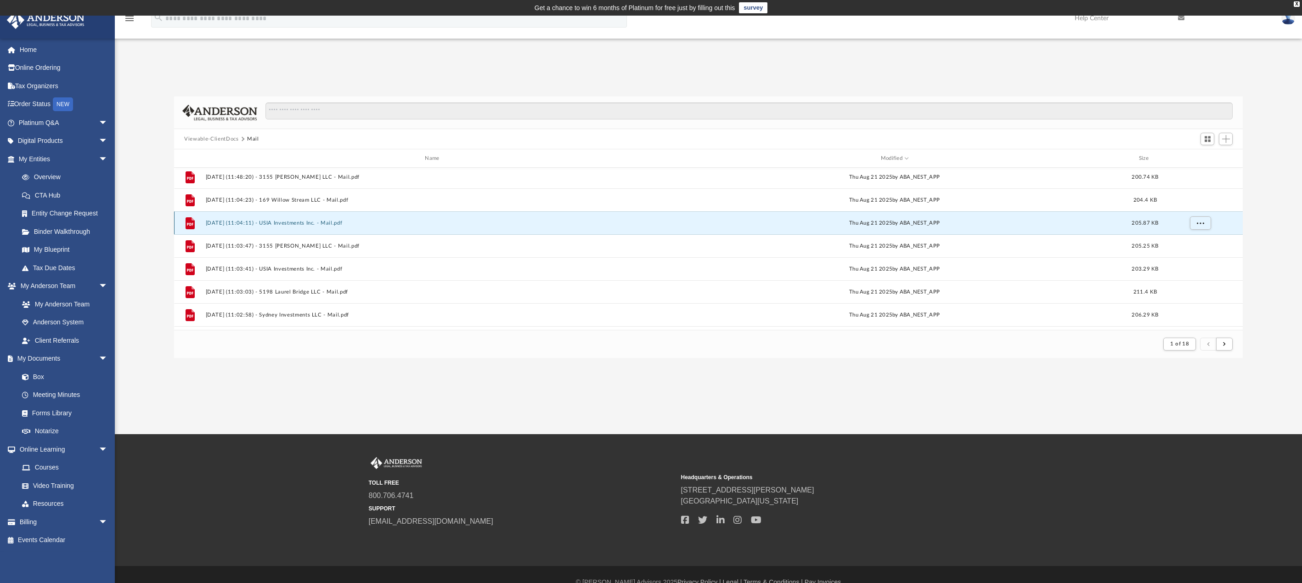
scroll to position [689, 0]
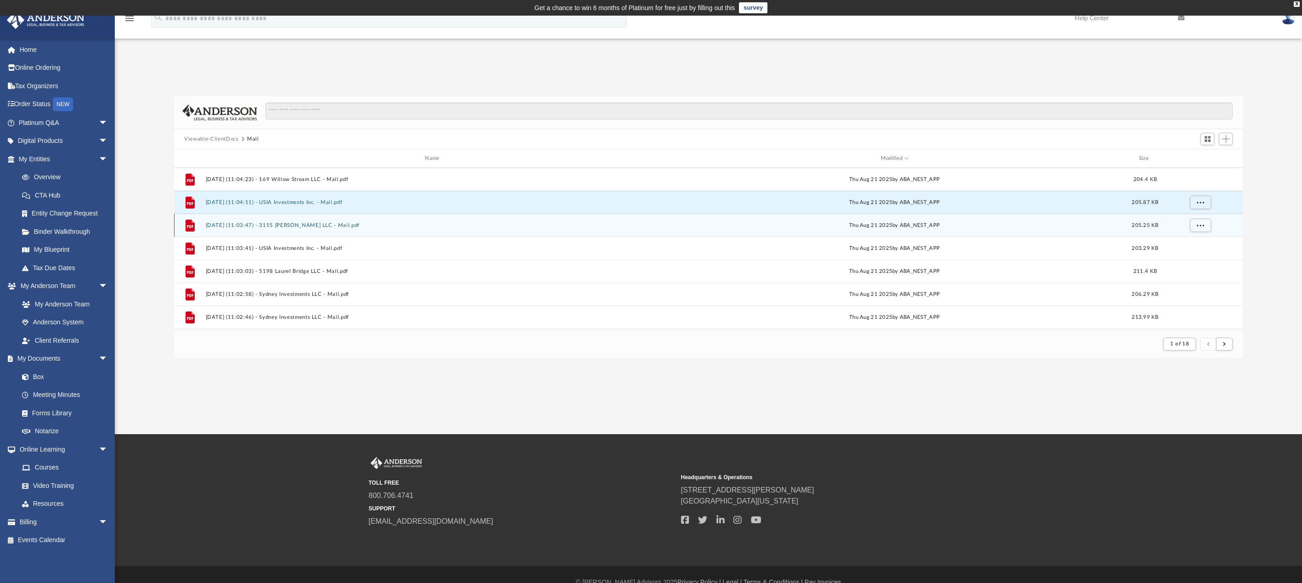
click at [282, 220] on div "File [DATE] (11:03:47) - 3155 [PERSON_NAME] LLC - Mail.pdf [DATE] by ABA_NEST_A…" at bounding box center [708, 225] width 1069 height 23
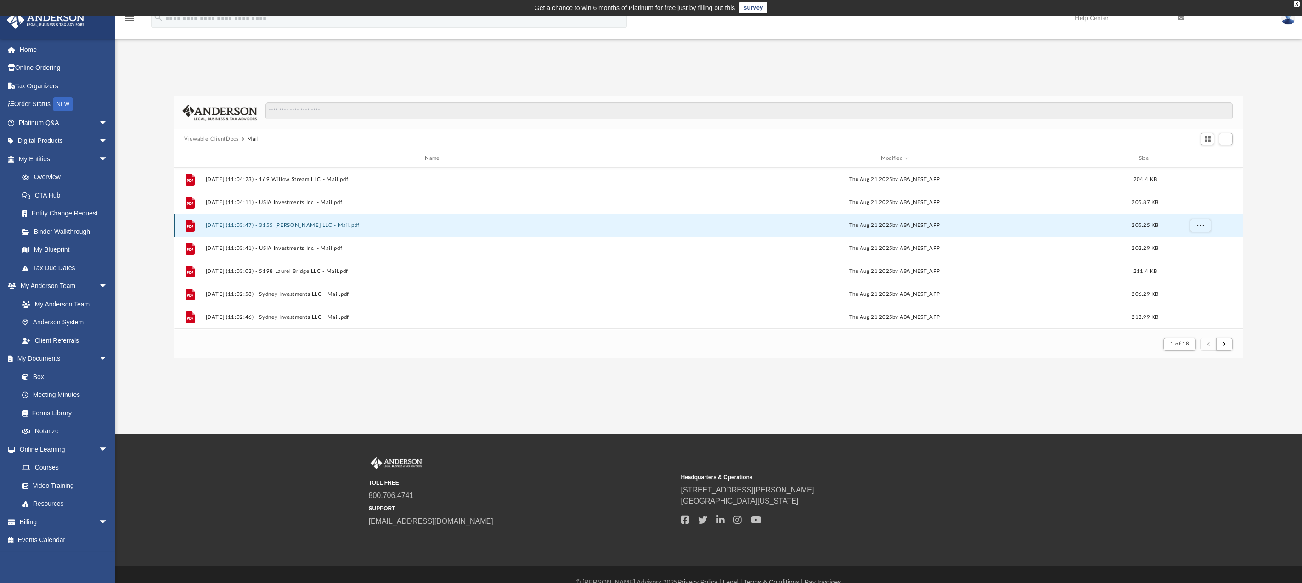
click at [280, 226] on button "[DATE] (11:03:47) - 3155 [PERSON_NAME] LLC - Mail.pdf" at bounding box center [434, 225] width 457 height 6
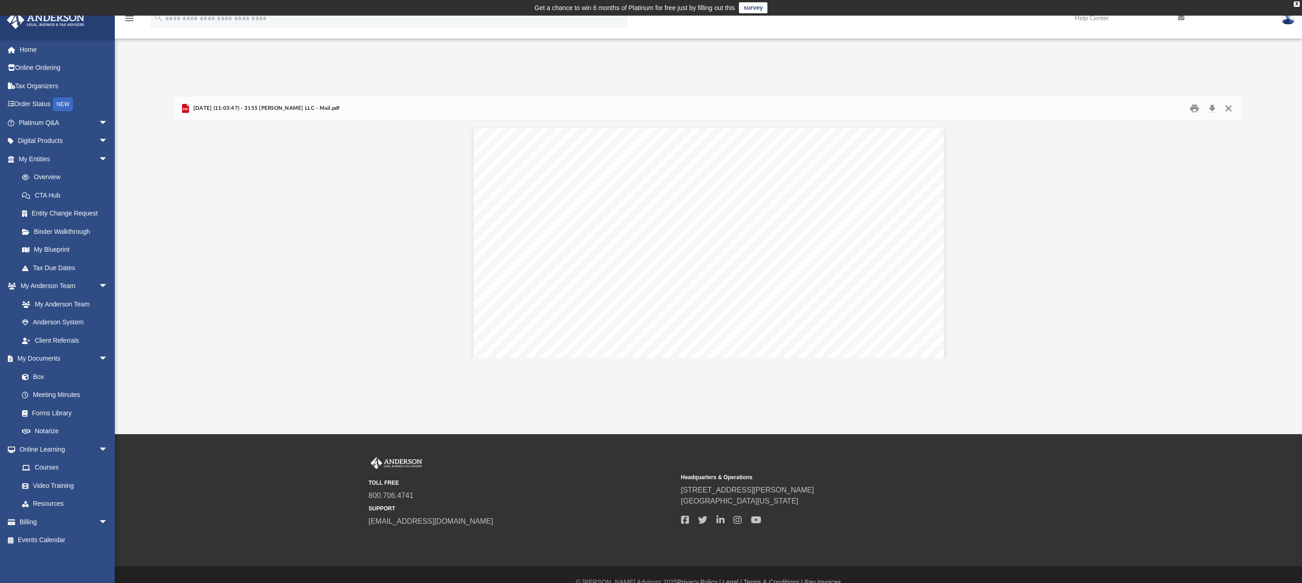
click at [1229, 108] on button "Close" at bounding box center [1228, 108] width 17 height 14
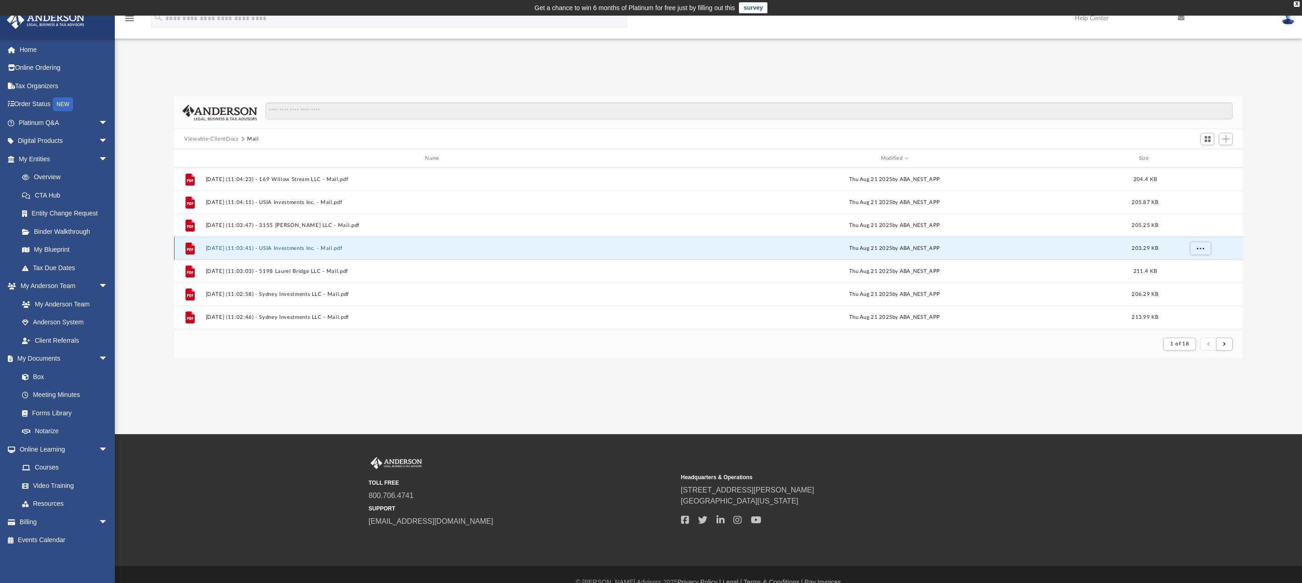
click at [287, 247] on button "[DATE] (11:03:41) - USIA Investments Inc. - Mail.pdf" at bounding box center [434, 248] width 457 height 6
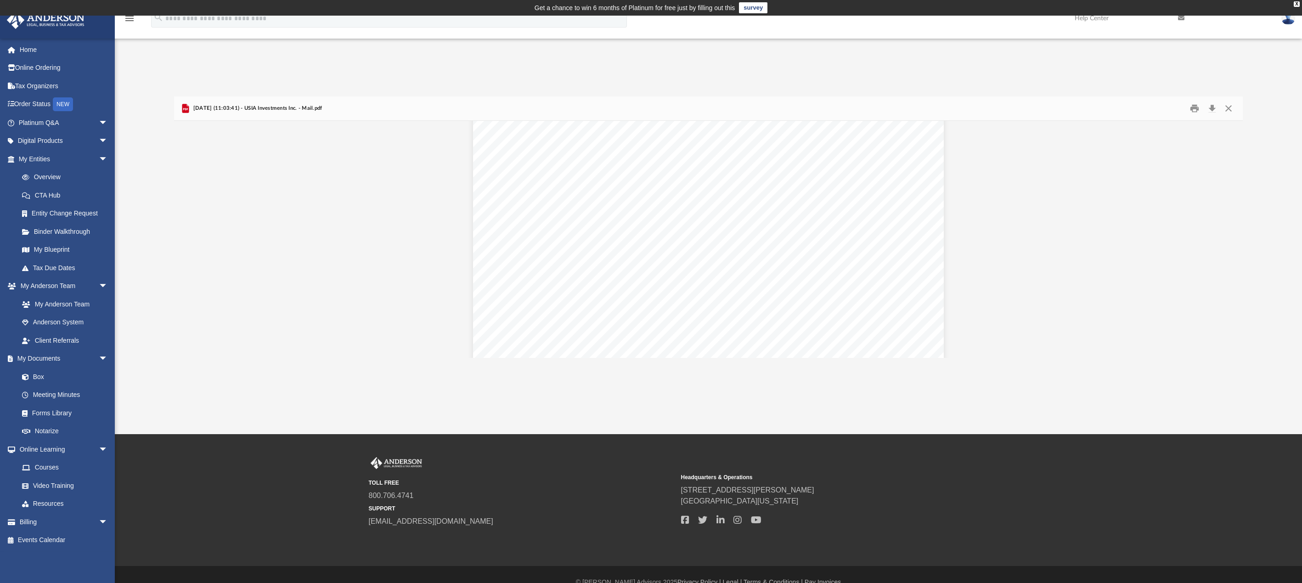
scroll to position [138, 0]
click at [1225, 106] on button "Close" at bounding box center [1228, 108] width 17 height 14
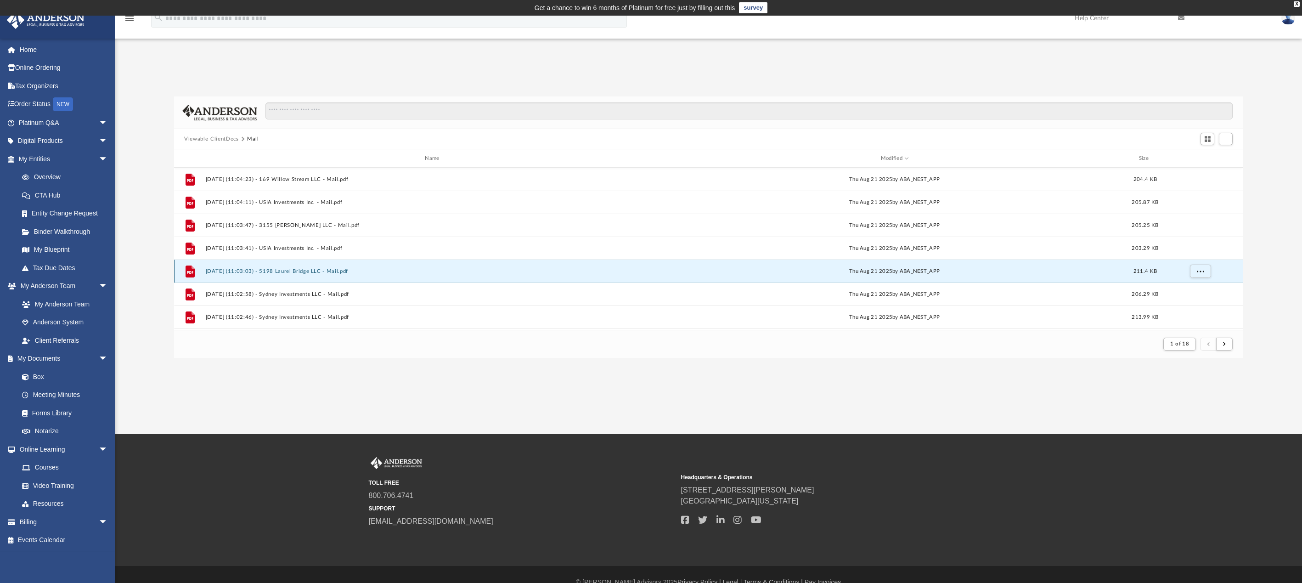
click at [306, 269] on button "[DATE] (11:03:03) - 5198 Laurel Bridge LLC - Mail.pdf" at bounding box center [434, 271] width 457 height 6
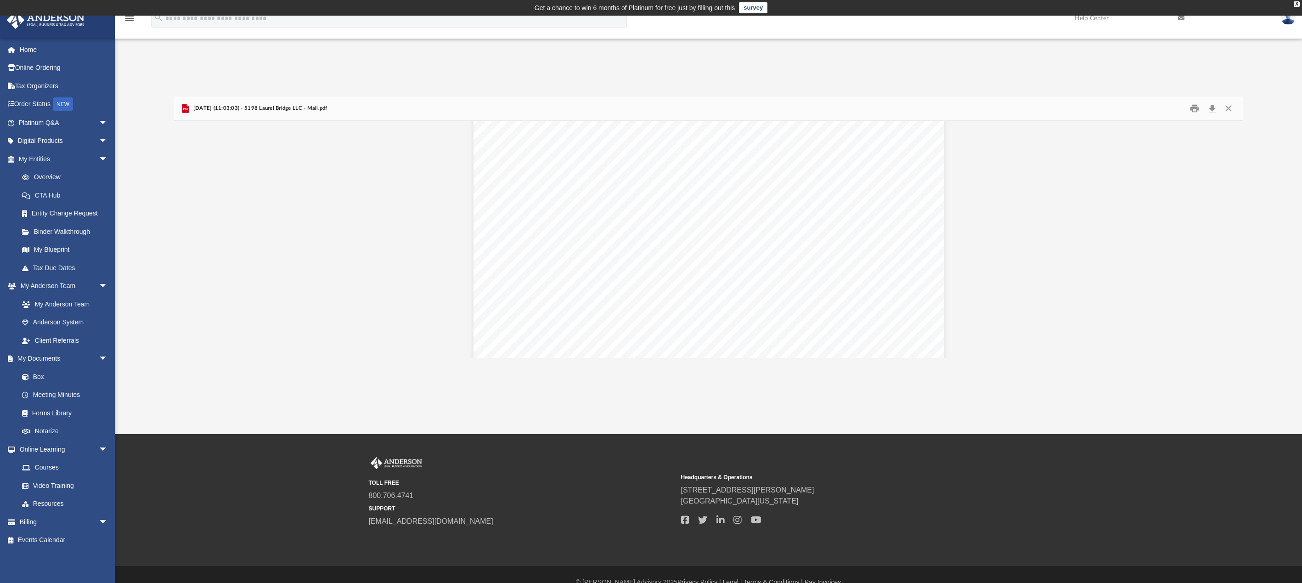
scroll to position [184, 0]
click at [1228, 105] on button "Close" at bounding box center [1228, 108] width 17 height 14
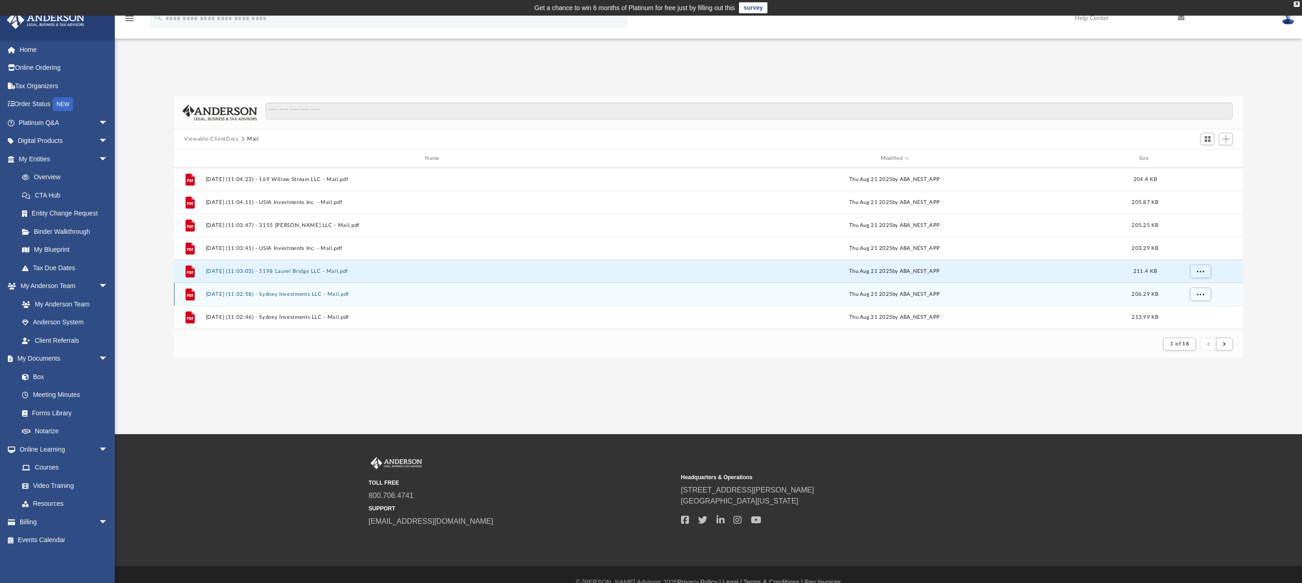
click at [293, 293] on button "[DATE] (11:02:58) - Sydney Investments LLC - Mail.pdf" at bounding box center [434, 294] width 457 height 6
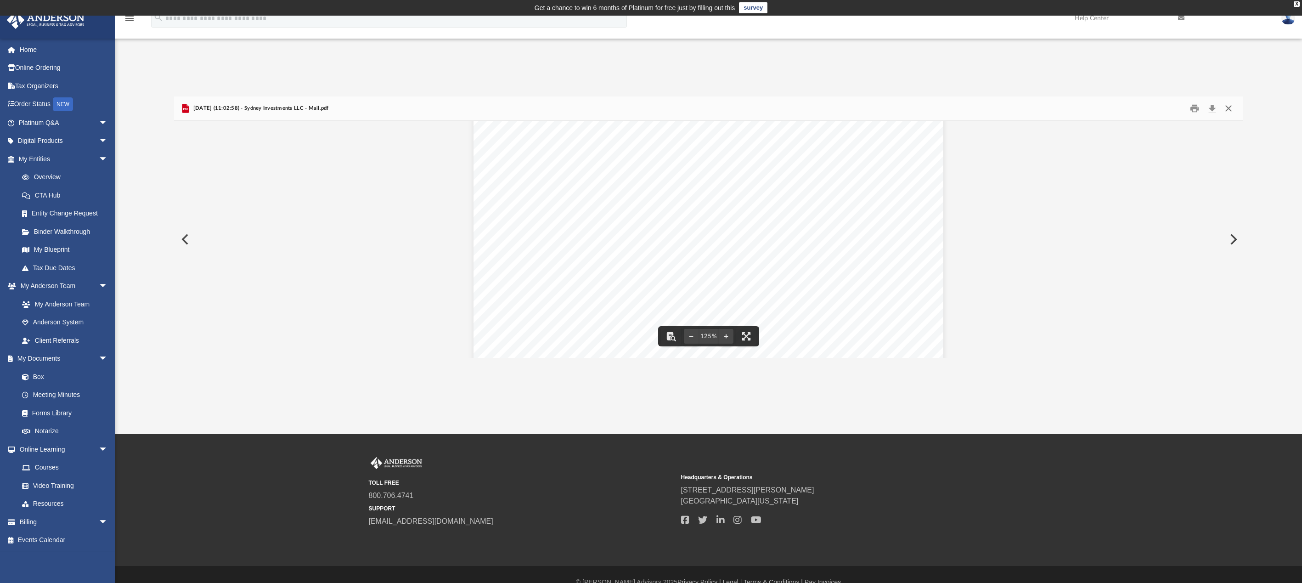
click at [1227, 106] on button "Close" at bounding box center [1228, 108] width 17 height 14
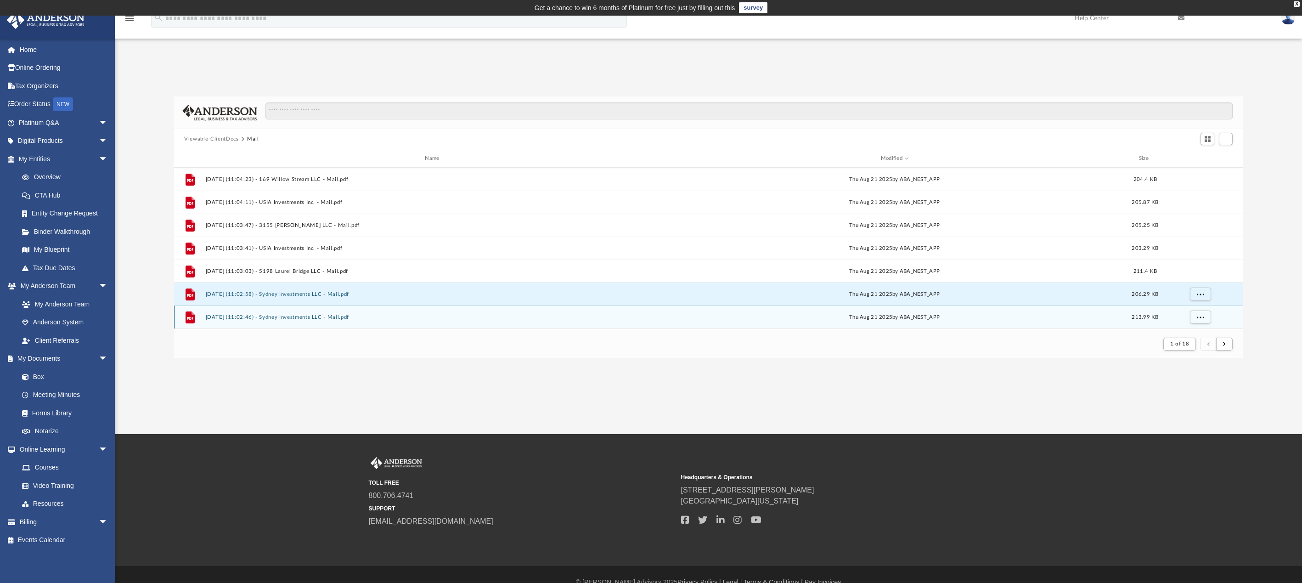
click at [288, 319] on button "[DATE] (11:02:46) - Sydney Investments LLC - Mail.pdf" at bounding box center [434, 317] width 457 height 6
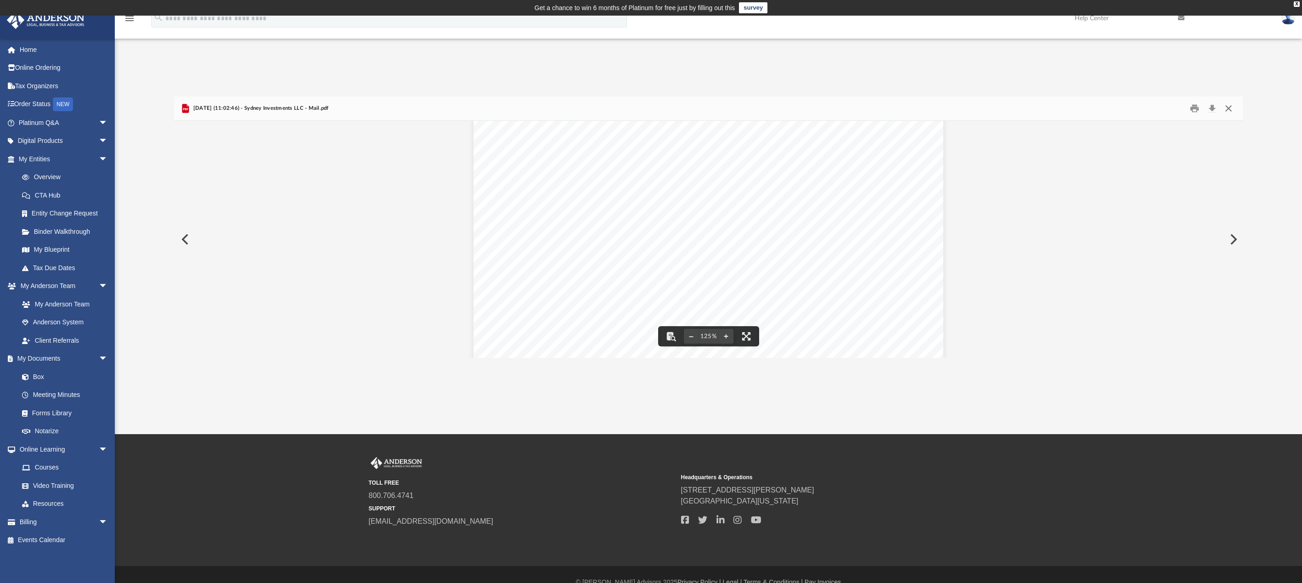
click at [1231, 108] on button "Close" at bounding box center [1228, 108] width 17 height 14
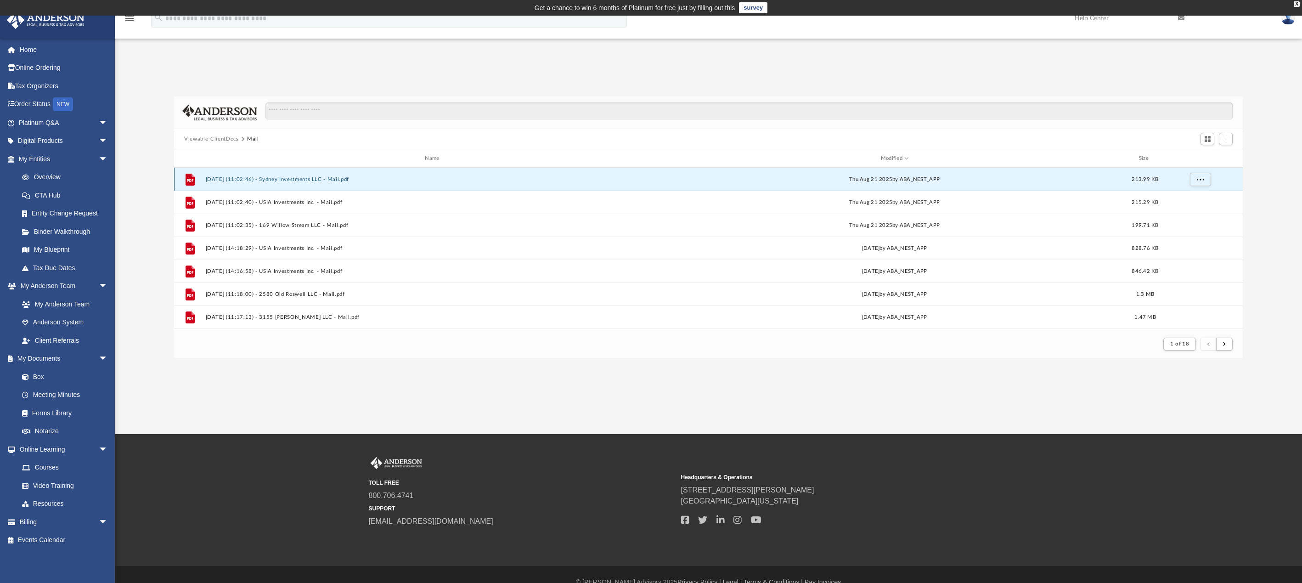
scroll to position [873, 0]
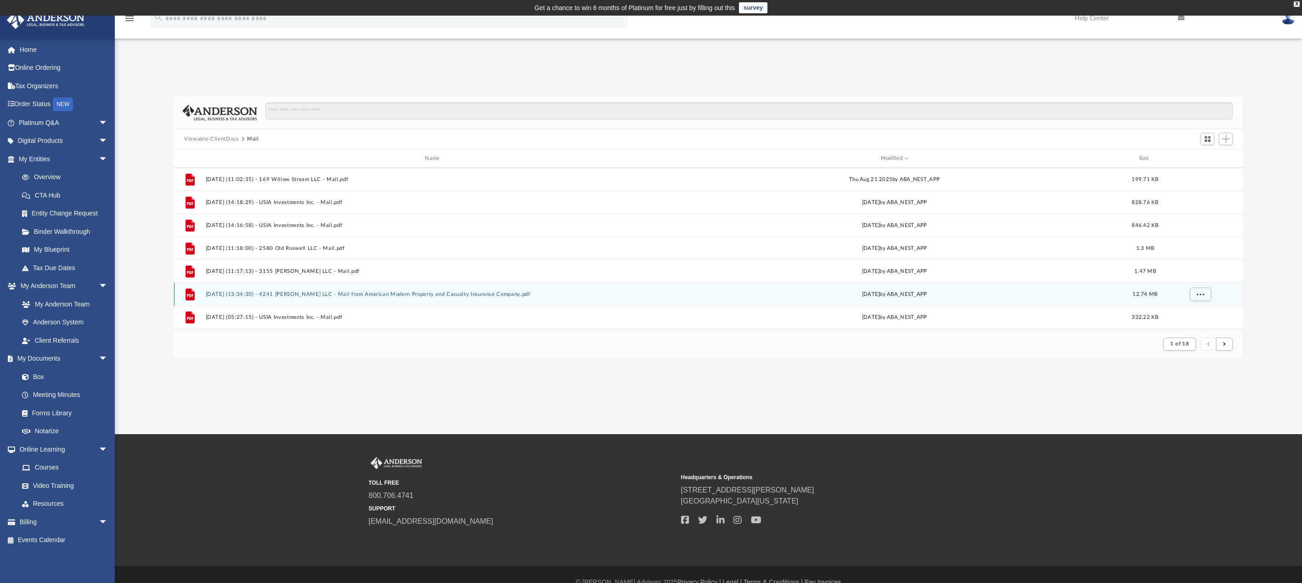
click at [289, 293] on button "[DATE] (13:34:30) - 4241 [PERSON_NAME] LLC - Mail from American Modern Property…" at bounding box center [434, 294] width 457 height 6
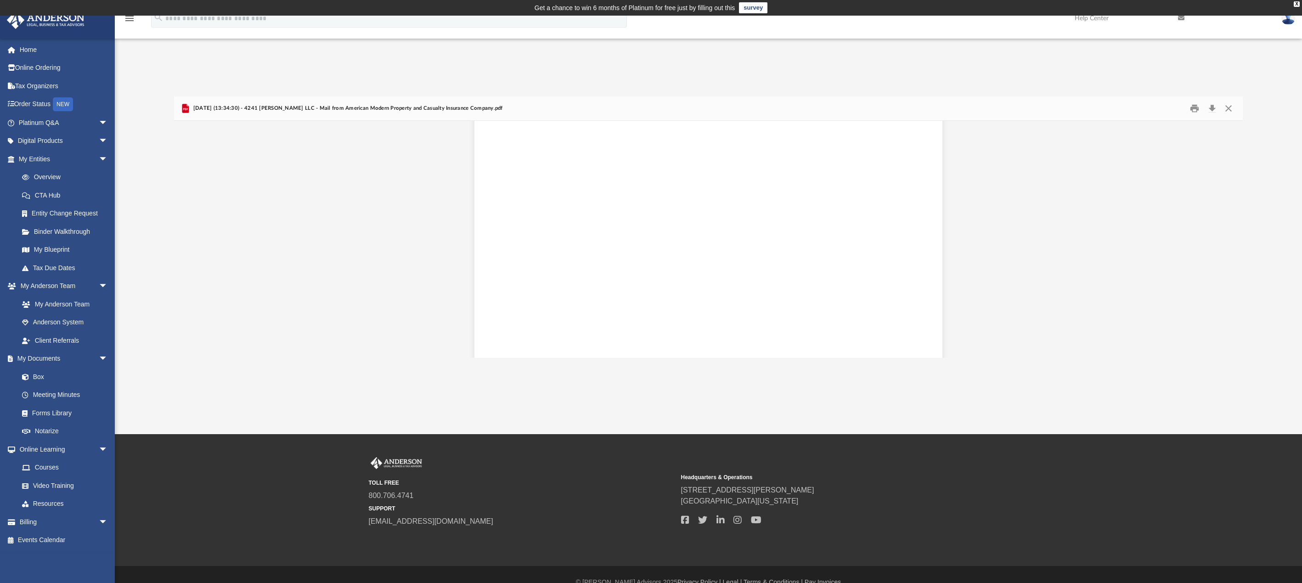
scroll to position [677, 0]
click at [1228, 103] on button "Close" at bounding box center [1228, 108] width 17 height 14
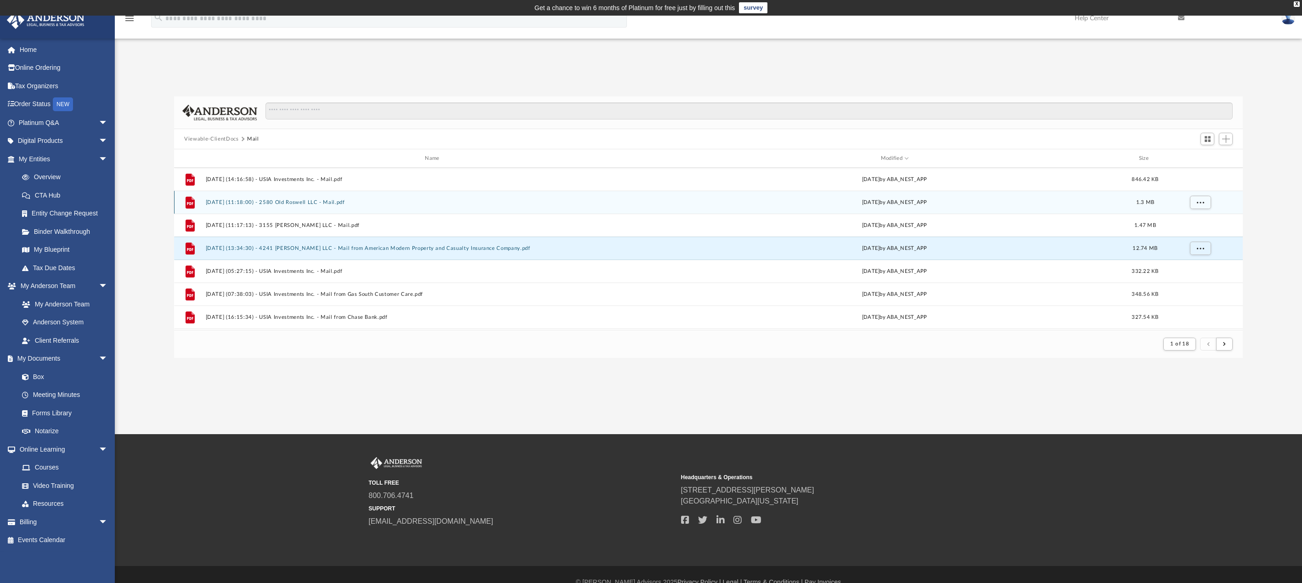
scroll to position [964, 0]
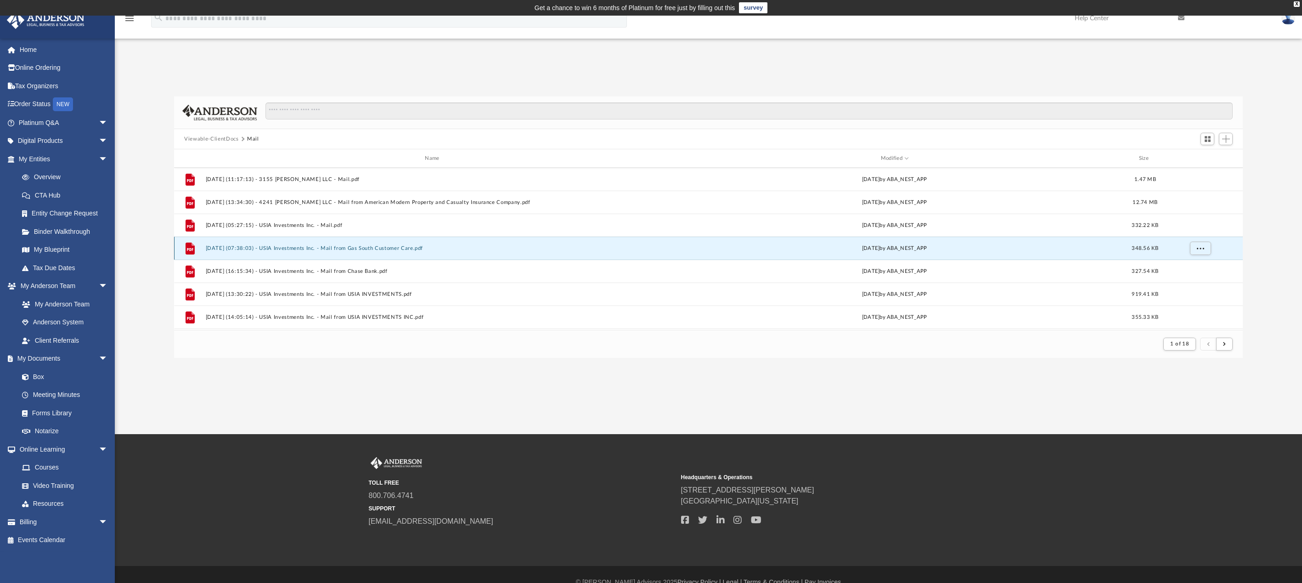
click at [285, 248] on button "[DATE] (07:38:03) - USIA Investments Inc. - Mail from Gas South Customer Care.p…" at bounding box center [434, 248] width 457 height 6
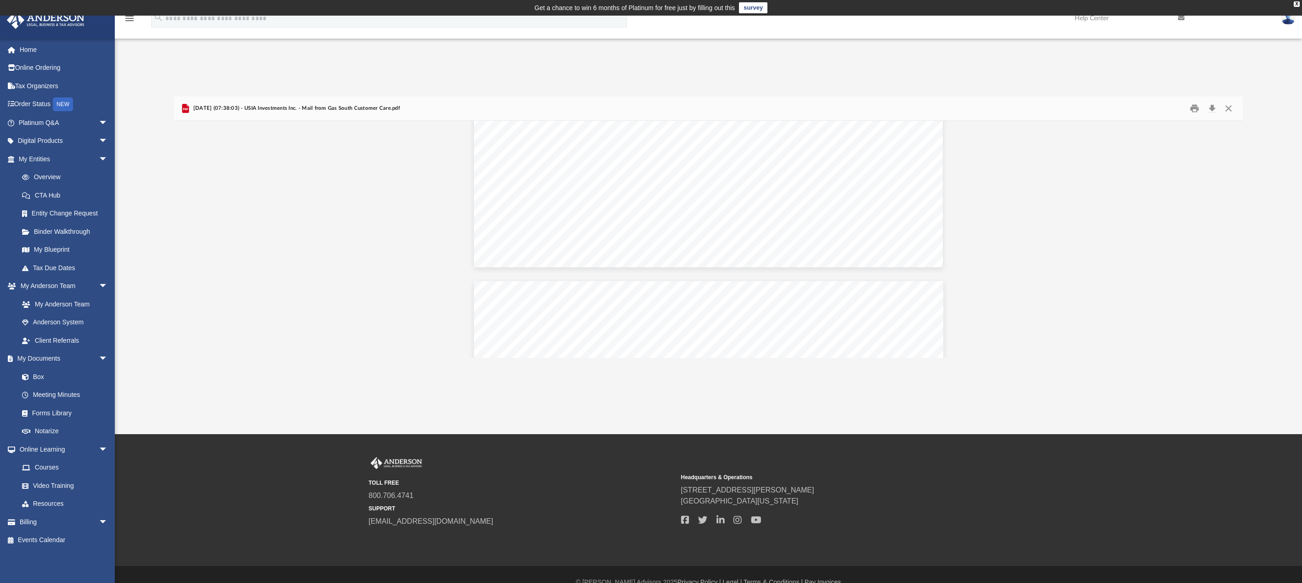
scroll to position [505, 0]
click at [1230, 106] on button "Close" at bounding box center [1228, 108] width 17 height 14
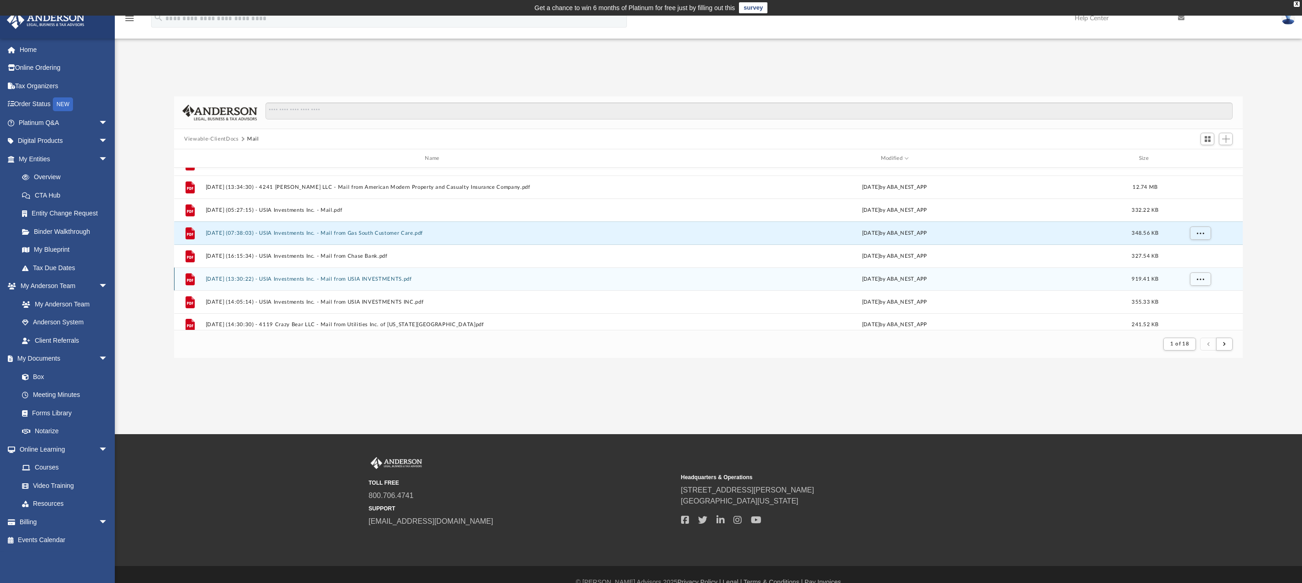
scroll to position [986, 0]
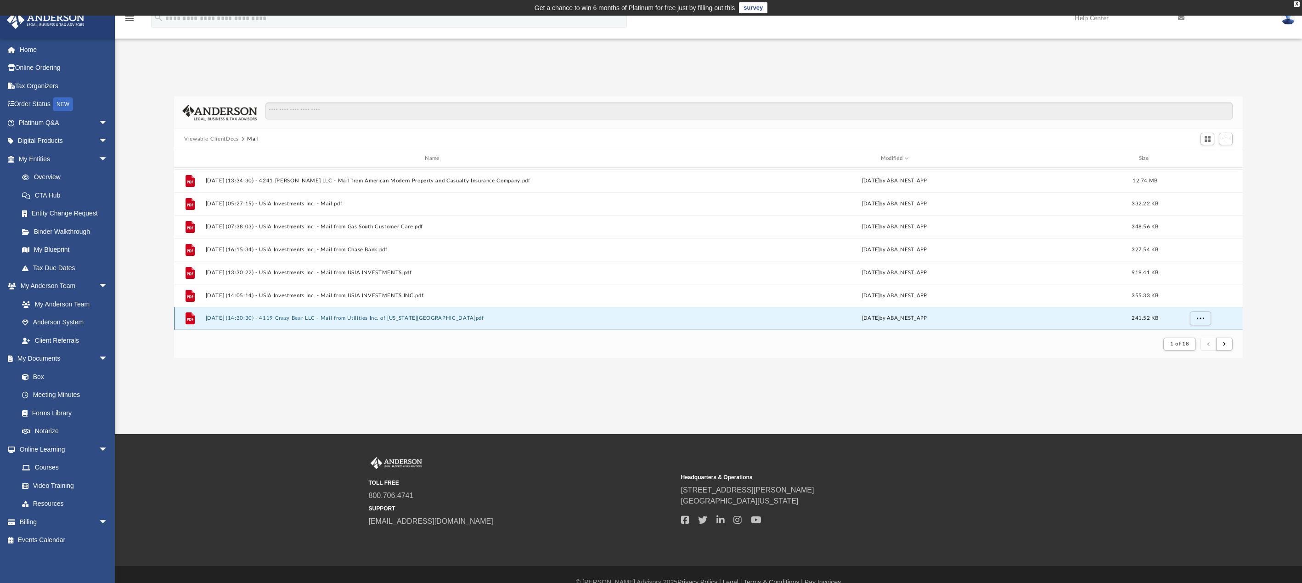
click at [327, 316] on button "[DATE] (14:30:30) - 4119 Crazy Bear LLC - Mail from Utilities Inc. of [US_STATE…" at bounding box center [434, 318] width 457 height 6
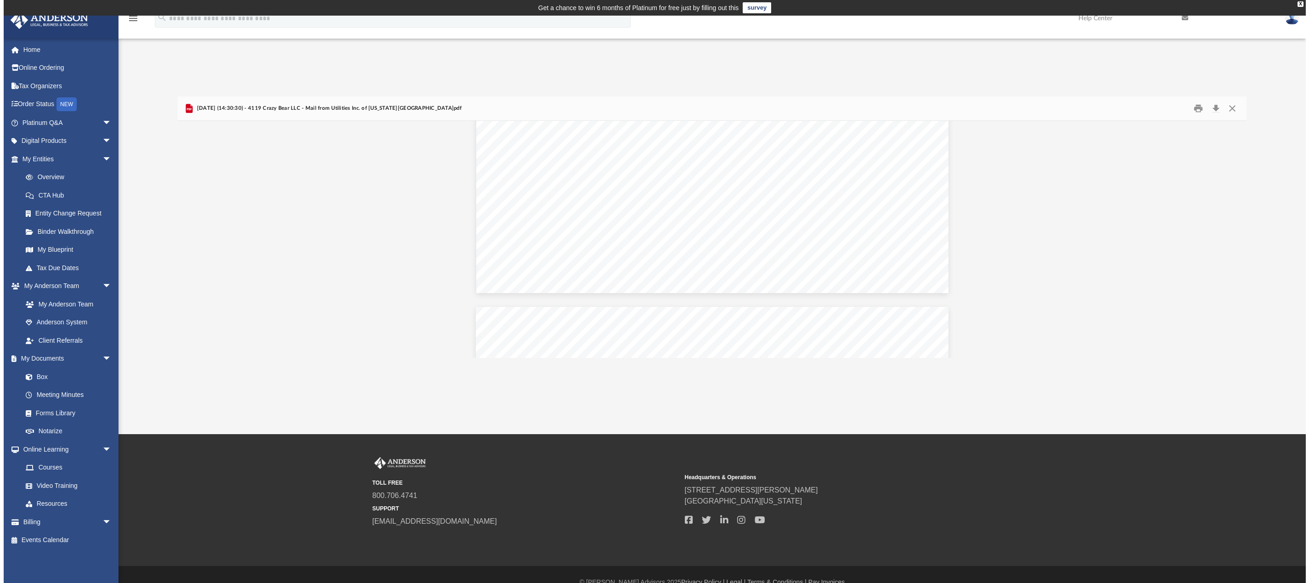
scroll to position [434, 0]
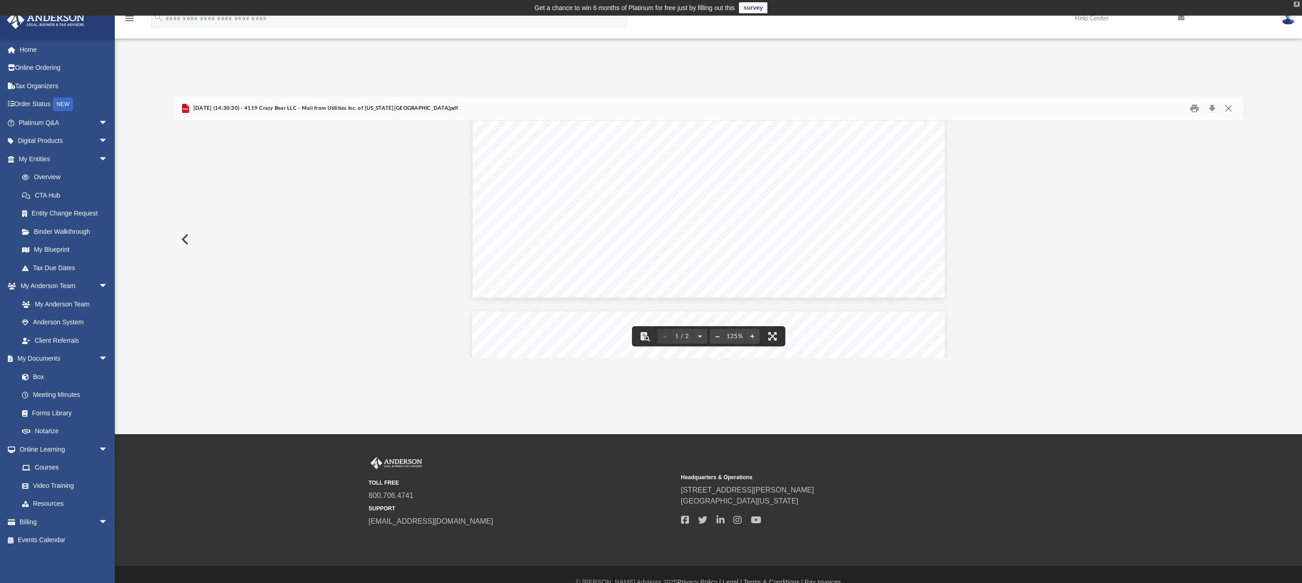
click at [1298, 4] on div "X" at bounding box center [1297, 4] width 6 height 6
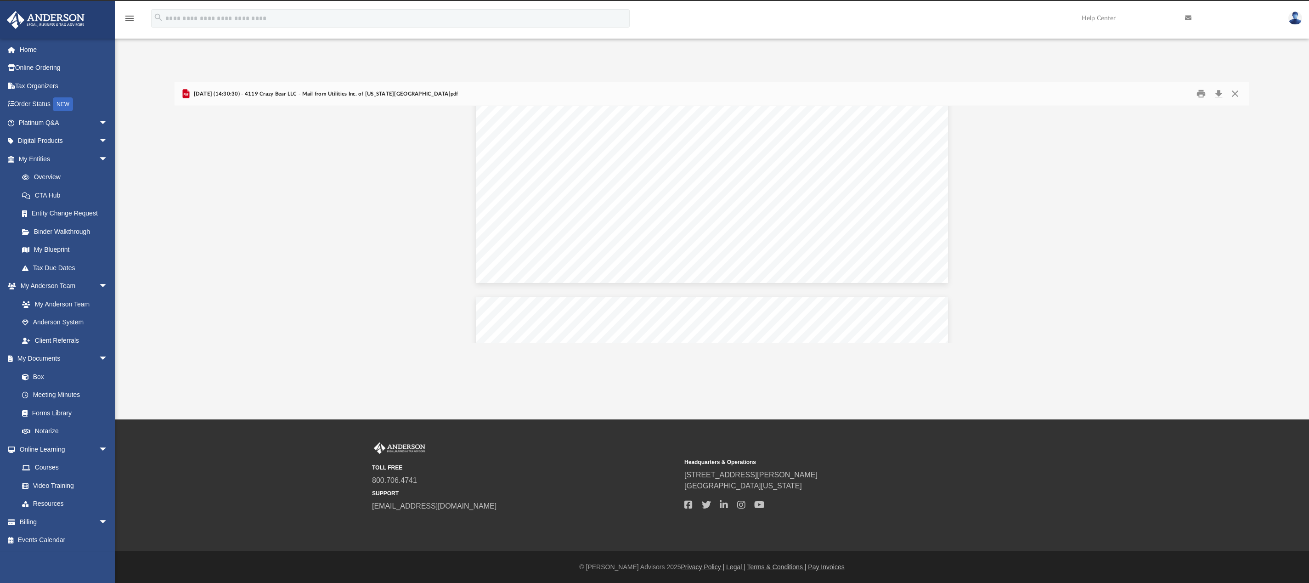
scroll to position [0, 0]
click at [1288, 18] on img at bounding box center [1295, 17] width 14 height 13
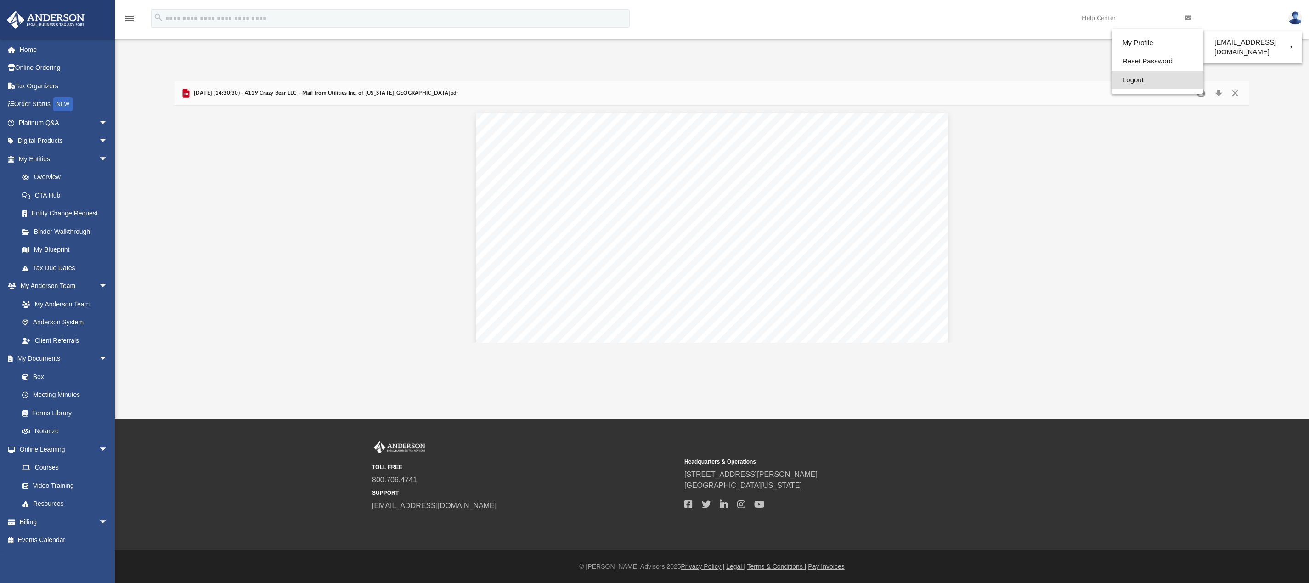
click at [1131, 81] on link "Logout" at bounding box center [1157, 80] width 92 height 19
